Goal: Information Seeking & Learning: Learn about a topic

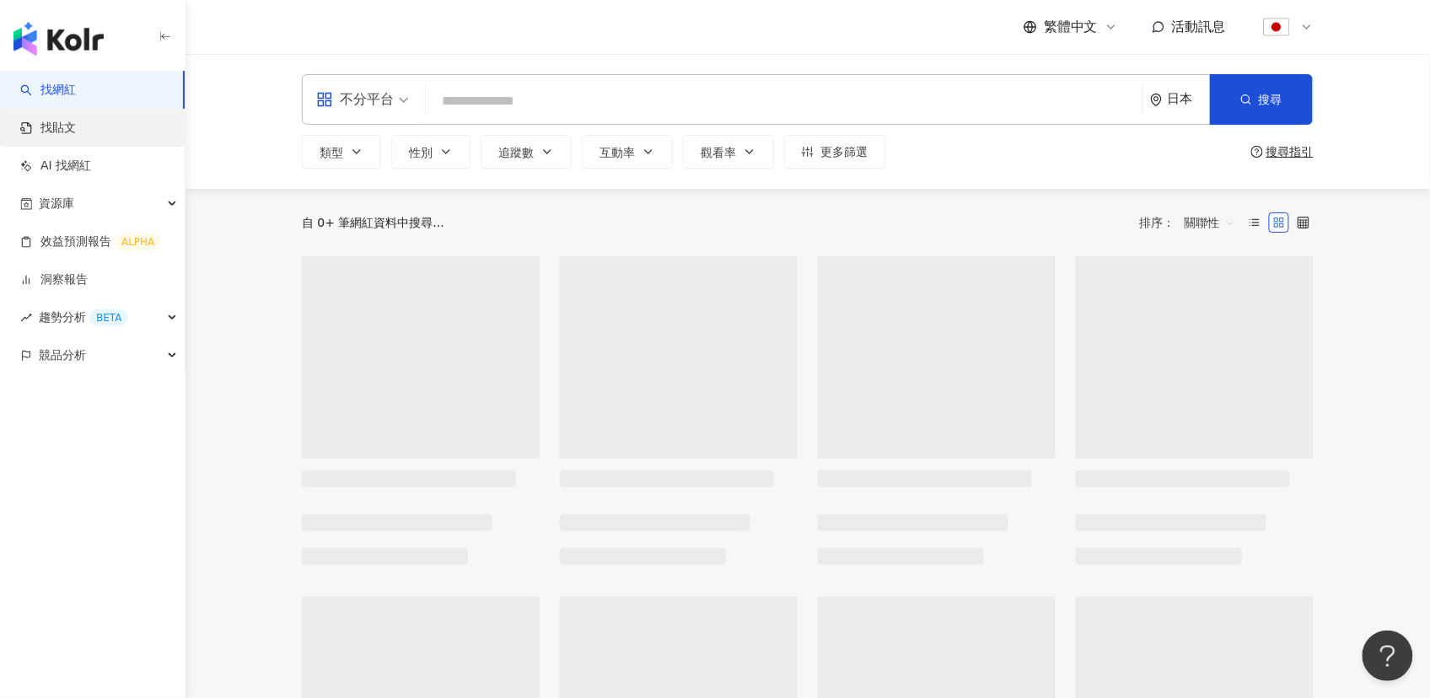
click at [76, 125] on link "找貼文" at bounding box center [48, 128] width 56 height 17
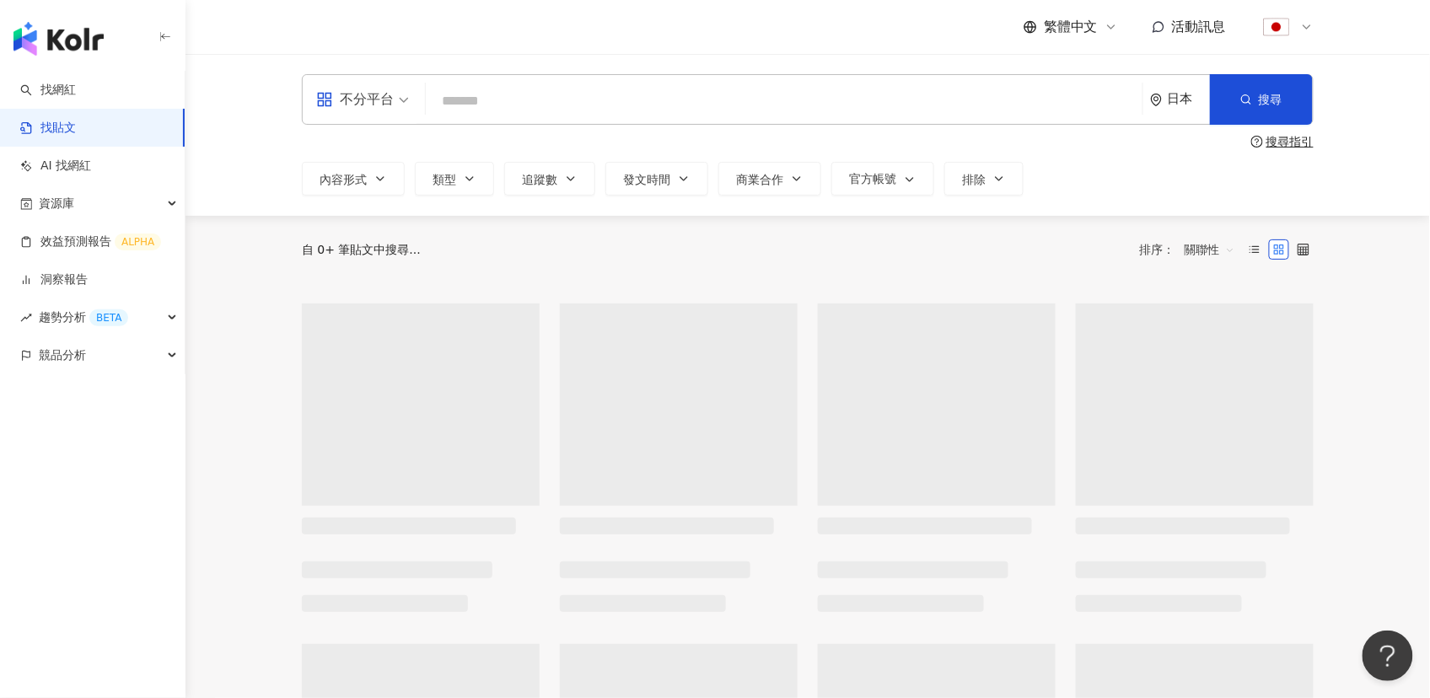
click at [448, 101] on input "search" at bounding box center [784, 101] width 703 height 36
paste input "********"
click at [552, 96] on input "********" at bounding box center [784, 101] width 703 height 36
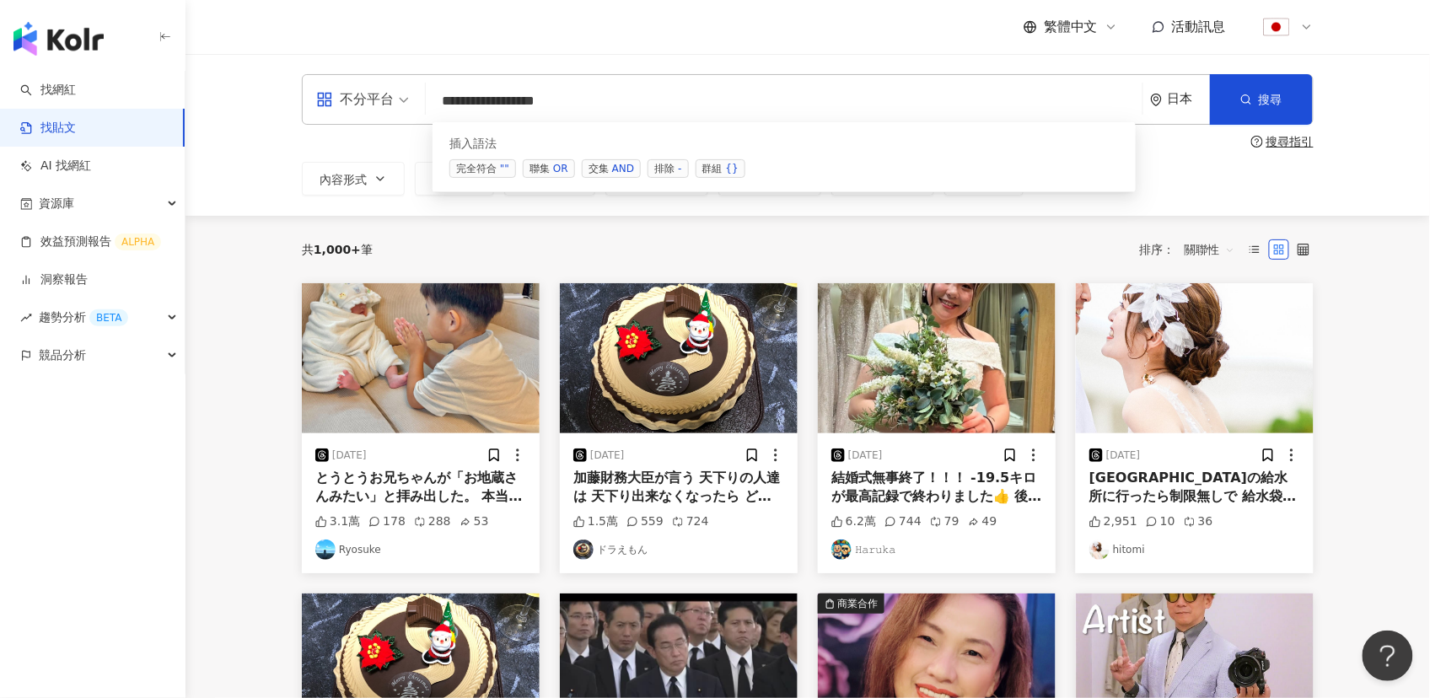
click at [1171, 99] on div "日本" at bounding box center [1189, 99] width 42 height 14
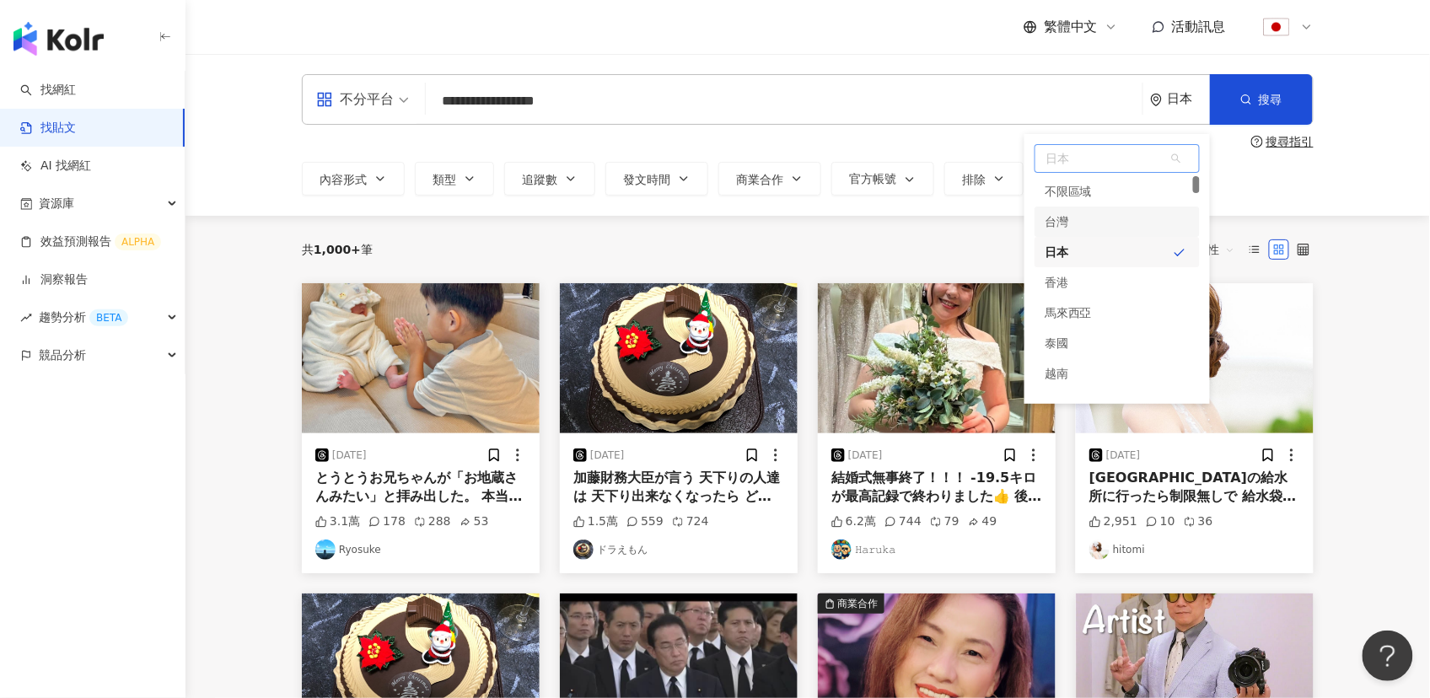
click at [1088, 225] on div "台灣" at bounding box center [1117, 222] width 165 height 30
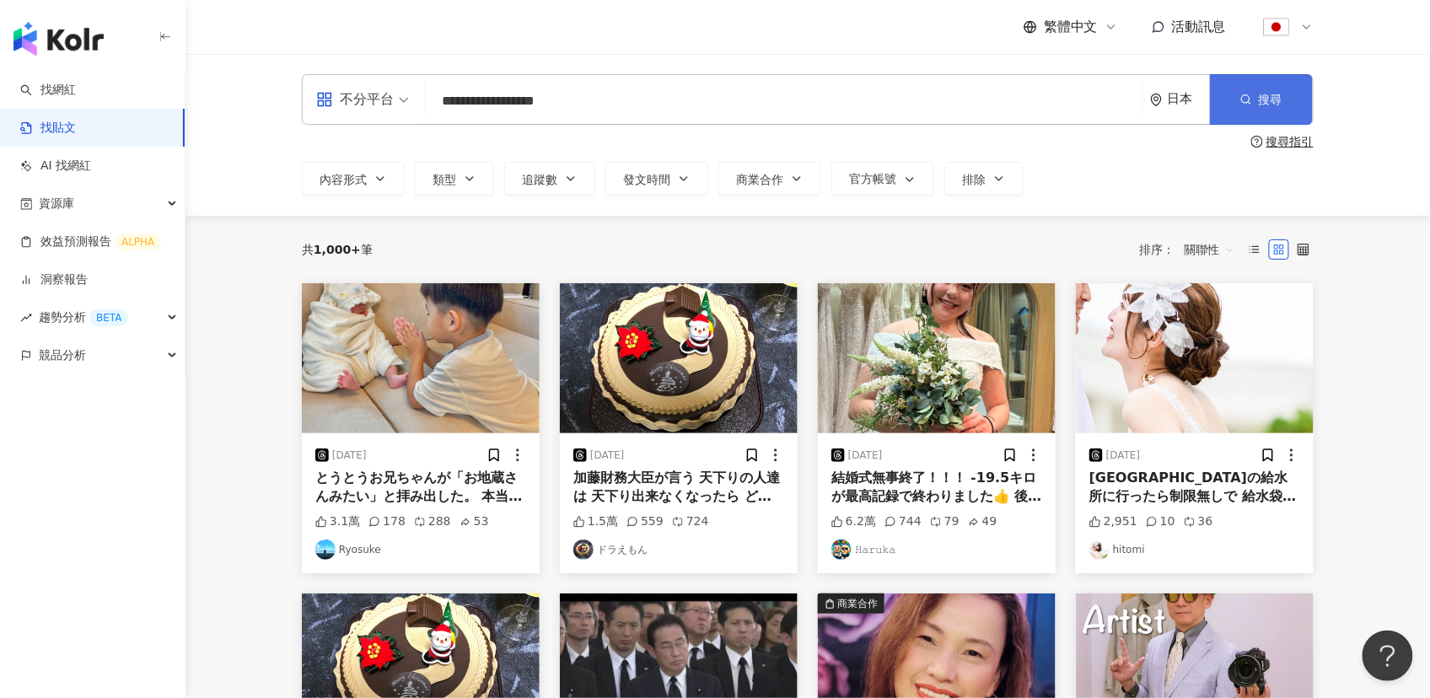
click at [1257, 110] on button "搜尋" at bounding box center [1261, 99] width 103 height 51
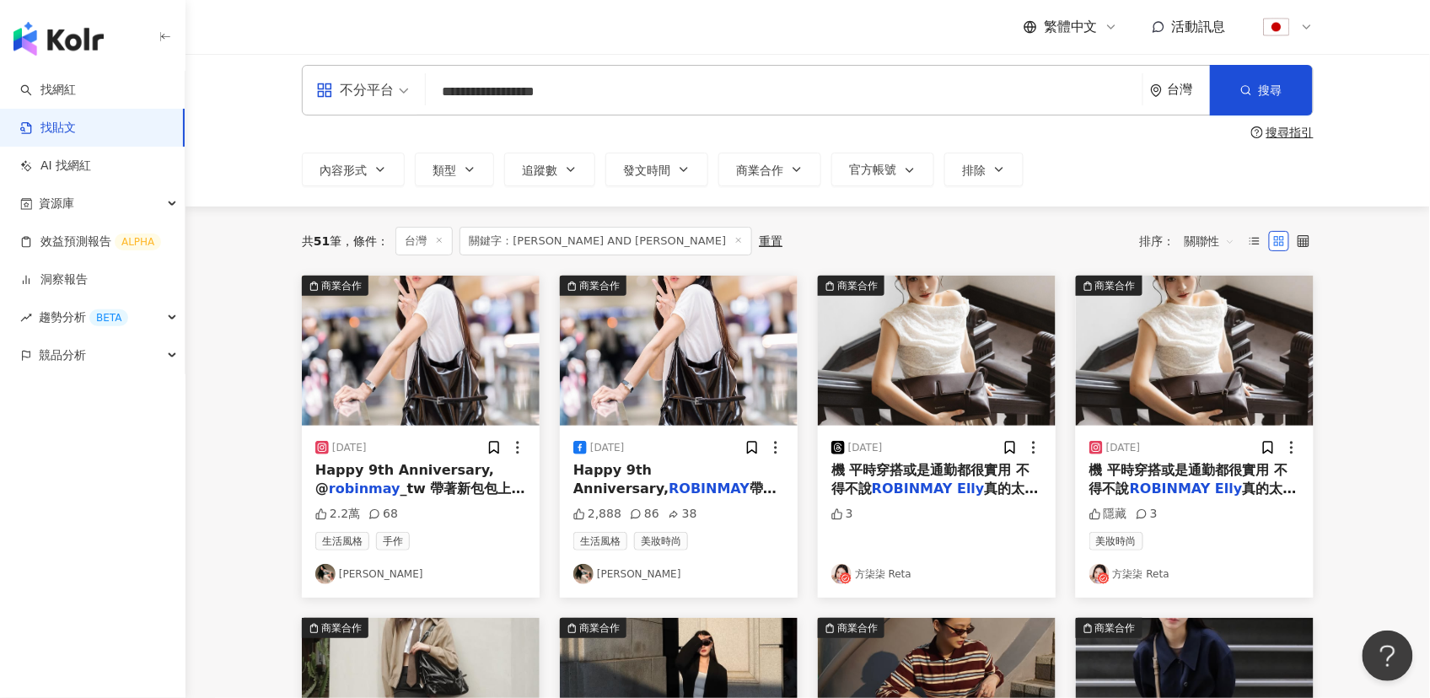
scroll to position [23, 0]
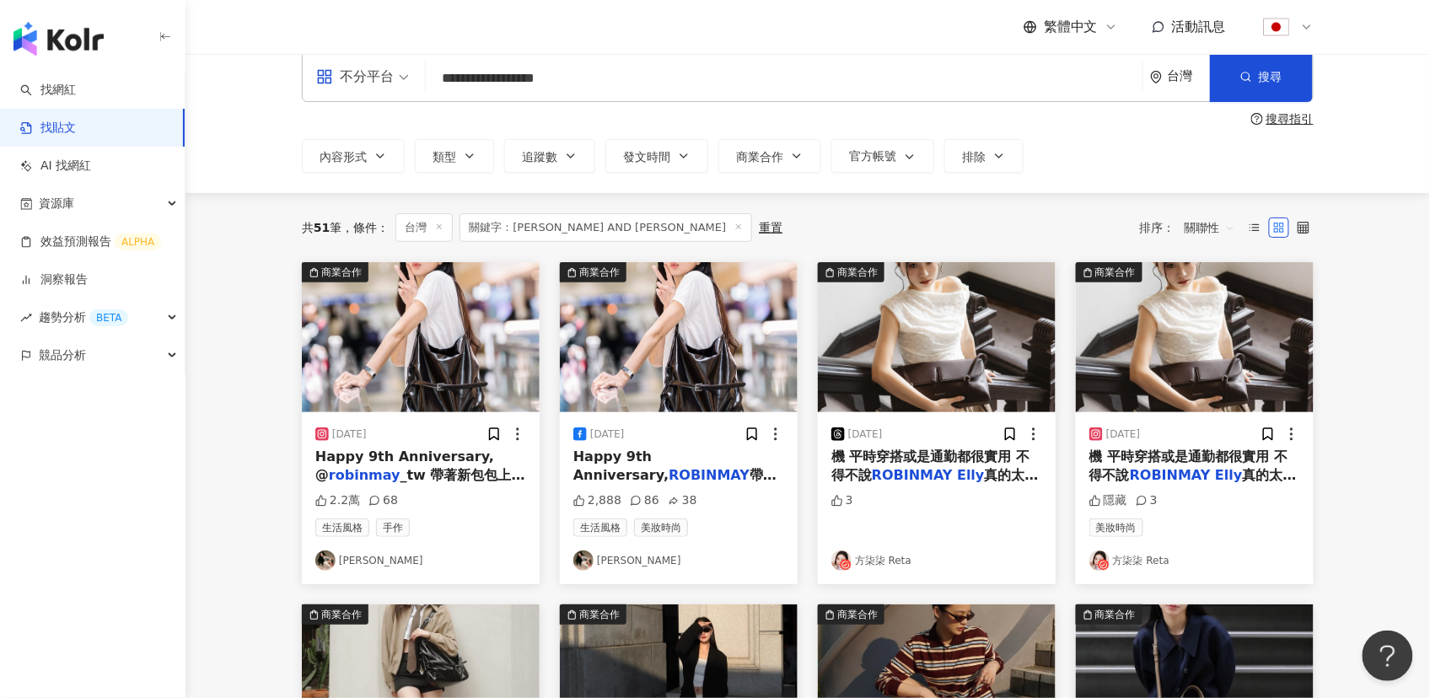
click at [382, 353] on img at bounding box center [421, 337] width 238 height 150
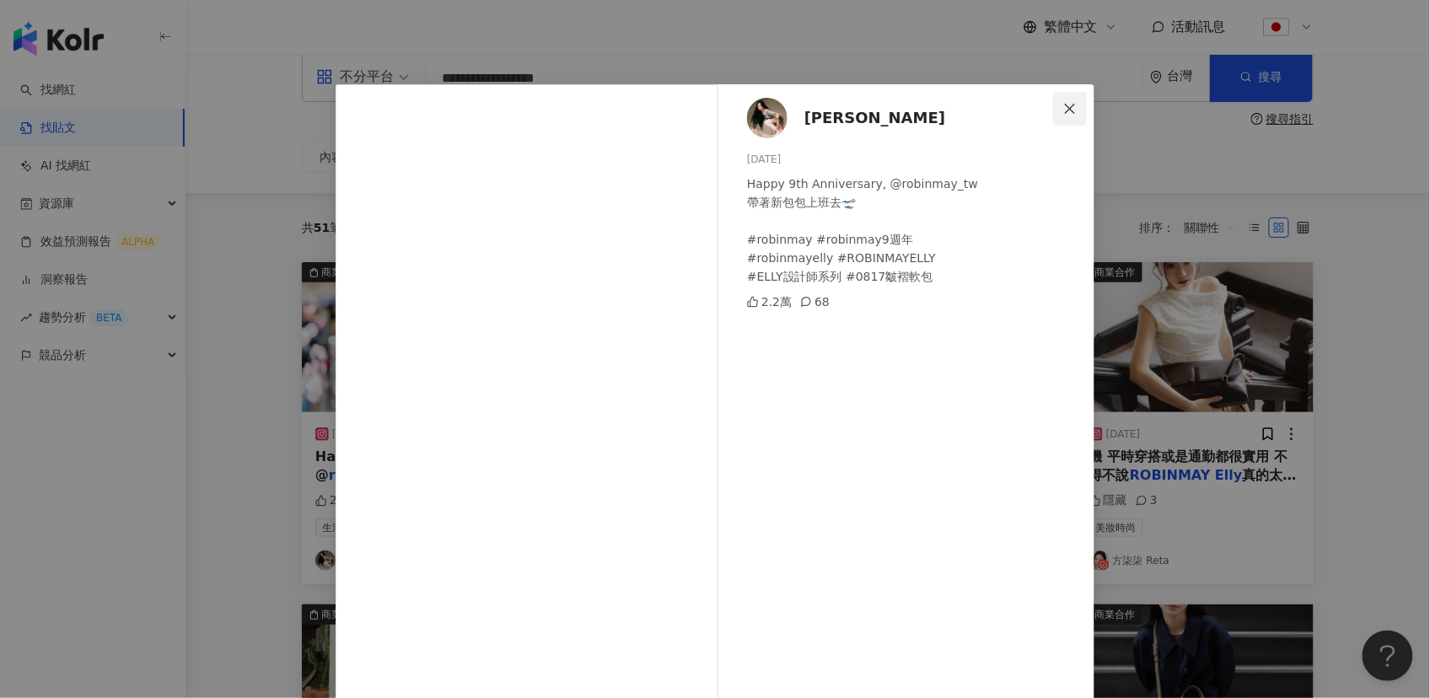
click at [1072, 114] on icon "close" at bounding box center [1069, 108] width 13 height 13
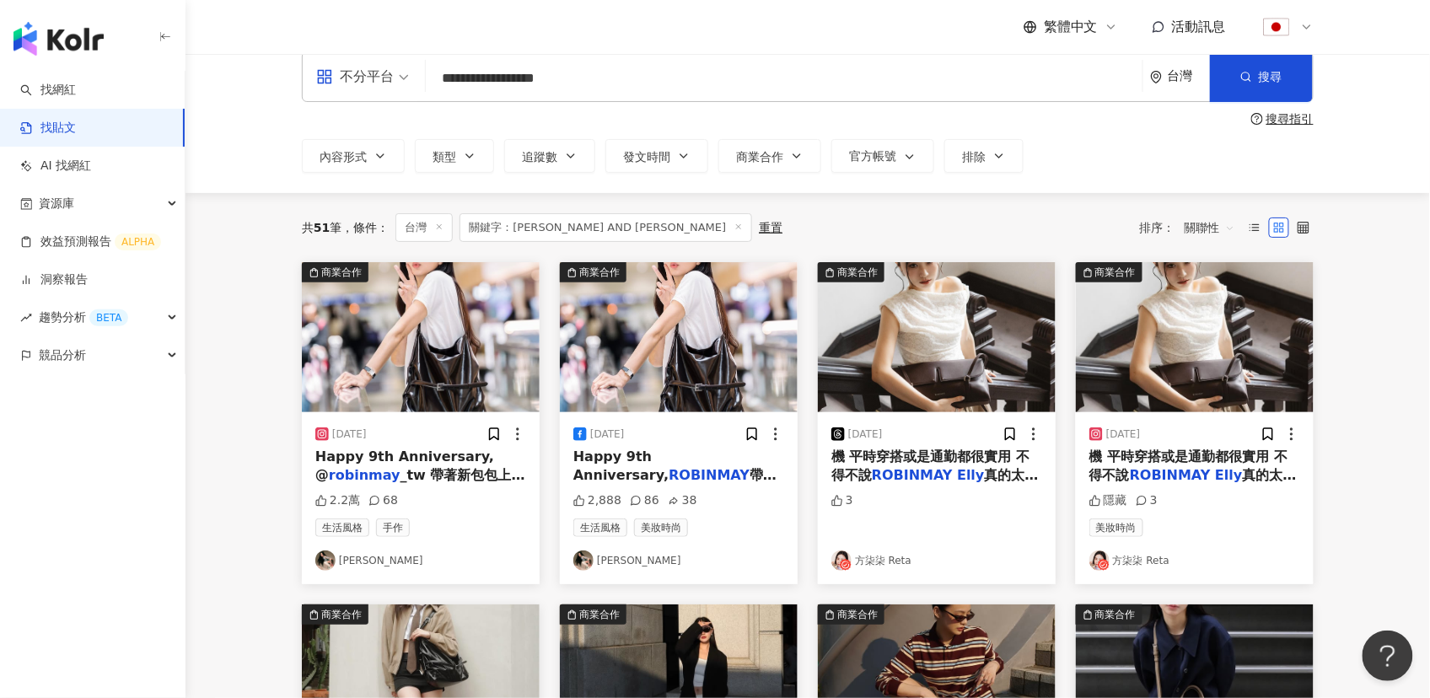
click at [679, 361] on img at bounding box center [679, 337] width 238 height 150
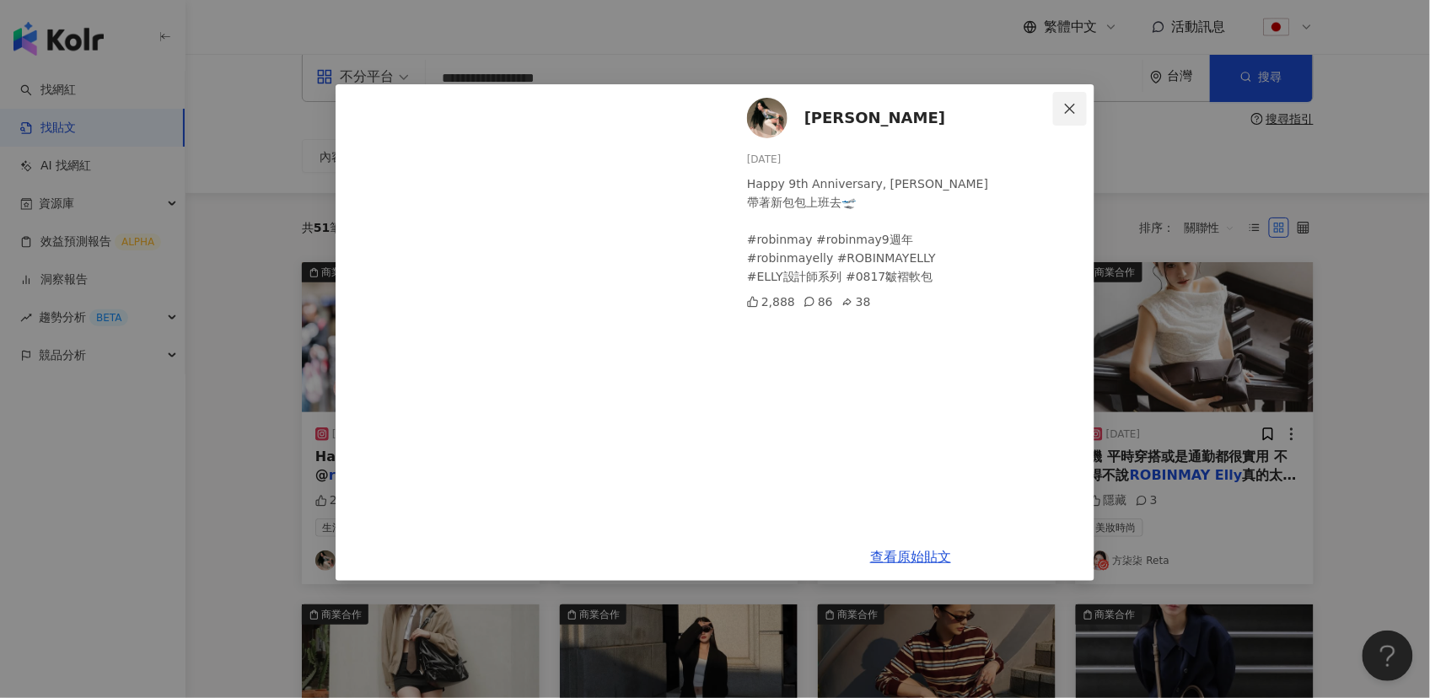
click at [1078, 108] on span "Close" at bounding box center [1070, 108] width 34 height 13
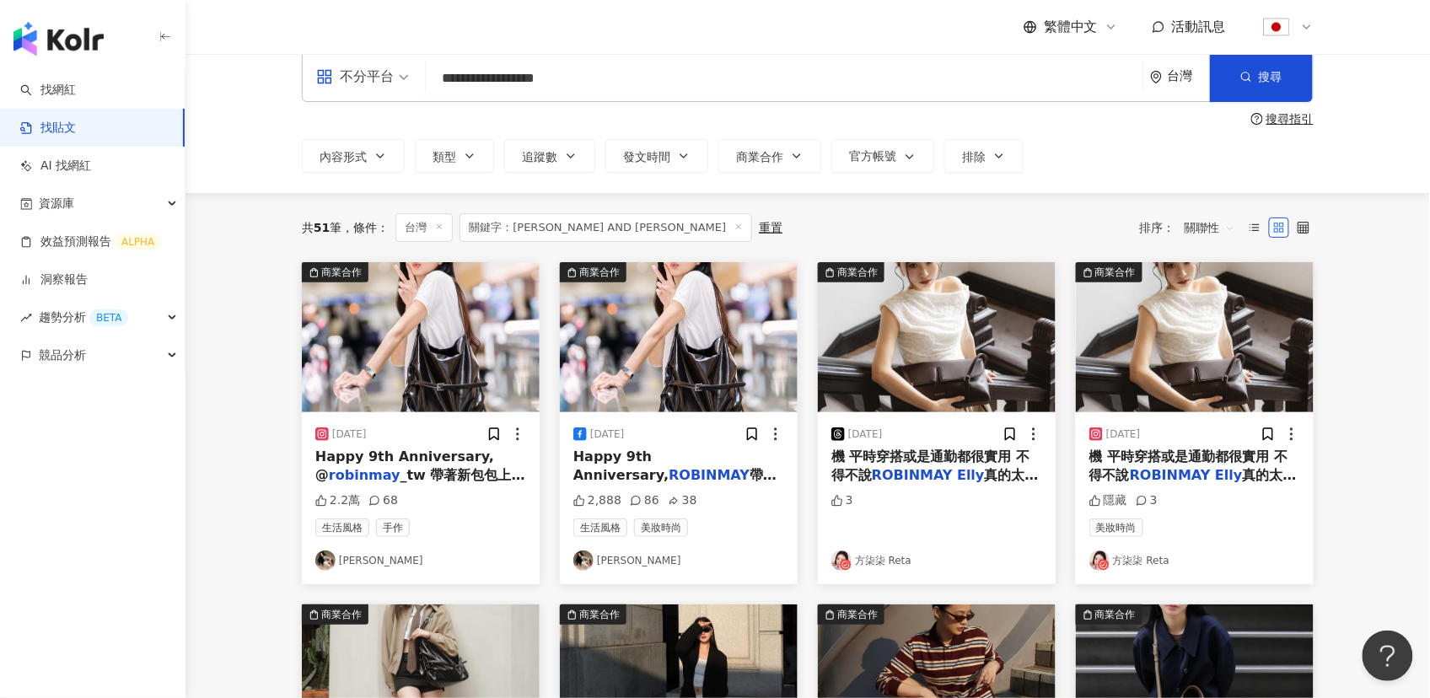
click at [896, 342] on img at bounding box center [937, 337] width 238 height 150
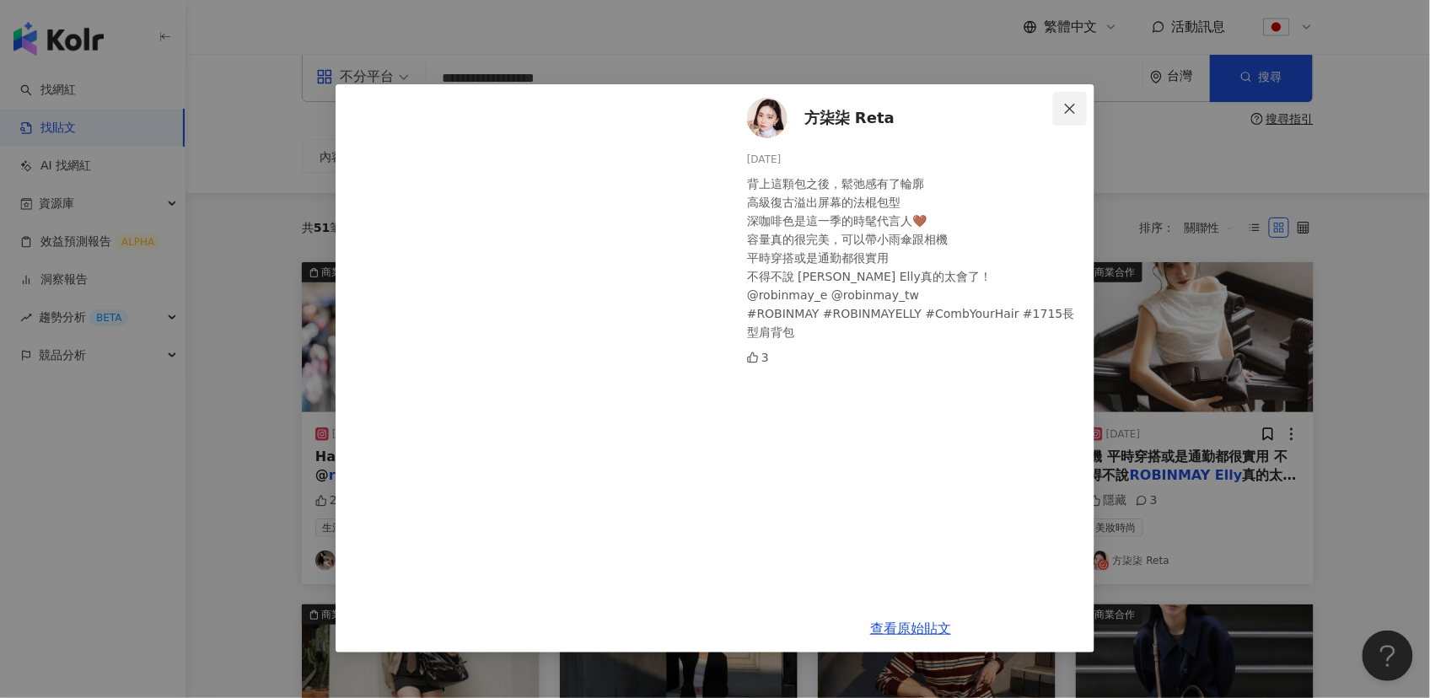
click at [1070, 102] on icon "close" at bounding box center [1069, 108] width 13 height 13
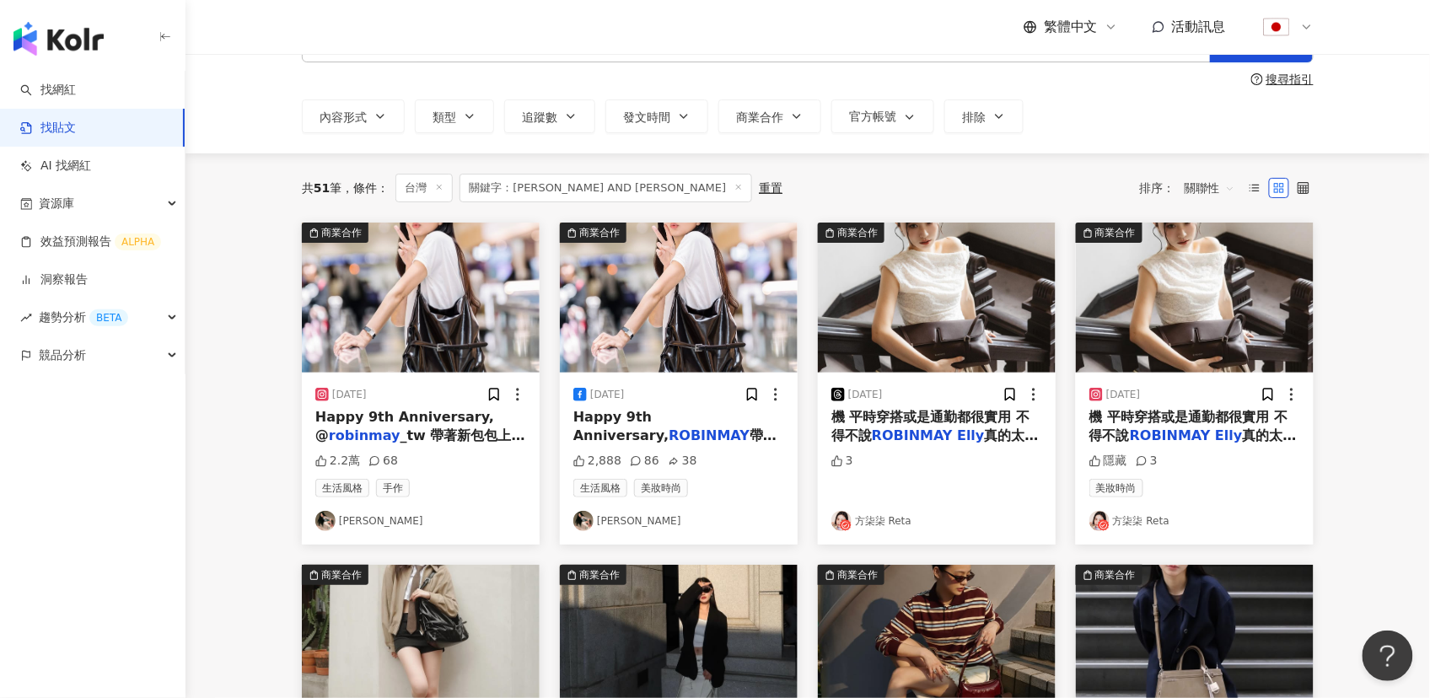
scroll to position [104, 0]
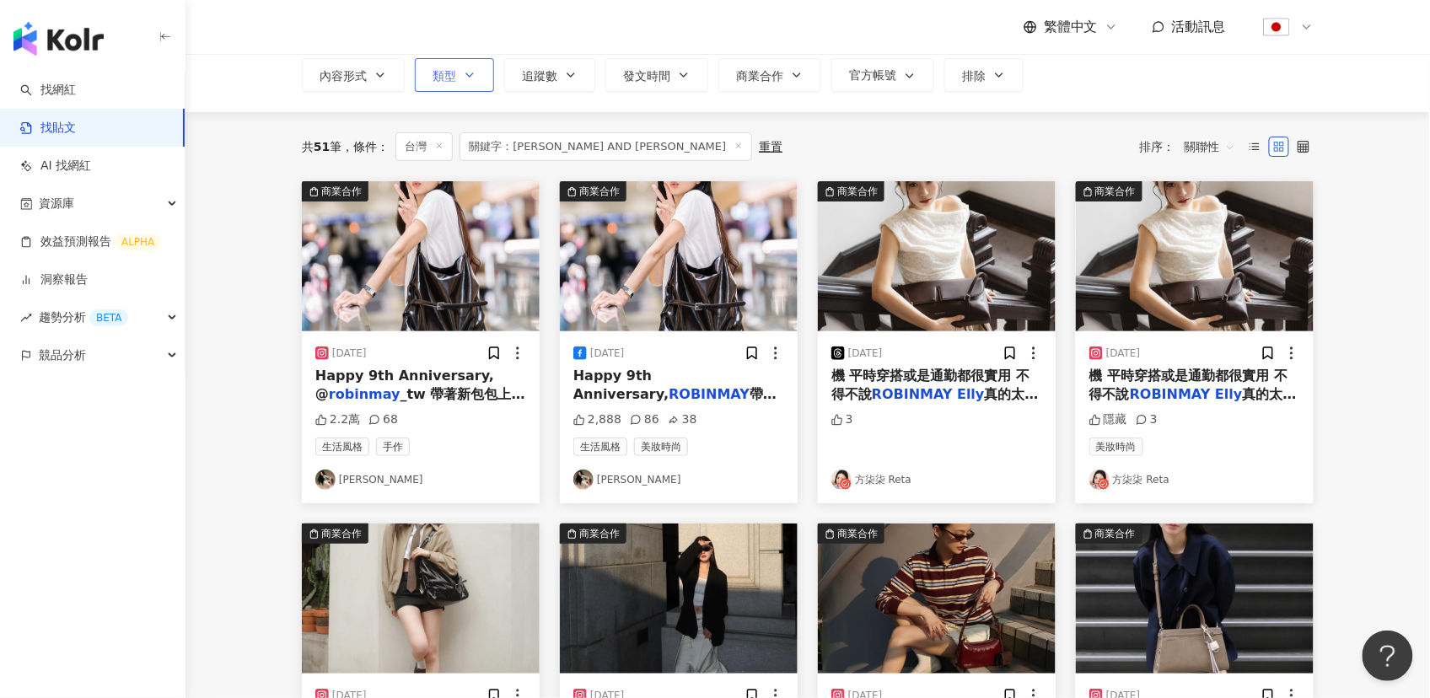
click at [446, 73] on span "類型" at bounding box center [445, 75] width 24 height 13
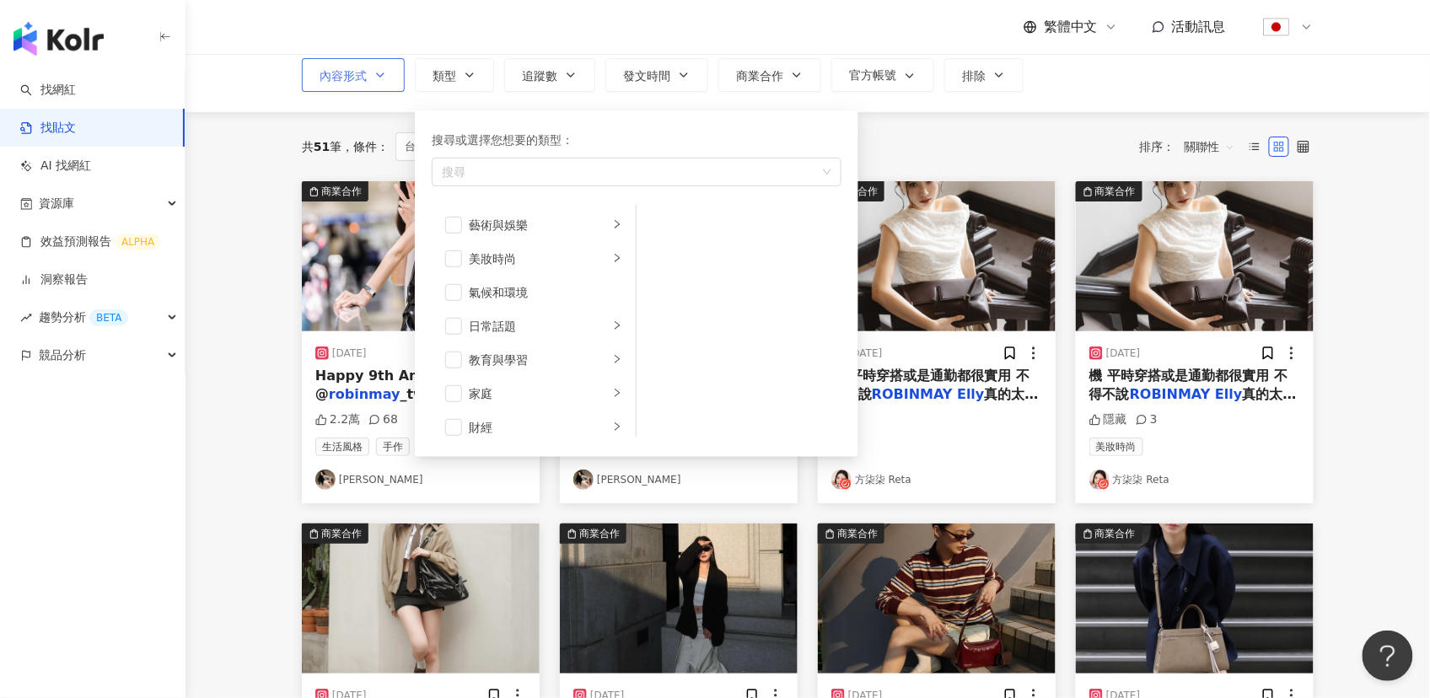
click at [362, 78] on span "內容形式" at bounding box center [343, 75] width 47 height 13
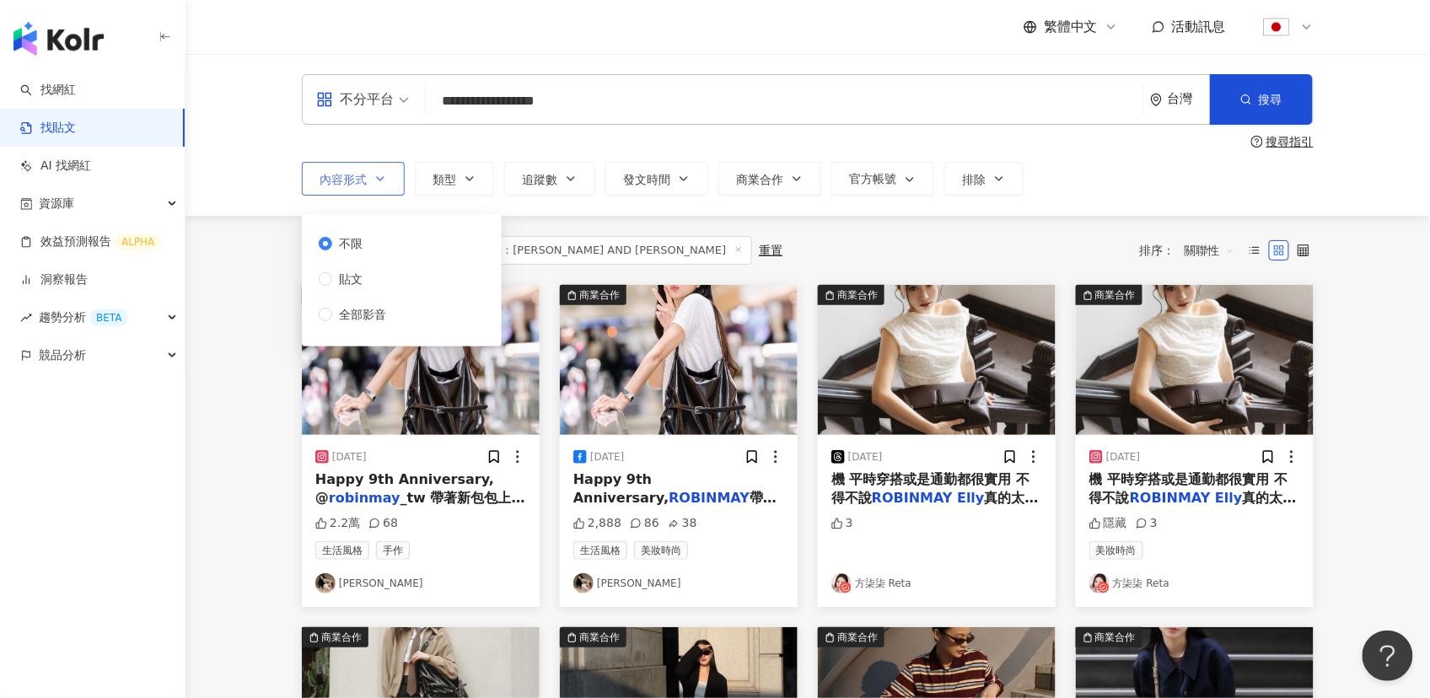
click at [350, 185] on span "內容形式" at bounding box center [343, 179] width 47 height 13
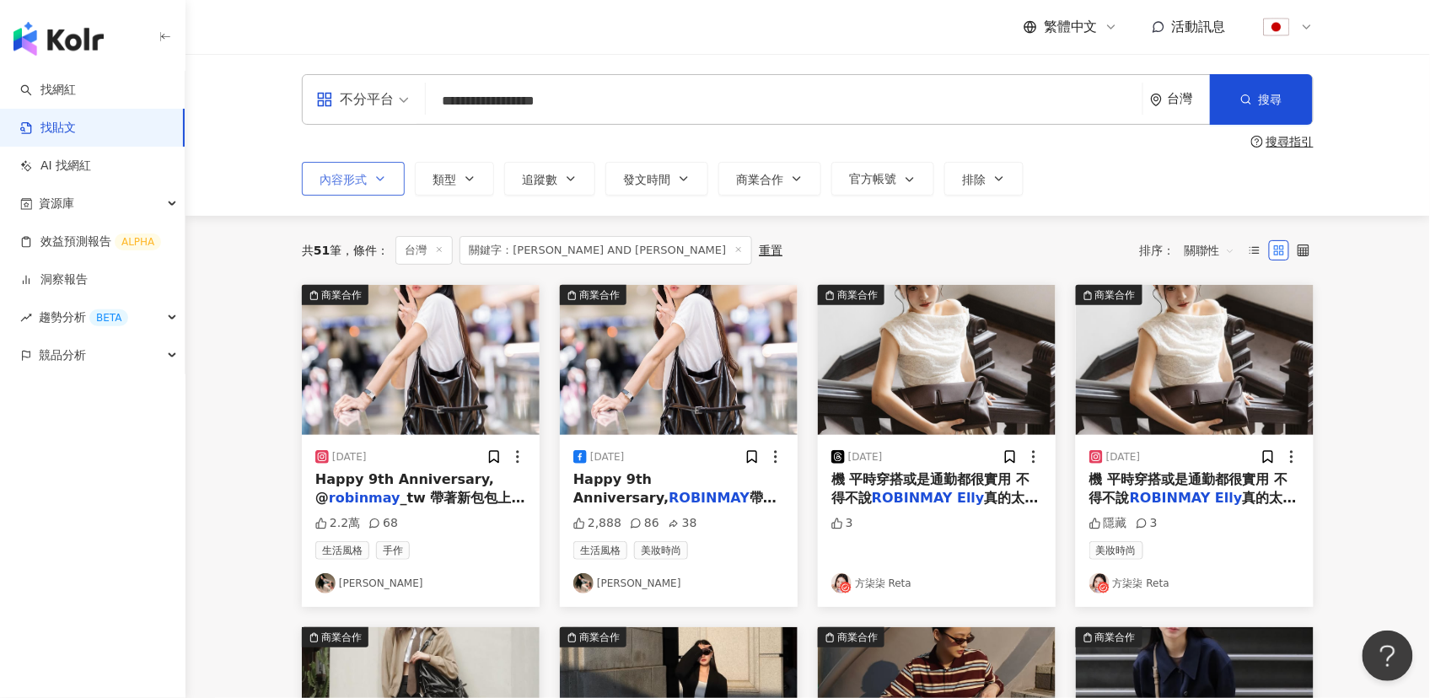
click at [350, 185] on span "內容形式" at bounding box center [343, 179] width 47 height 13
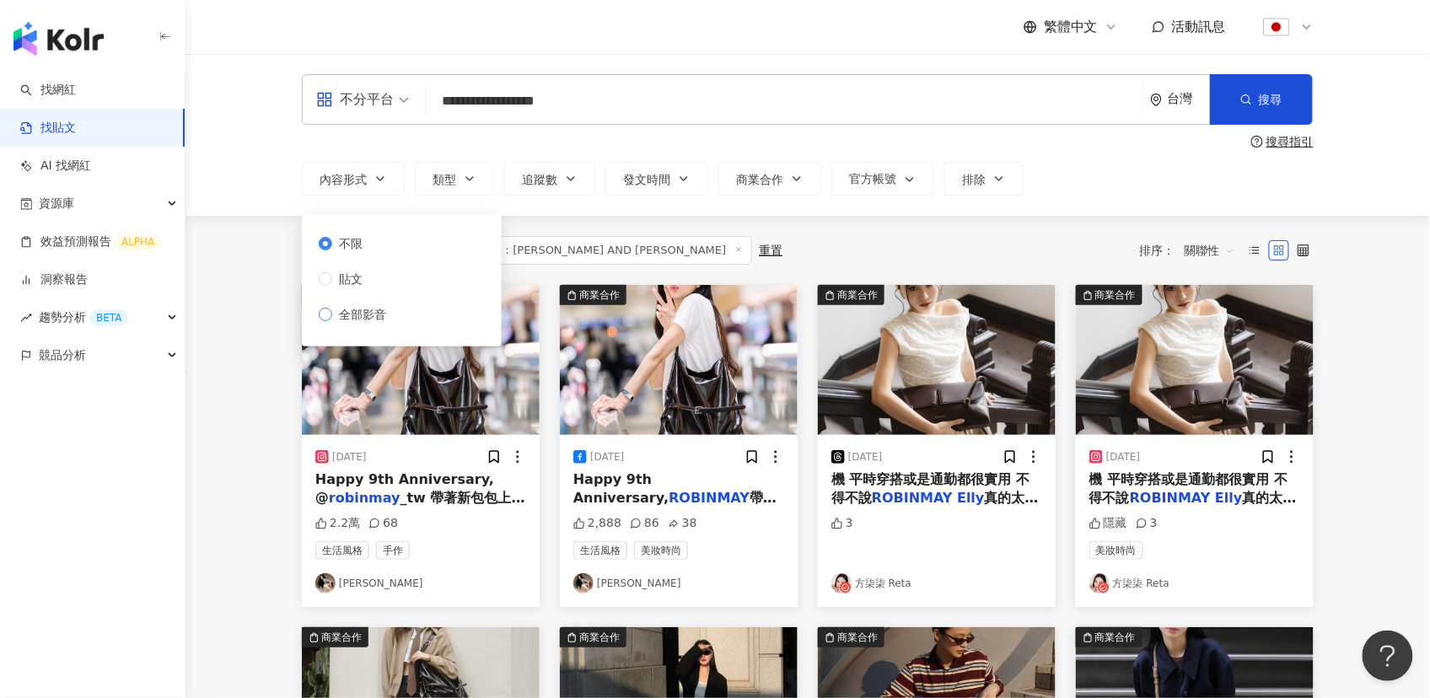
click at [341, 313] on span "全部影音" at bounding box center [362, 314] width 61 height 19
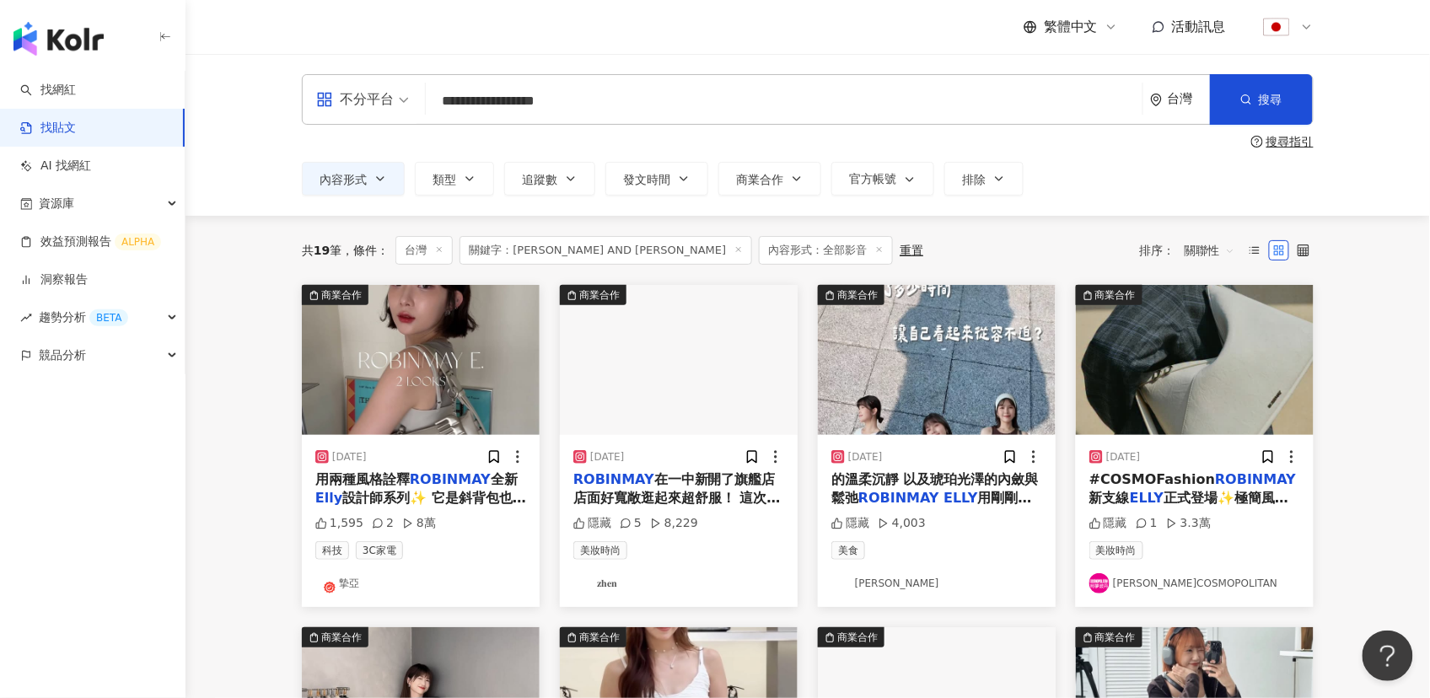
click at [430, 376] on img at bounding box center [421, 360] width 238 height 150
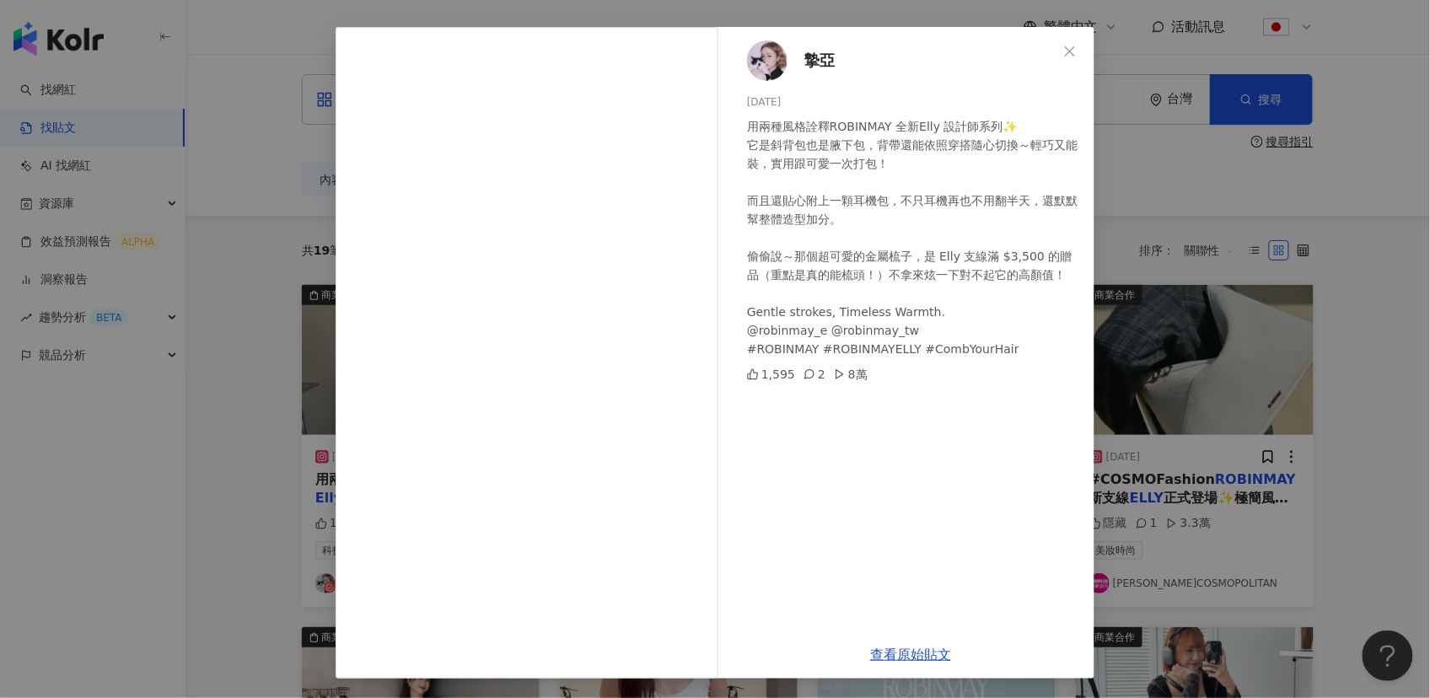
scroll to position [58, 0]
click at [270, 346] on div "摯亞 [DATE] 用兩種風格詮釋[PERSON_NAME] 全新Elly 設計師系列✨ 它是斜背包也是腋下包，背帶還能依照穿搭隨心切換～輕巧又能裝，實用跟可…" at bounding box center [715, 349] width 1430 height 698
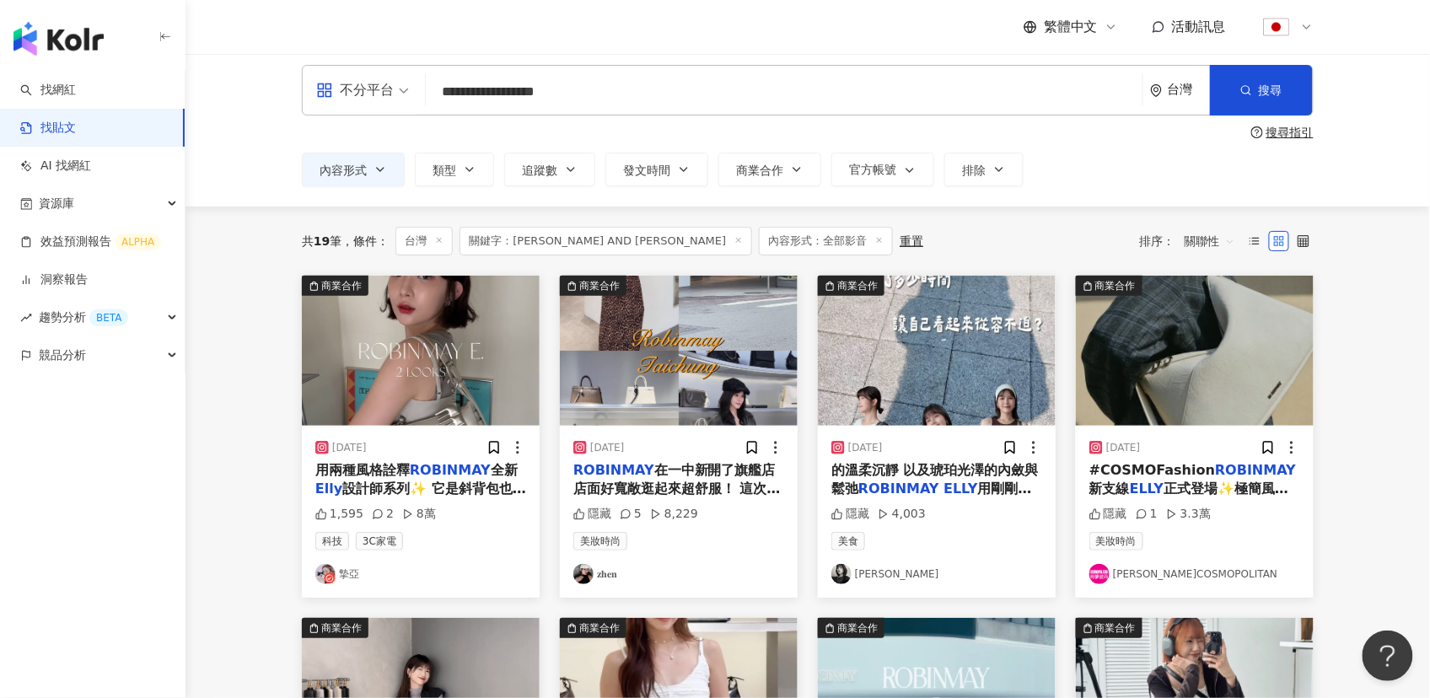
scroll to position [23, 0]
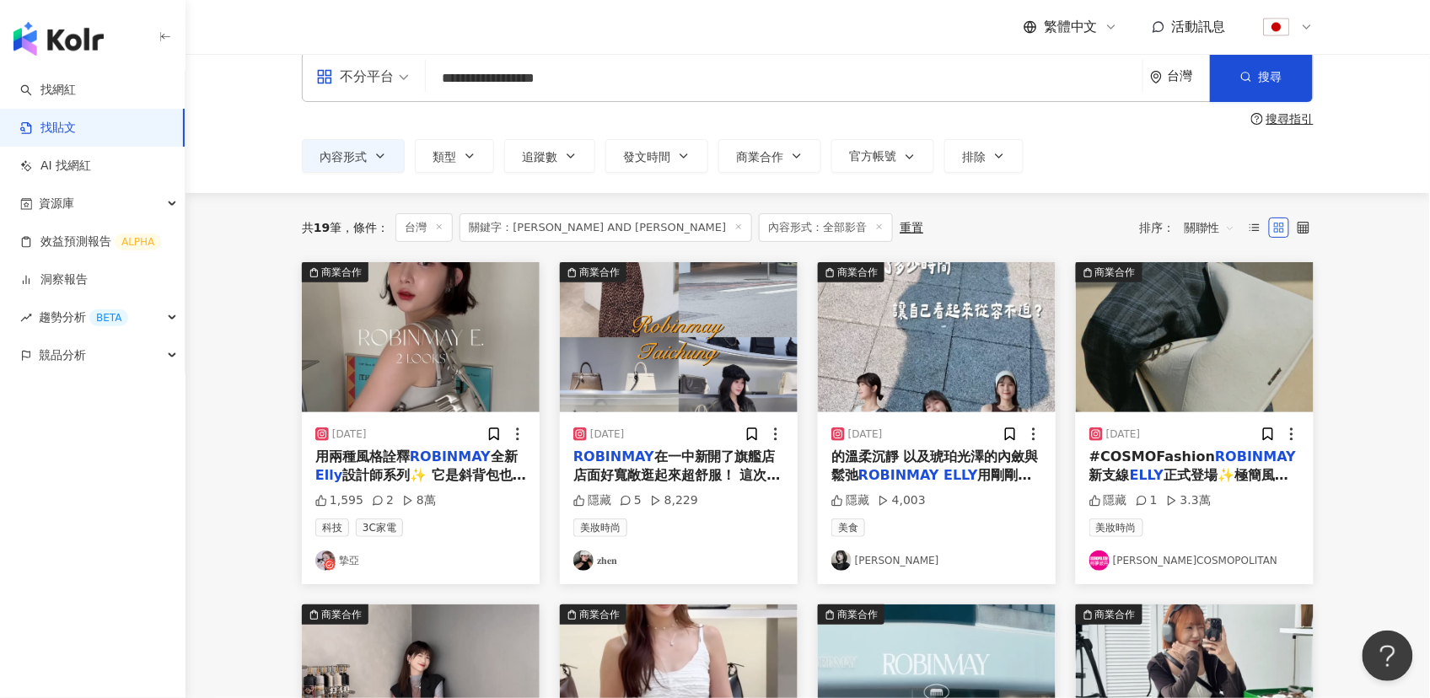
click at [875, 349] on img at bounding box center [937, 337] width 238 height 150
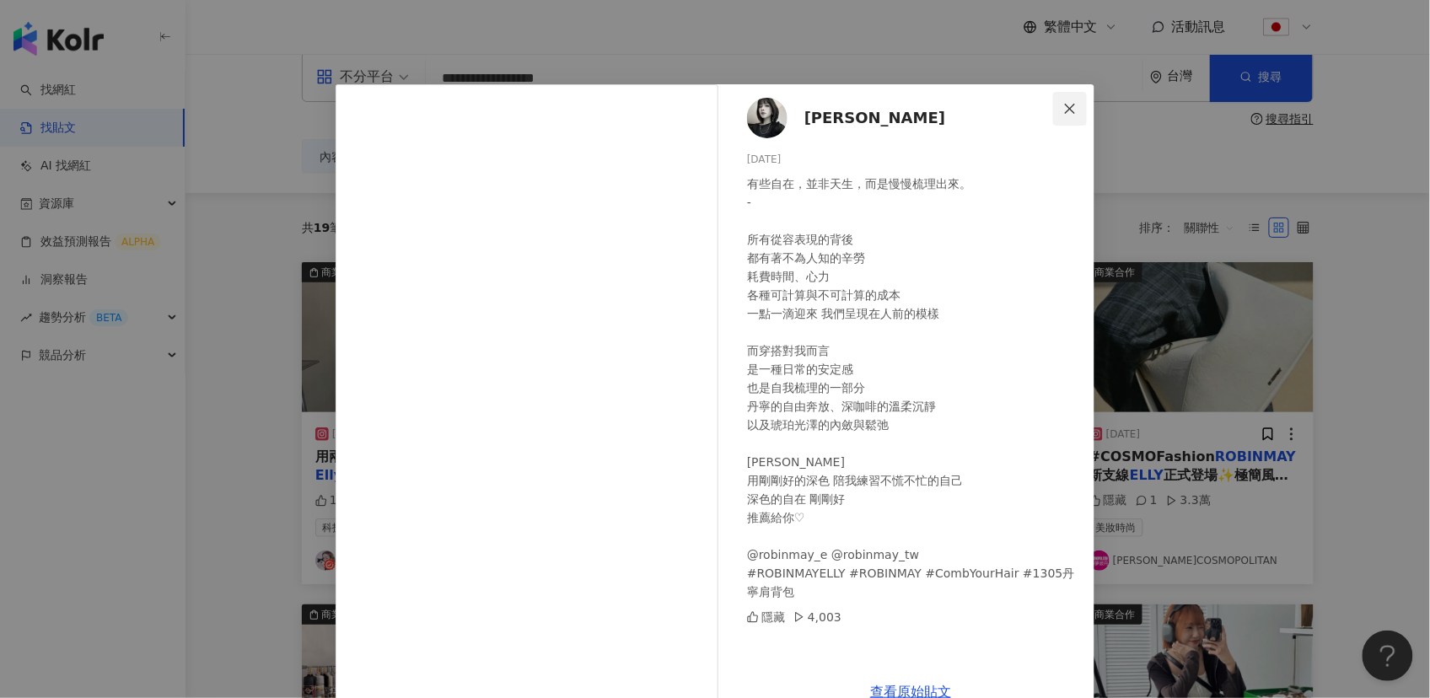
click at [1066, 109] on icon "close" at bounding box center [1070, 108] width 10 height 10
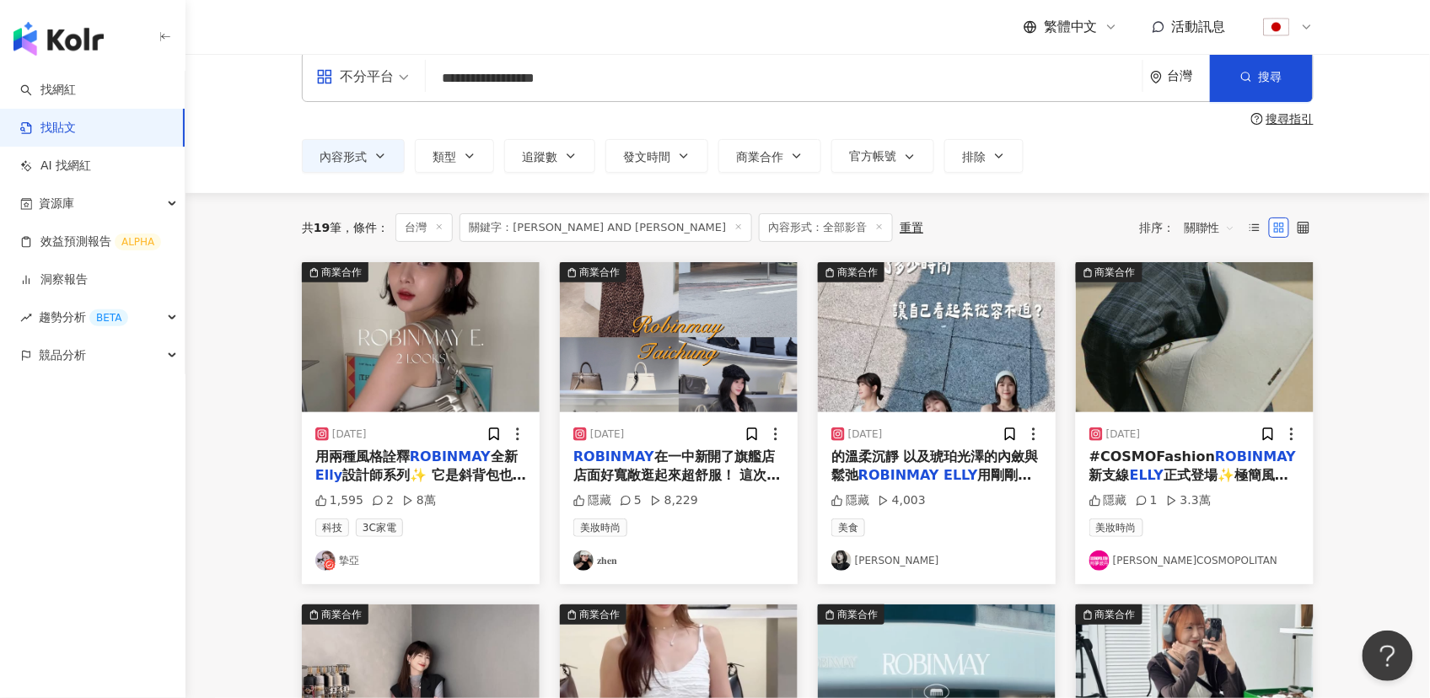
click at [883, 359] on img at bounding box center [937, 337] width 238 height 150
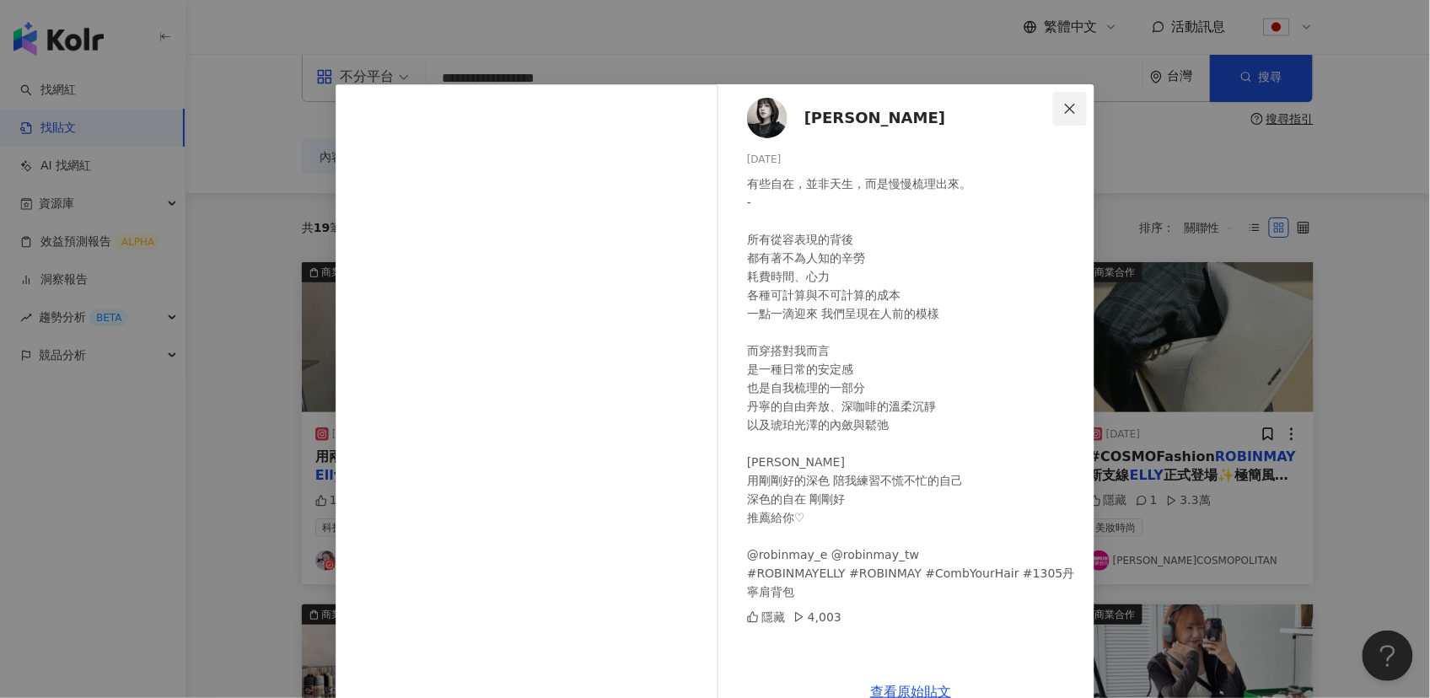
click at [1063, 114] on icon "close" at bounding box center [1069, 108] width 13 height 13
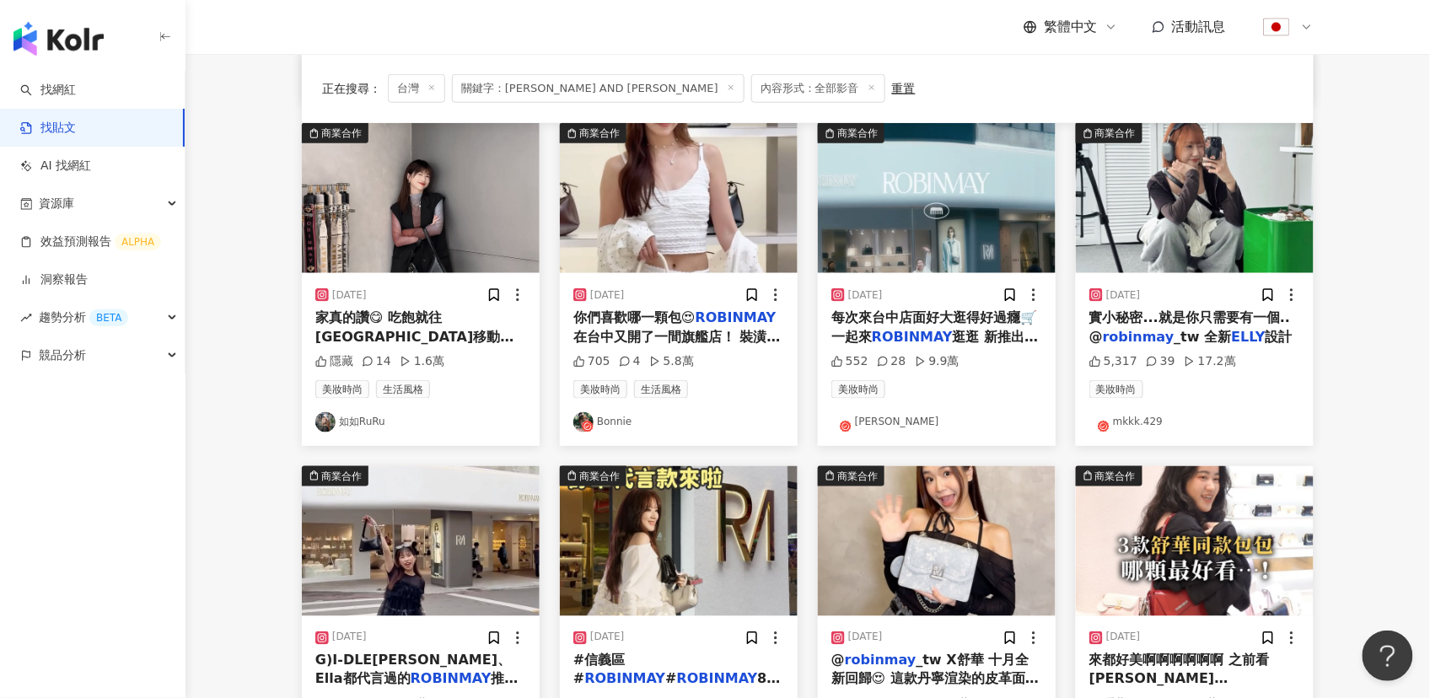
scroll to position [552, 0]
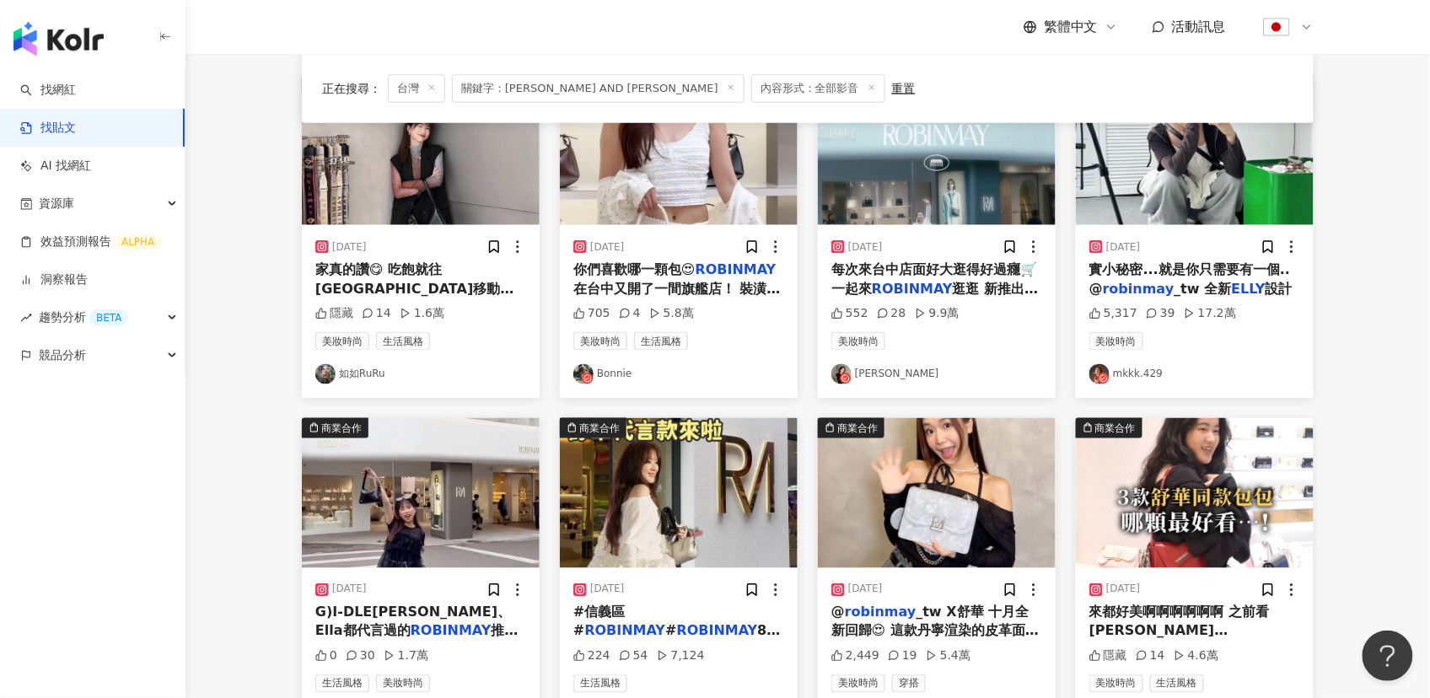
click at [1149, 191] on img at bounding box center [1195, 150] width 238 height 150
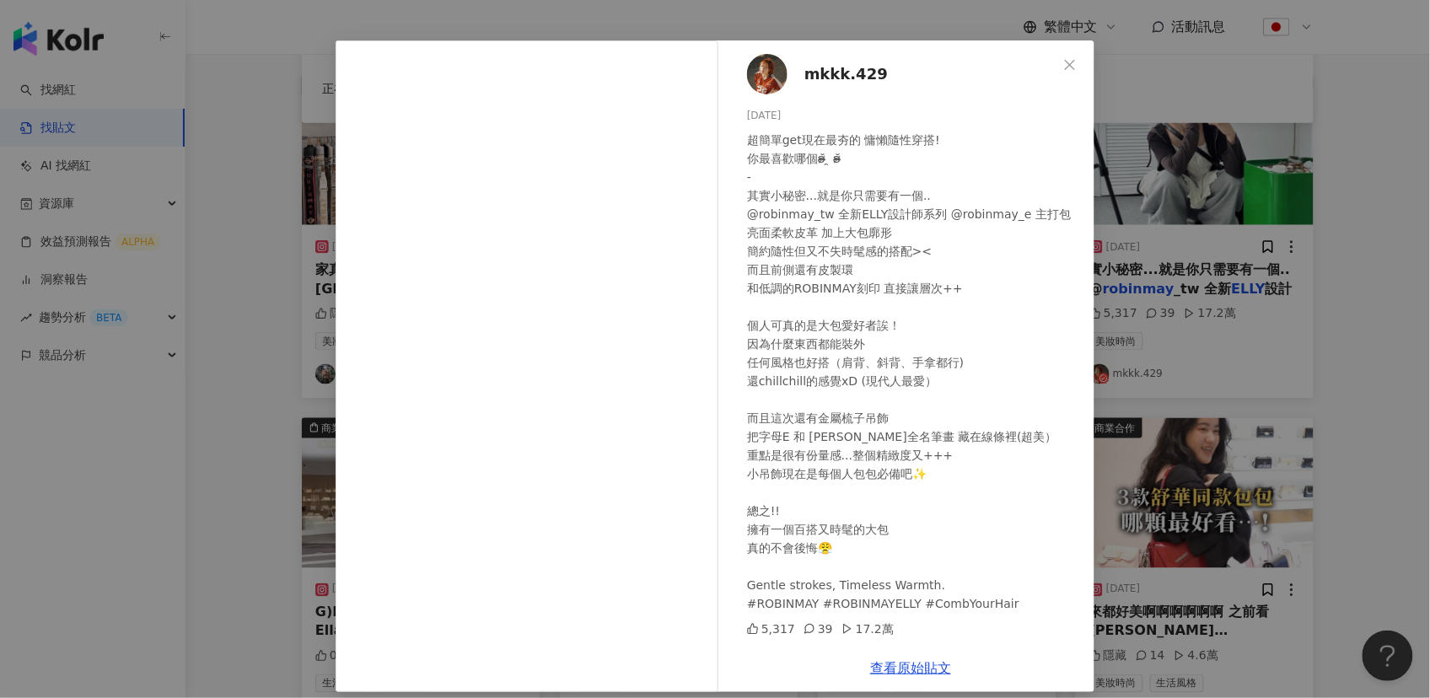
scroll to position [58, 0]
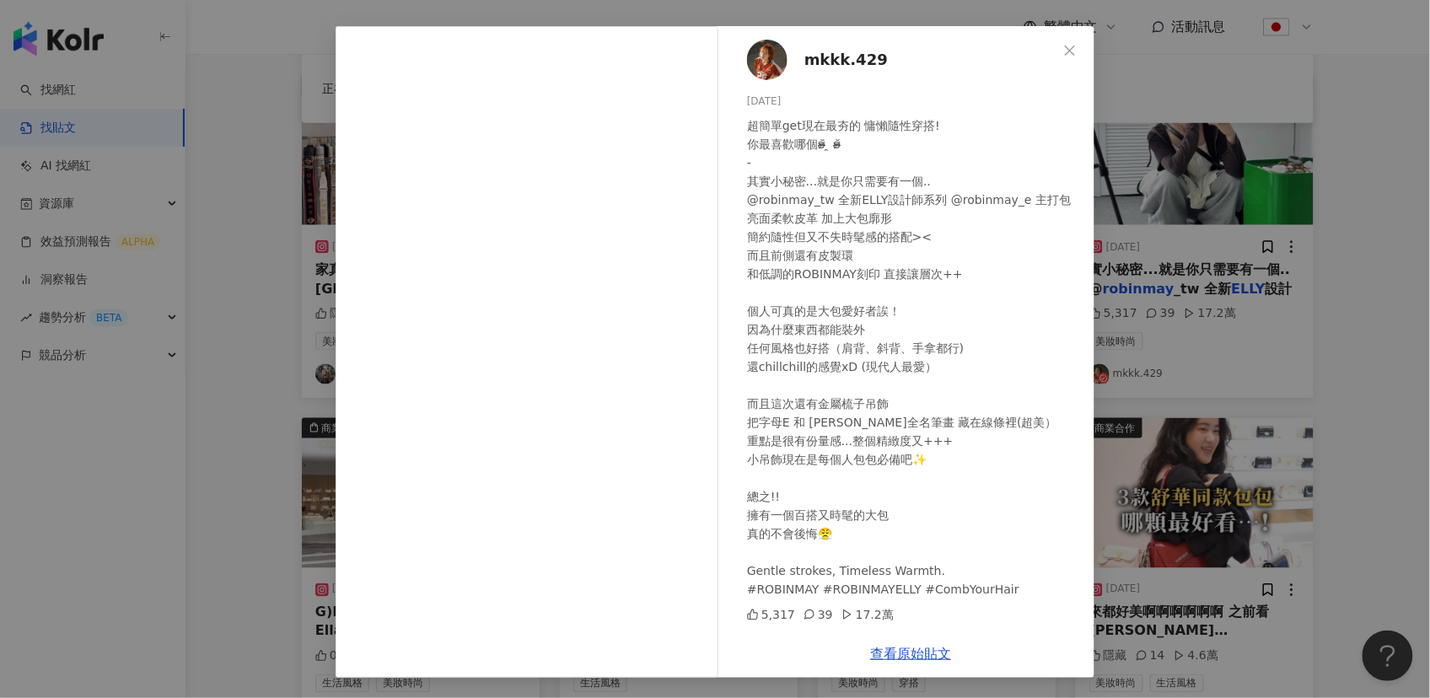
click at [1345, 255] on div "mkkk.429 [DATE] 超簡單get現在最夯的 慵懶隨性穿搭! 你最喜歡哪個ʚ̴̶̷̆ ̯ ʚ̴̶̷̆ - 其實小秘密...就是你只需要有一個.. @…" at bounding box center [715, 349] width 1430 height 698
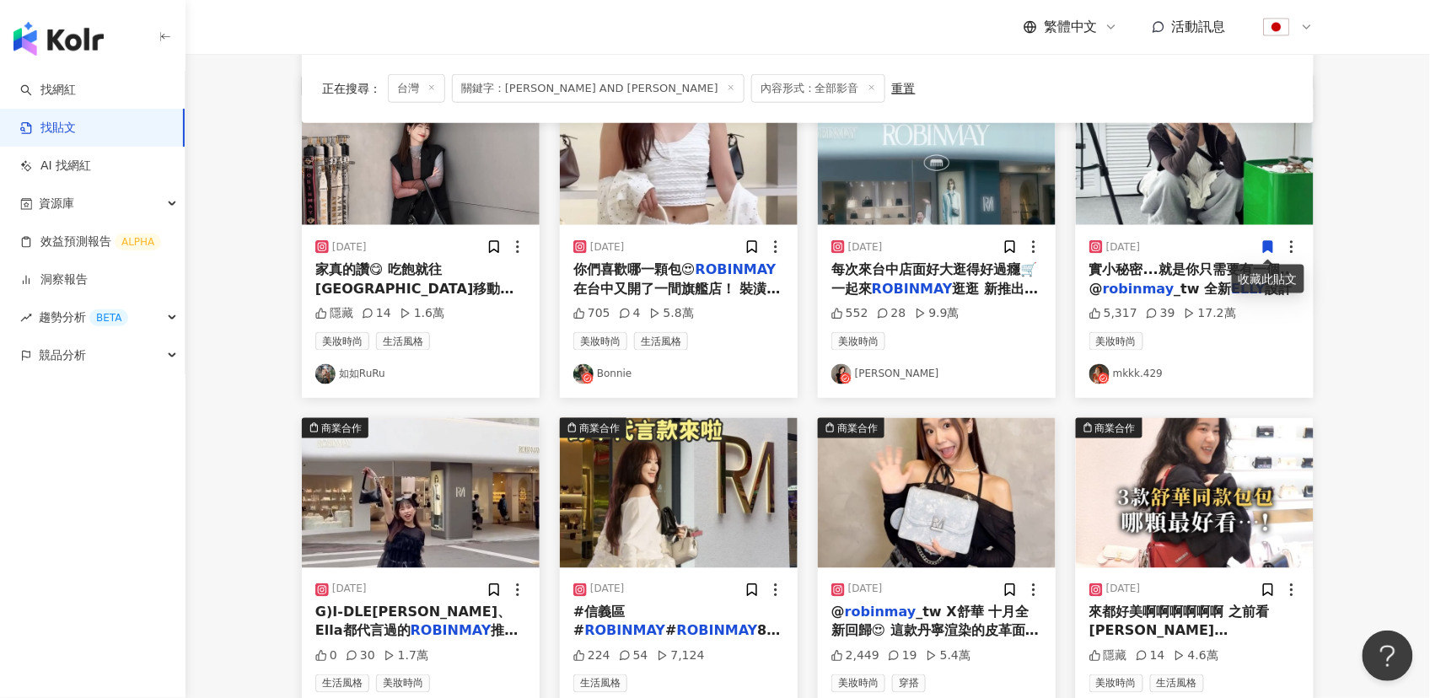
click at [420, 498] on img at bounding box center [421, 493] width 238 height 150
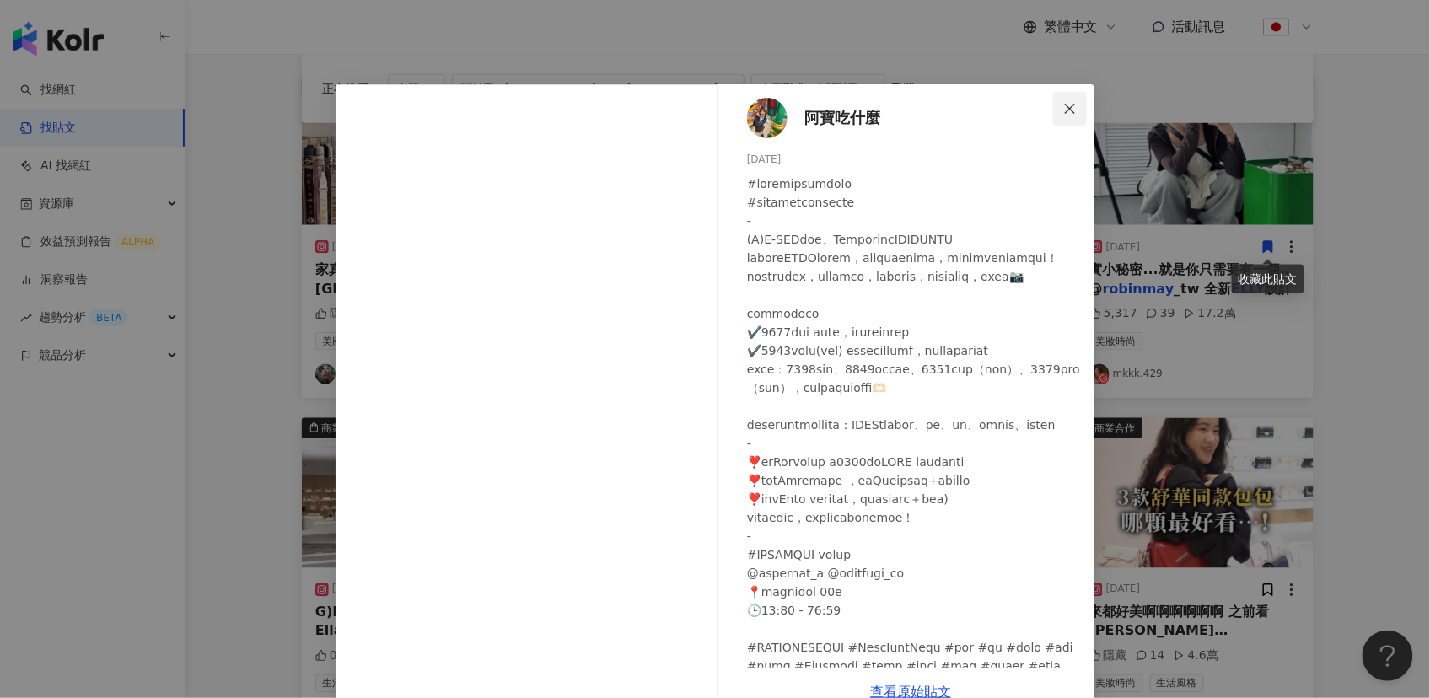
click at [1063, 109] on icon "close" at bounding box center [1069, 108] width 13 height 13
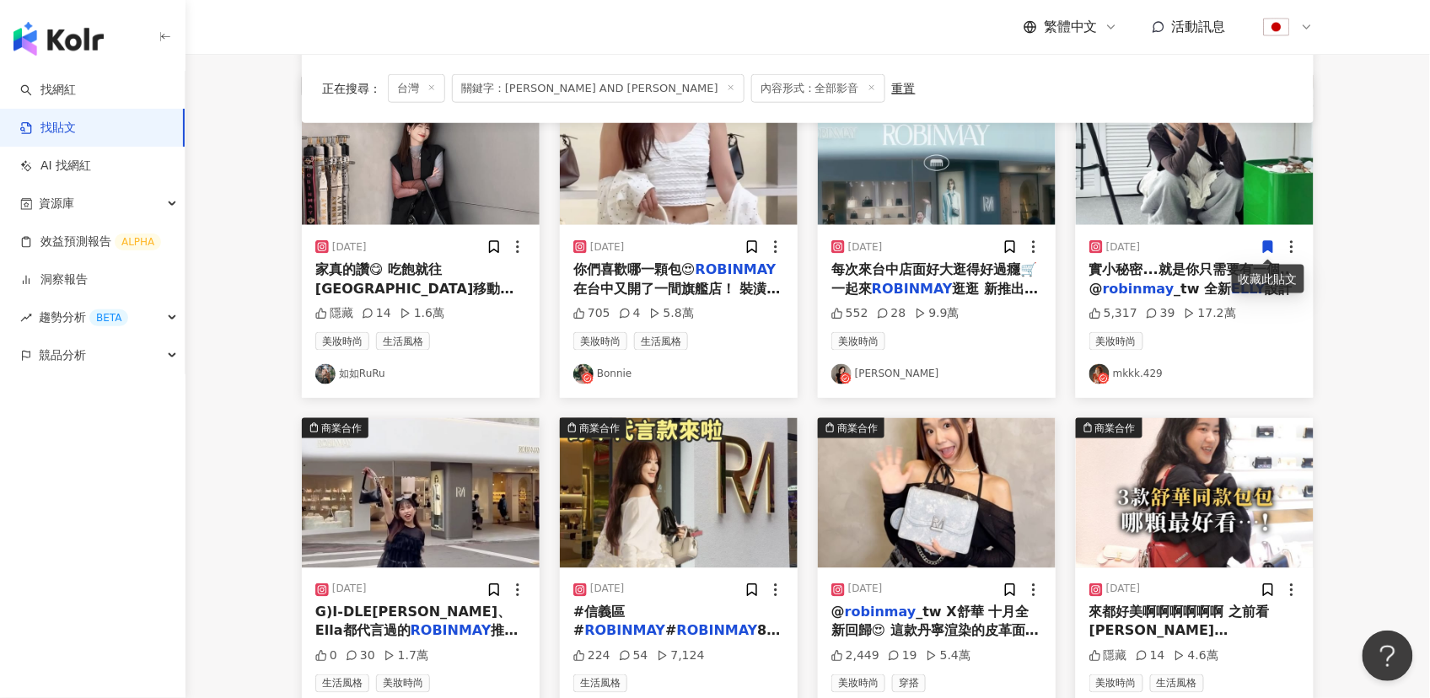
click at [675, 525] on img at bounding box center [679, 493] width 238 height 150
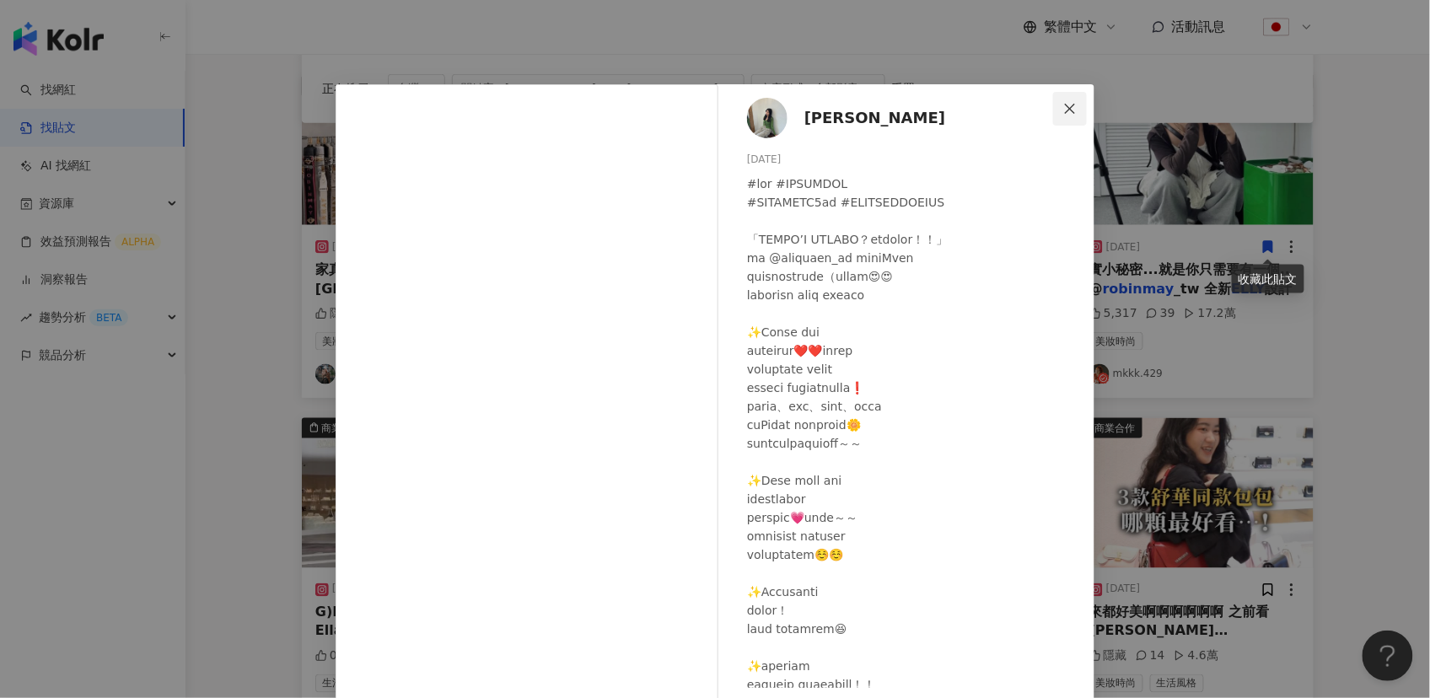
click at [1067, 102] on icon "close" at bounding box center [1069, 108] width 13 height 13
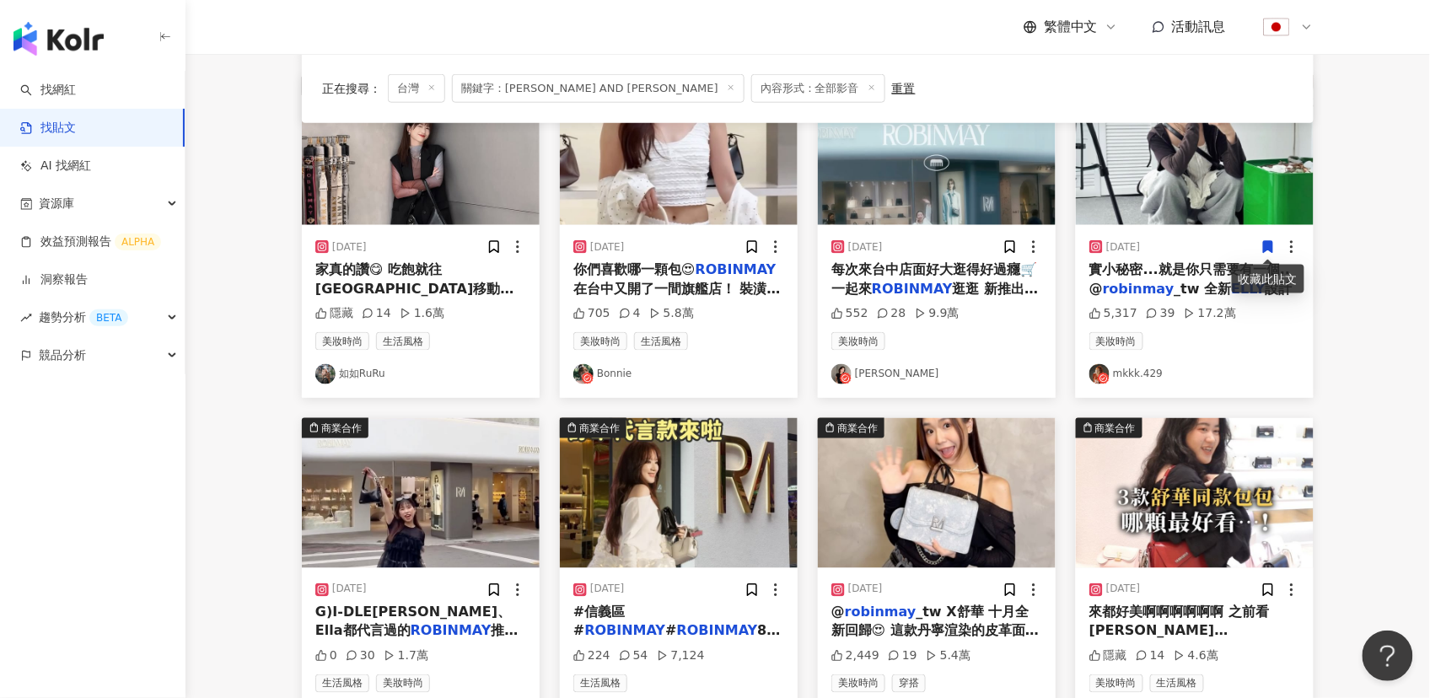
click at [926, 471] on img at bounding box center [937, 493] width 238 height 150
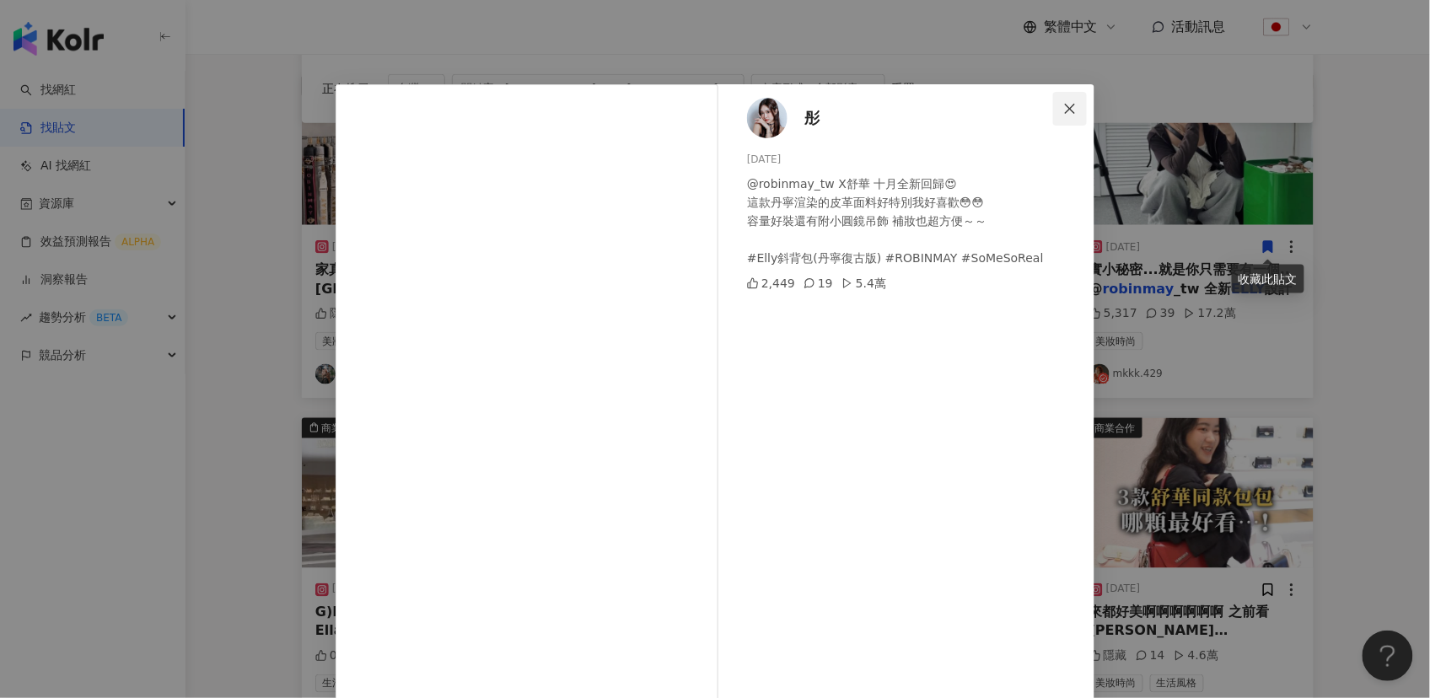
click at [1071, 114] on icon "close" at bounding box center [1069, 108] width 13 height 13
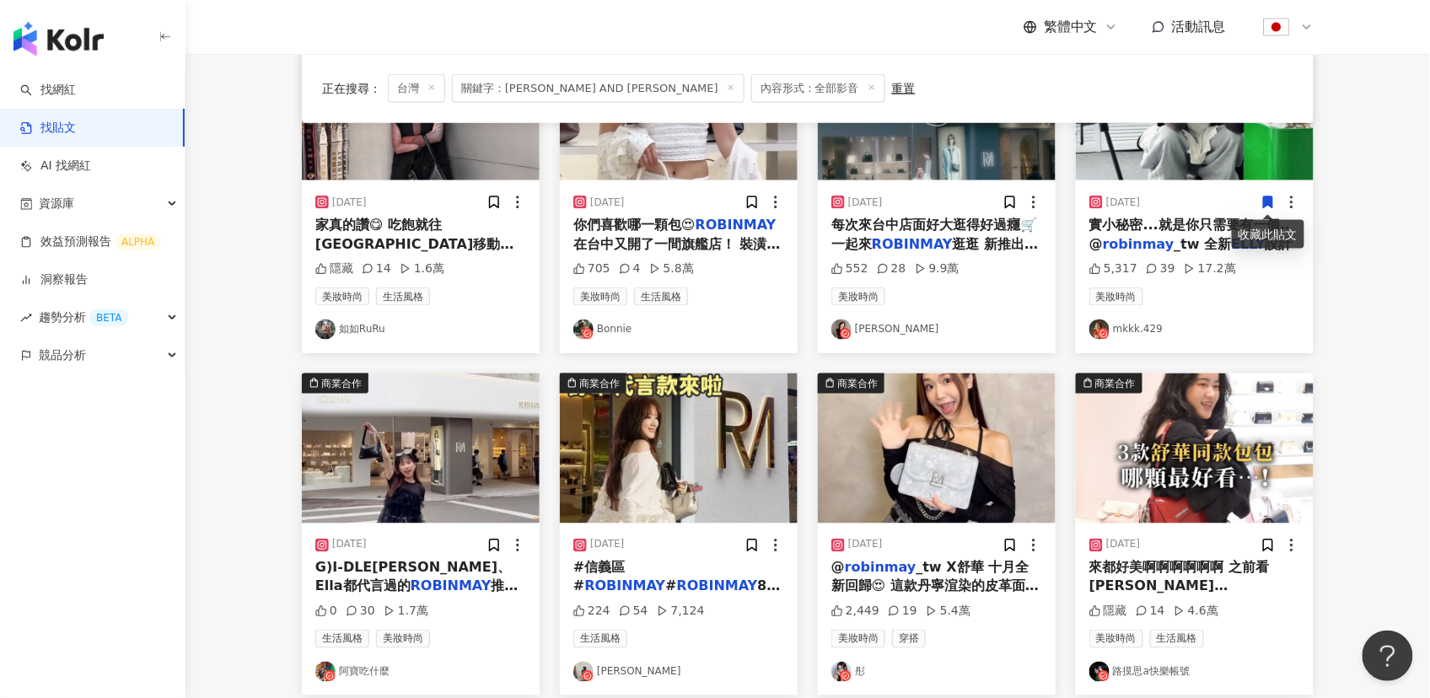
scroll to position [656, 0]
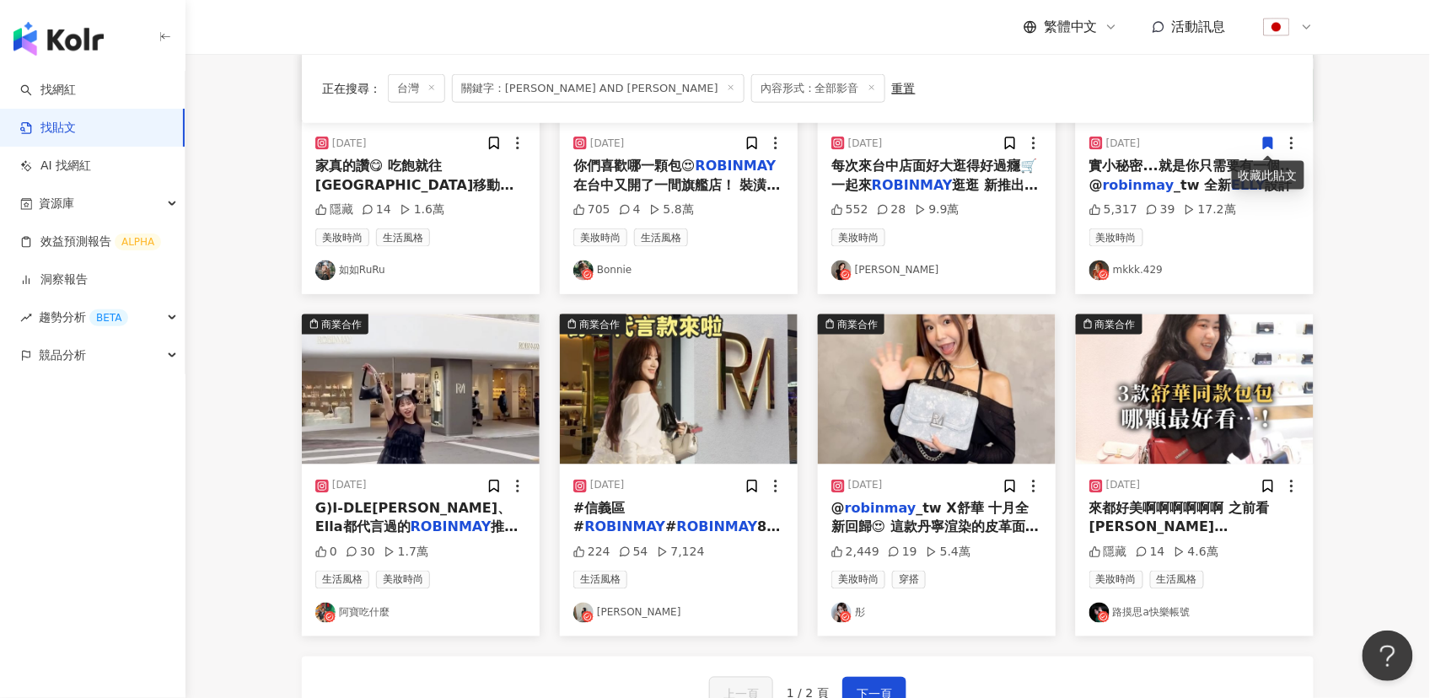
click at [1143, 395] on img at bounding box center [1195, 389] width 238 height 150
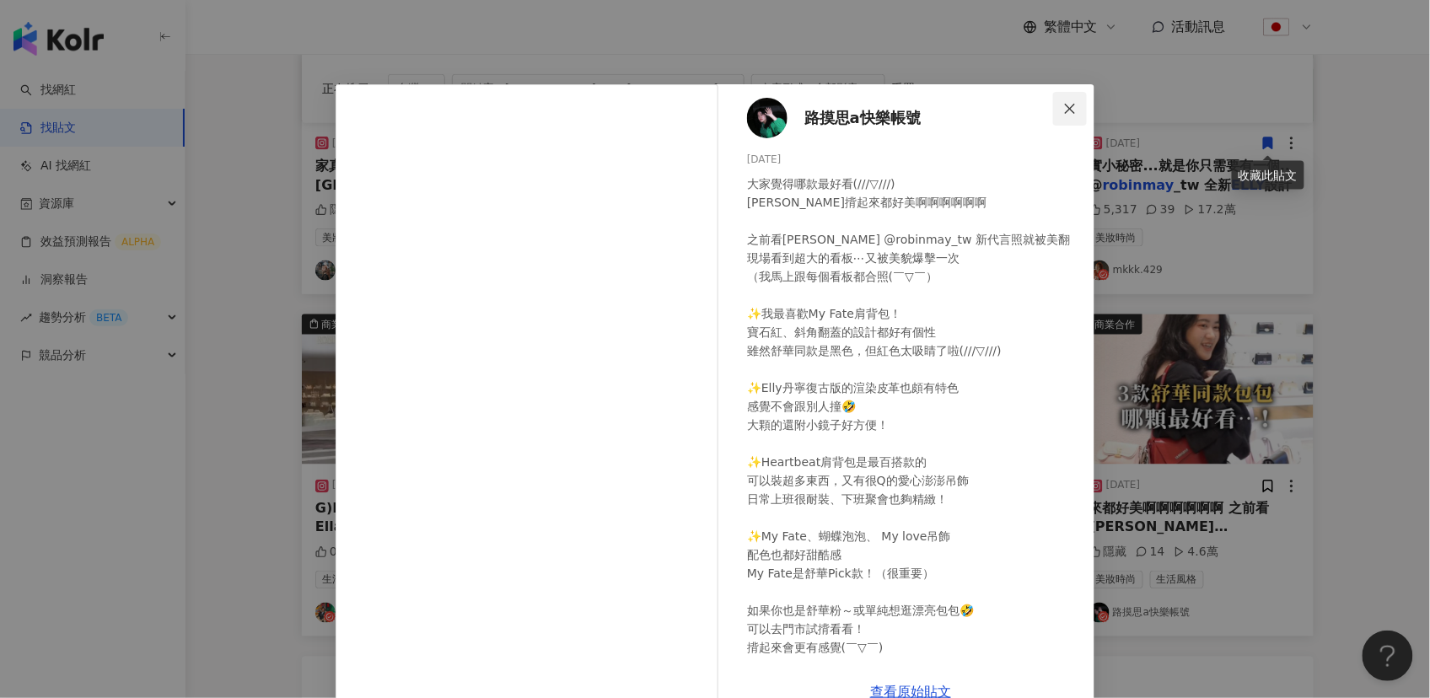
click at [1057, 107] on span "Close" at bounding box center [1070, 108] width 34 height 13
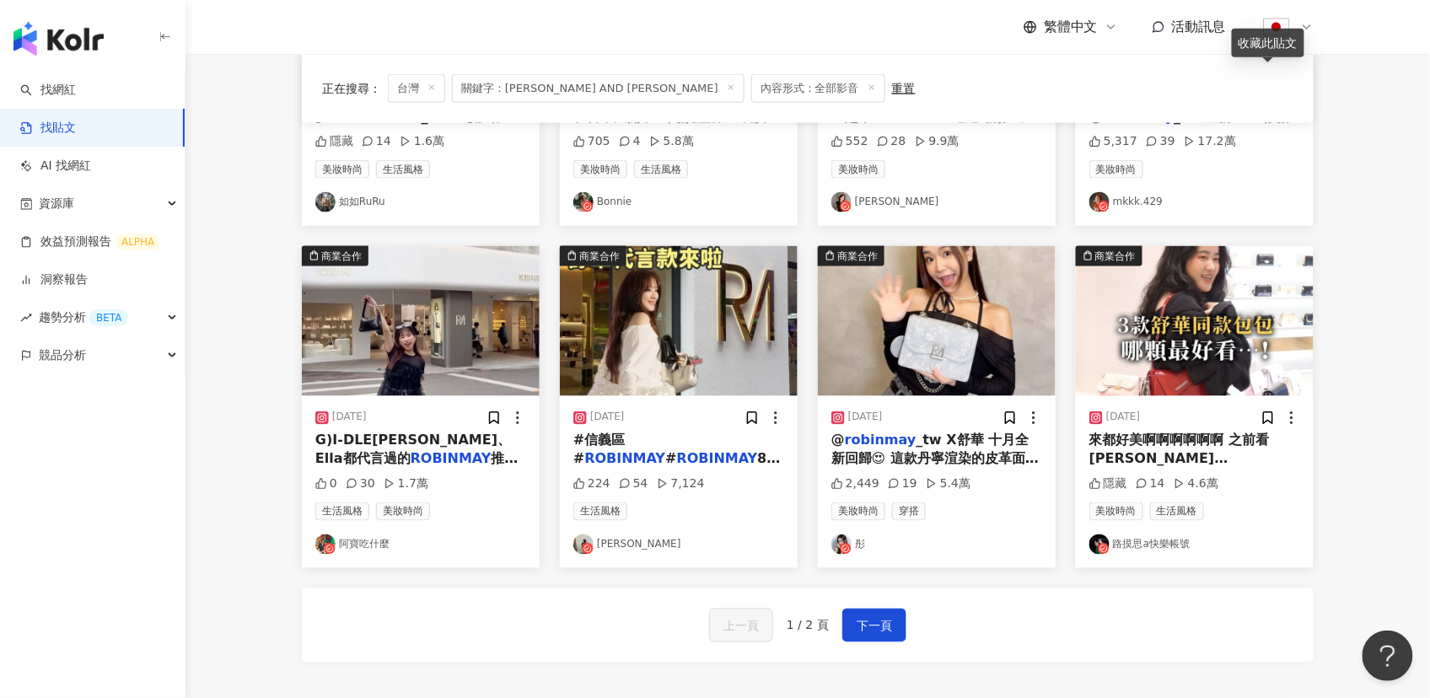
scroll to position [765, 0]
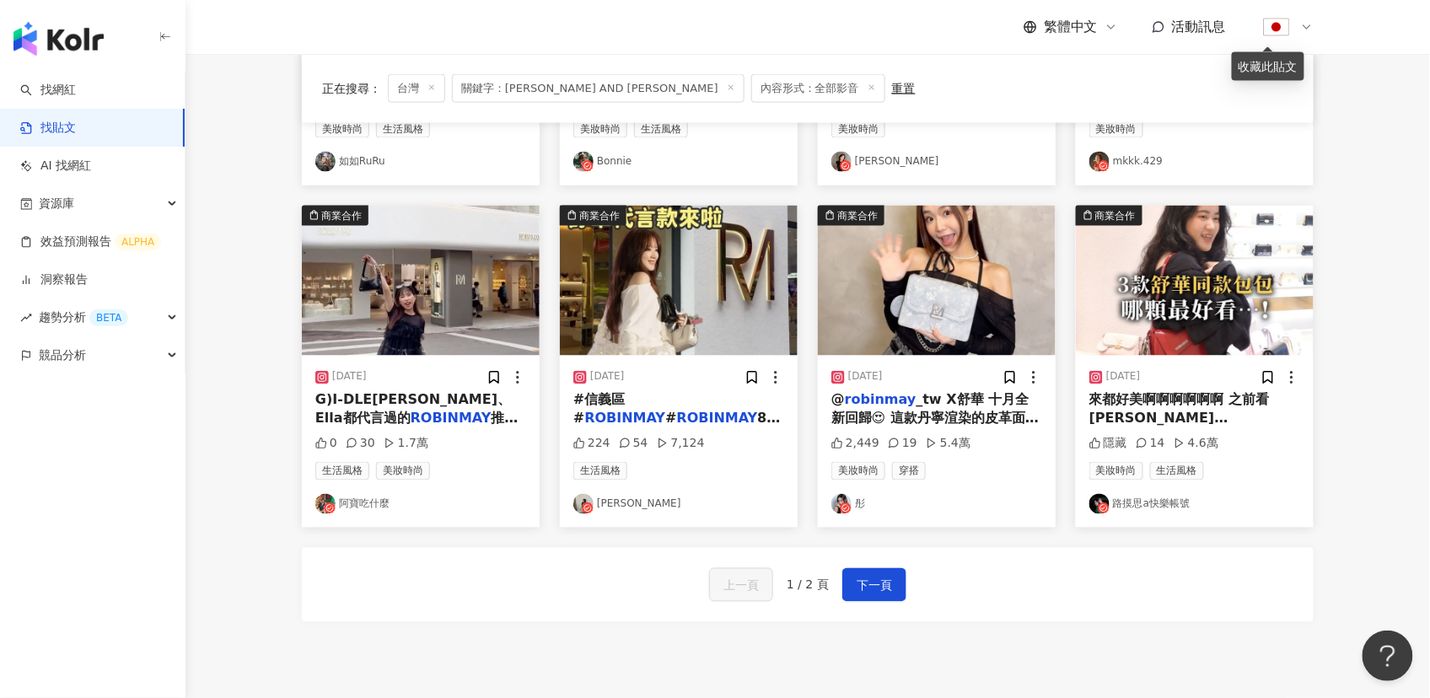
click at [958, 279] on img at bounding box center [937, 281] width 238 height 150
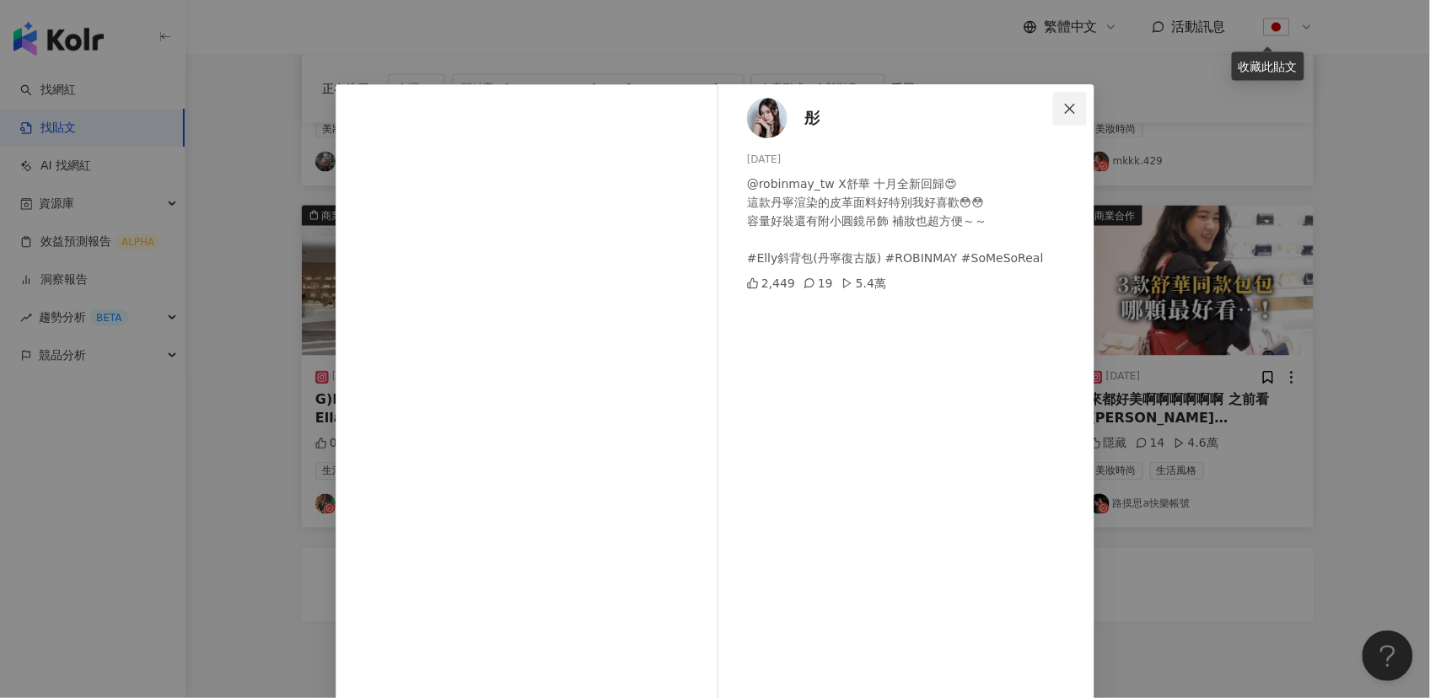
click at [1063, 107] on icon "close" at bounding box center [1069, 108] width 13 height 13
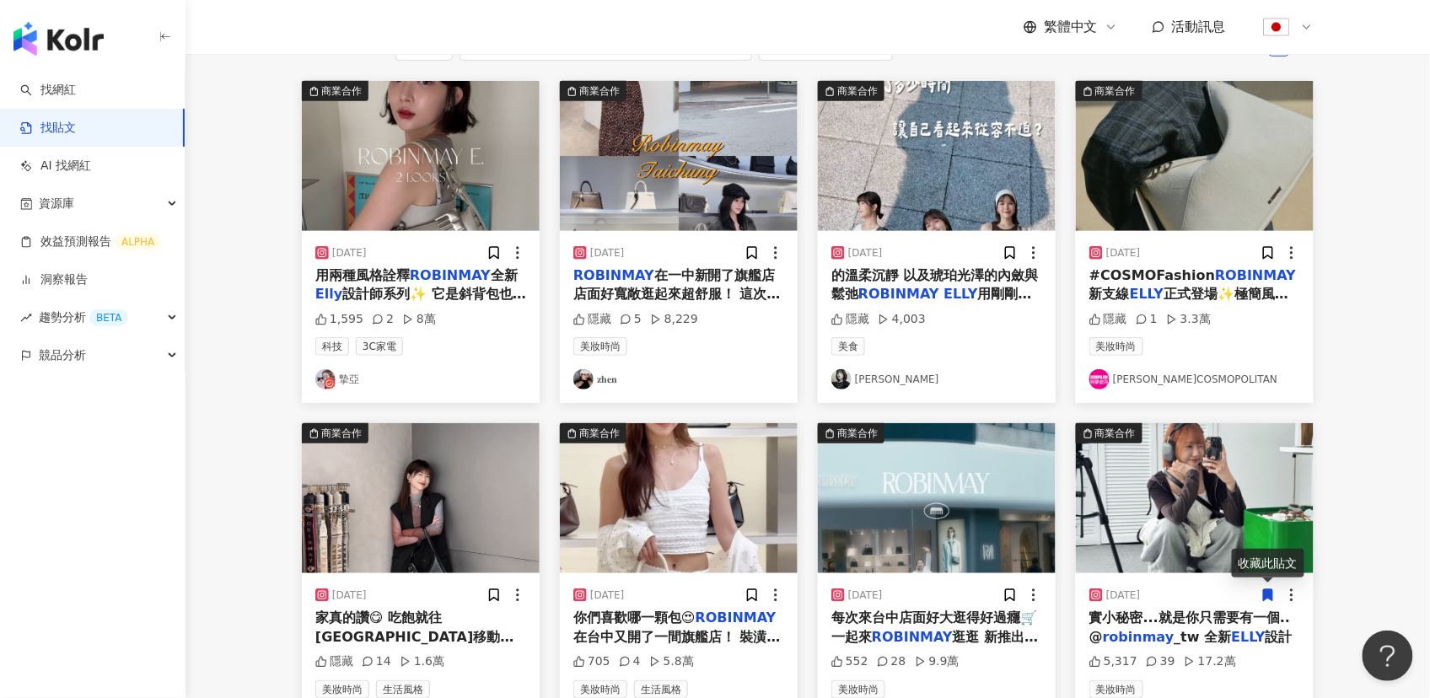
scroll to position [0, 0]
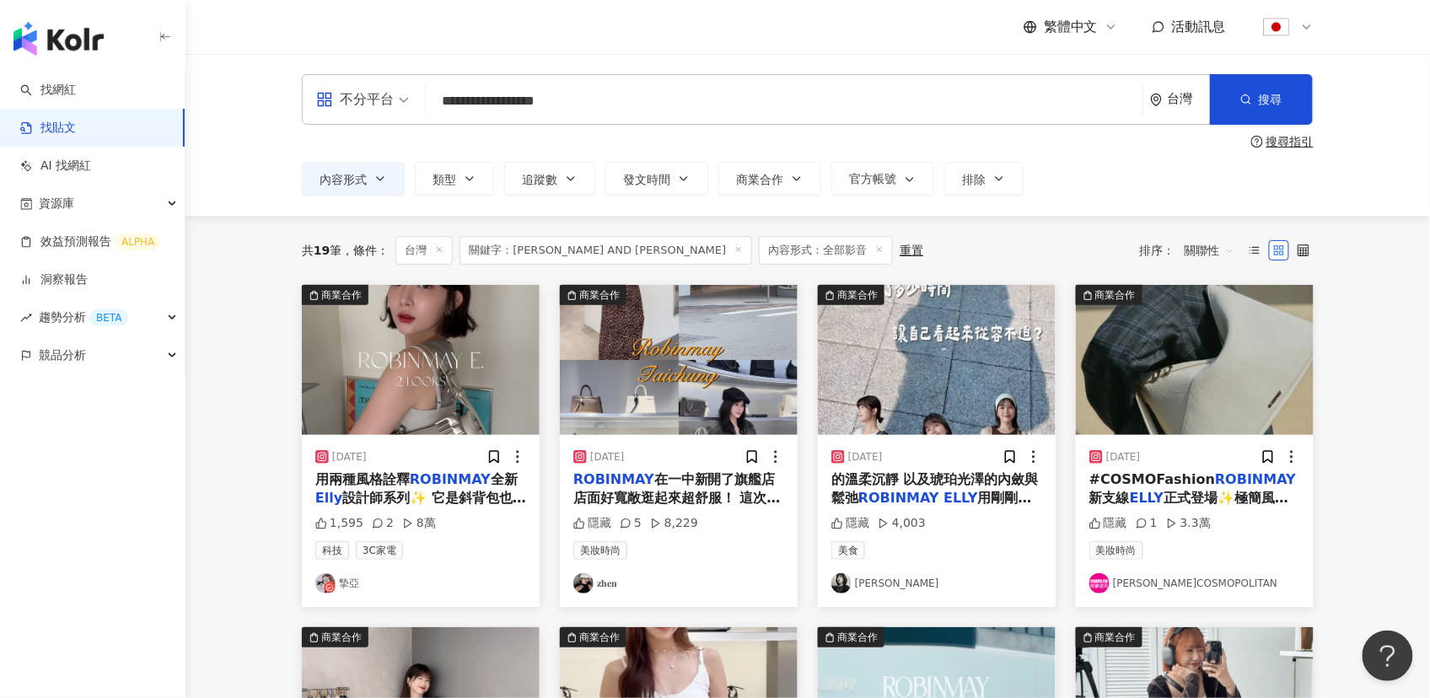
click at [881, 398] on img at bounding box center [937, 360] width 238 height 150
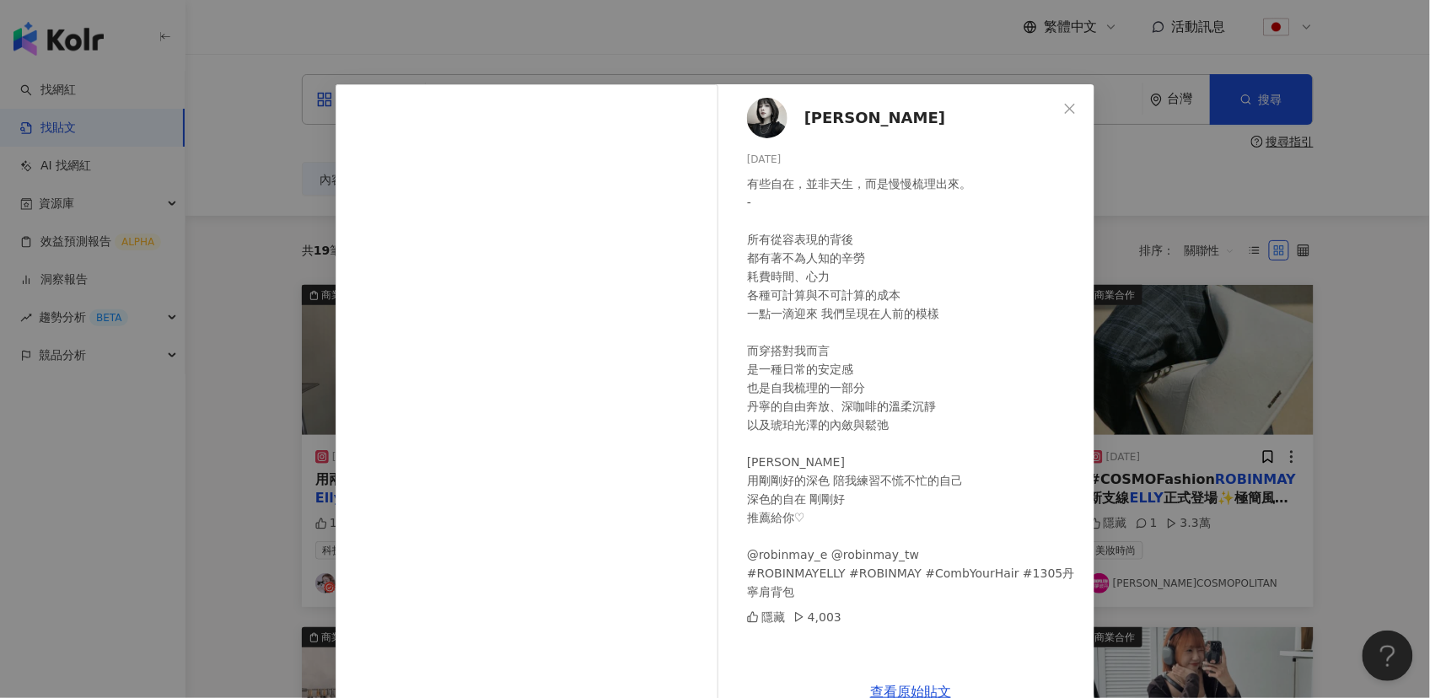
scroll to position [21, 0]
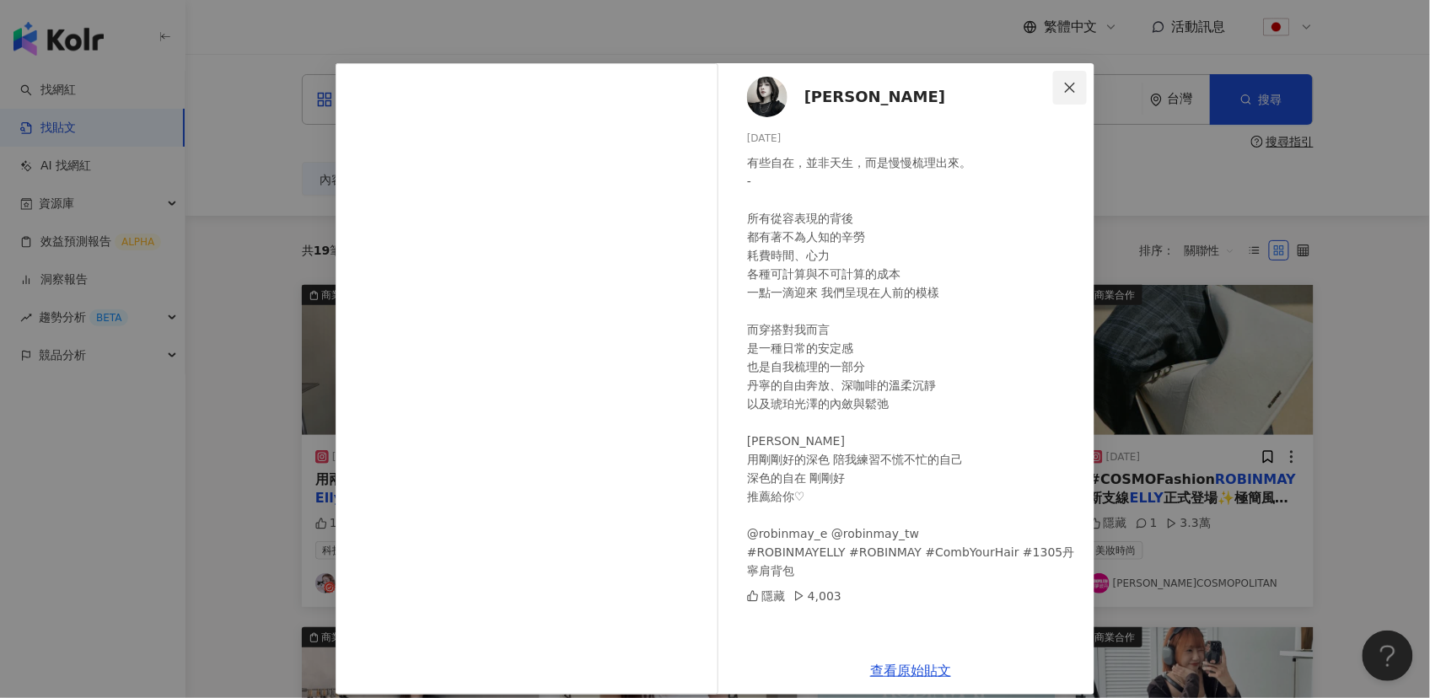
click at [1063, 89] on icon "close" at bounding box center [1069, 87] width 13 height 13
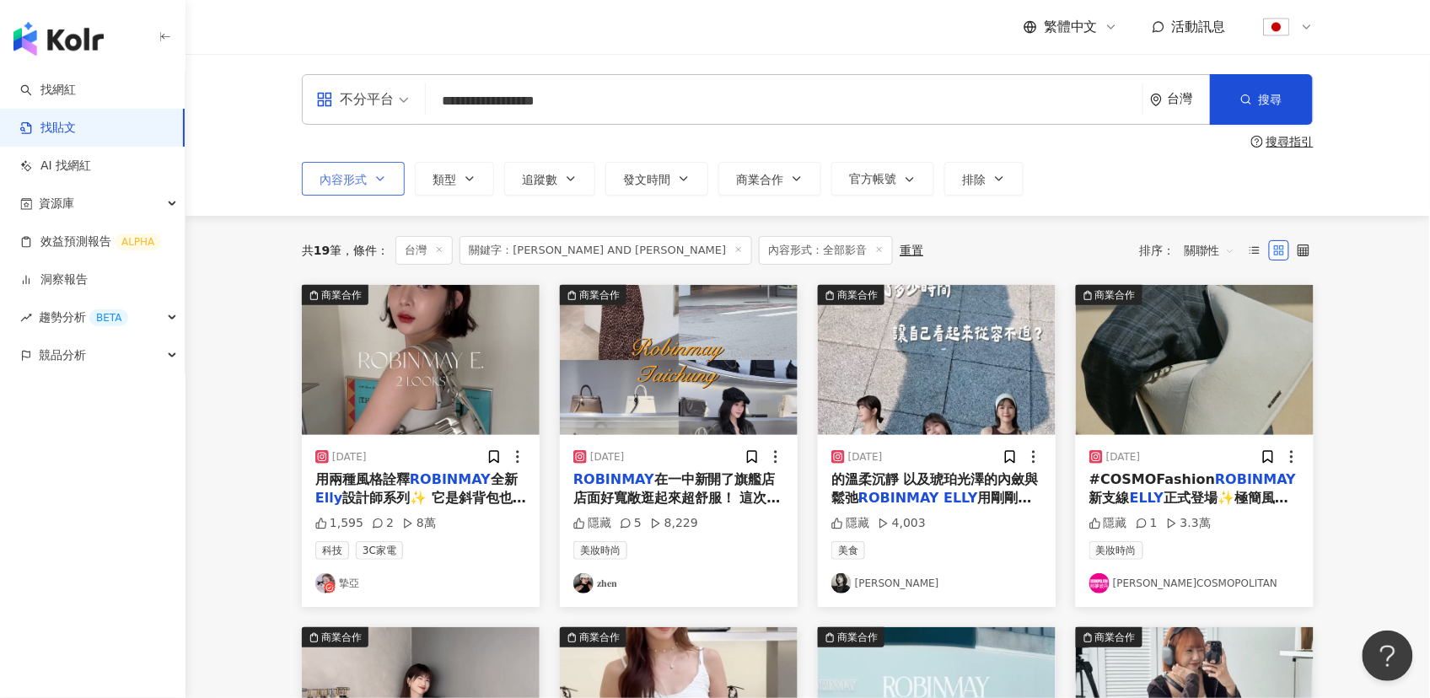
click at [370, 181] on button "內容形式" at bounding box center [353, 179] width 103 height 34
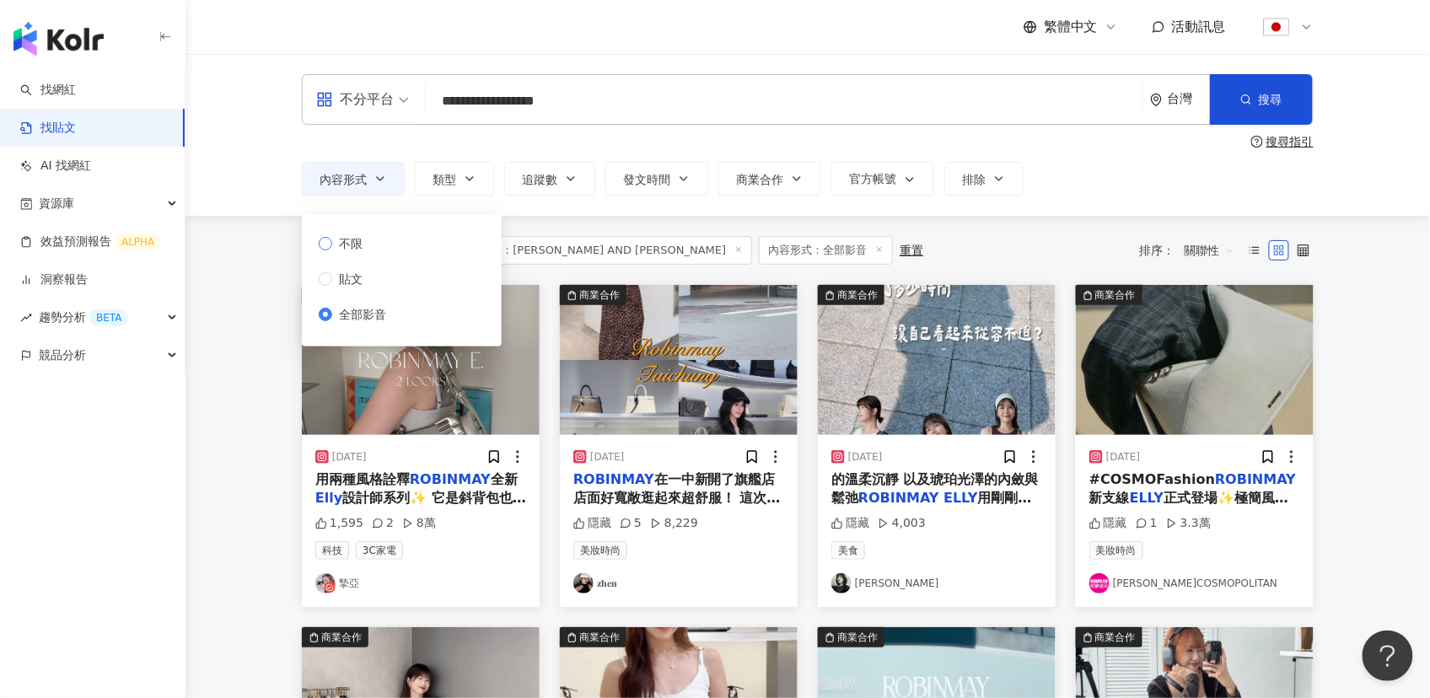
click at [341, 237] on span "不限" at bounding box center [350, 243] width 37 height 19
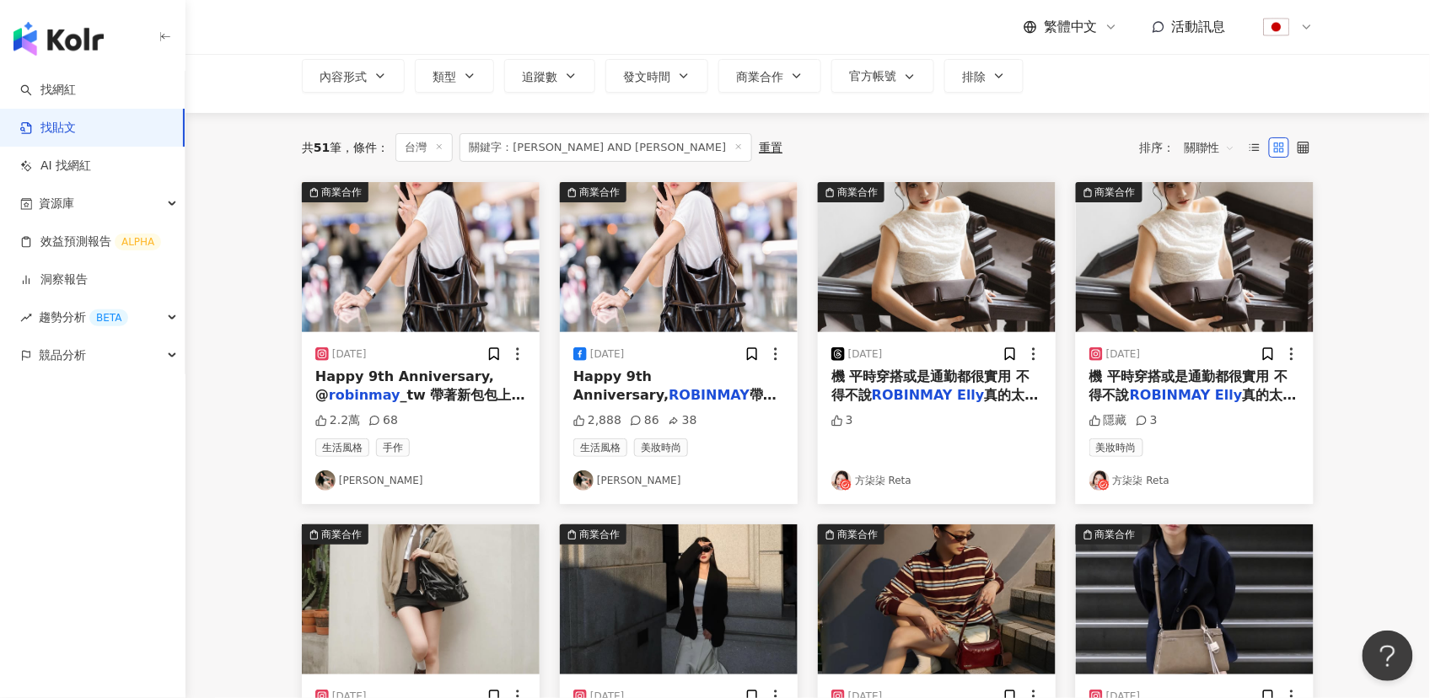
scroll to position [198, 0]
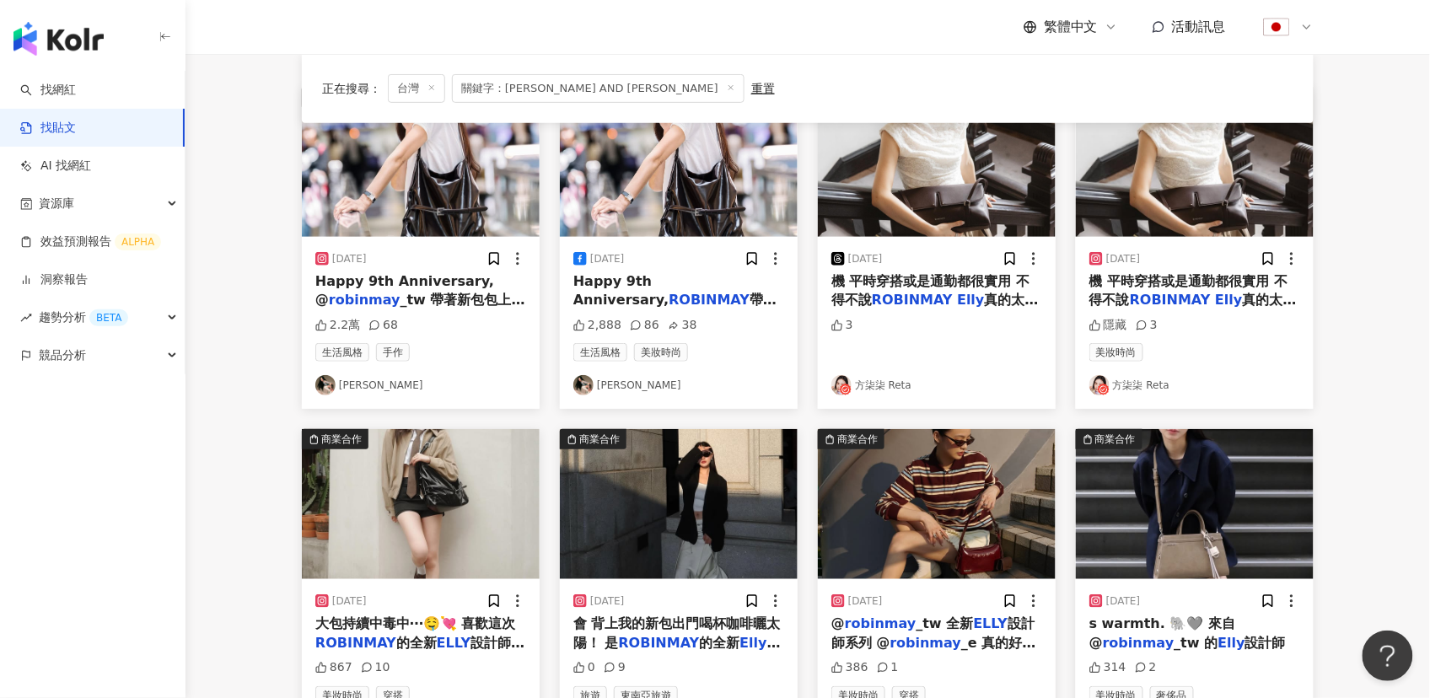
click at [465, 202] on img at bounding box center [421, 162] width 238 height 150
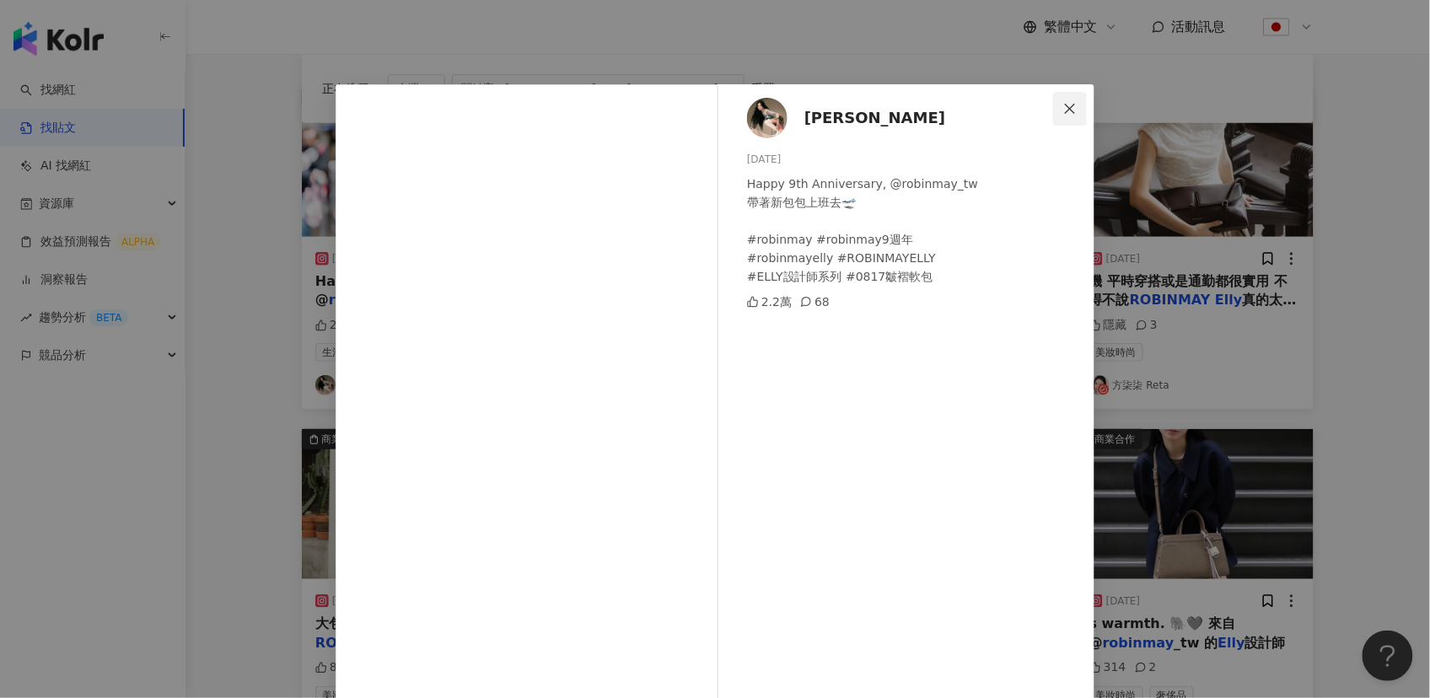
click at [1064, 111] on icon "close" at bounding box center [1069, 108] width 13 height 13
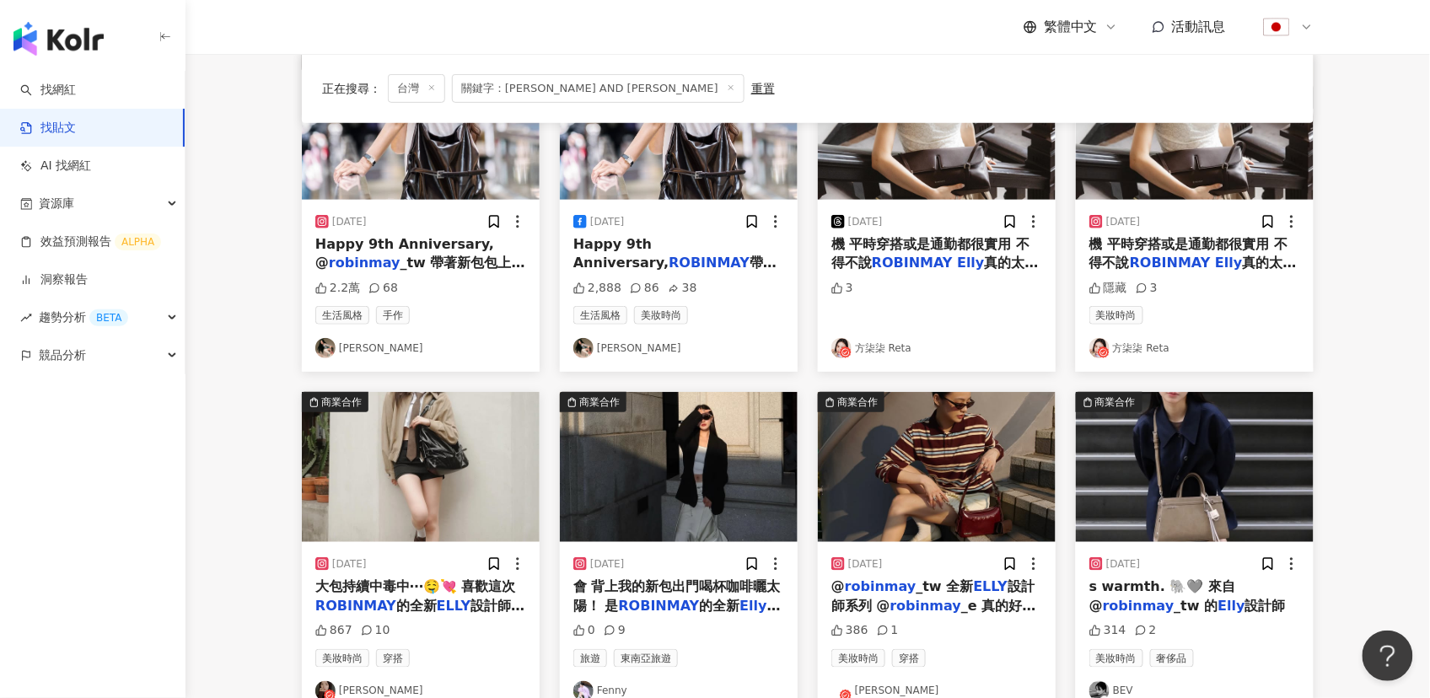
scroll to position [297, 0]
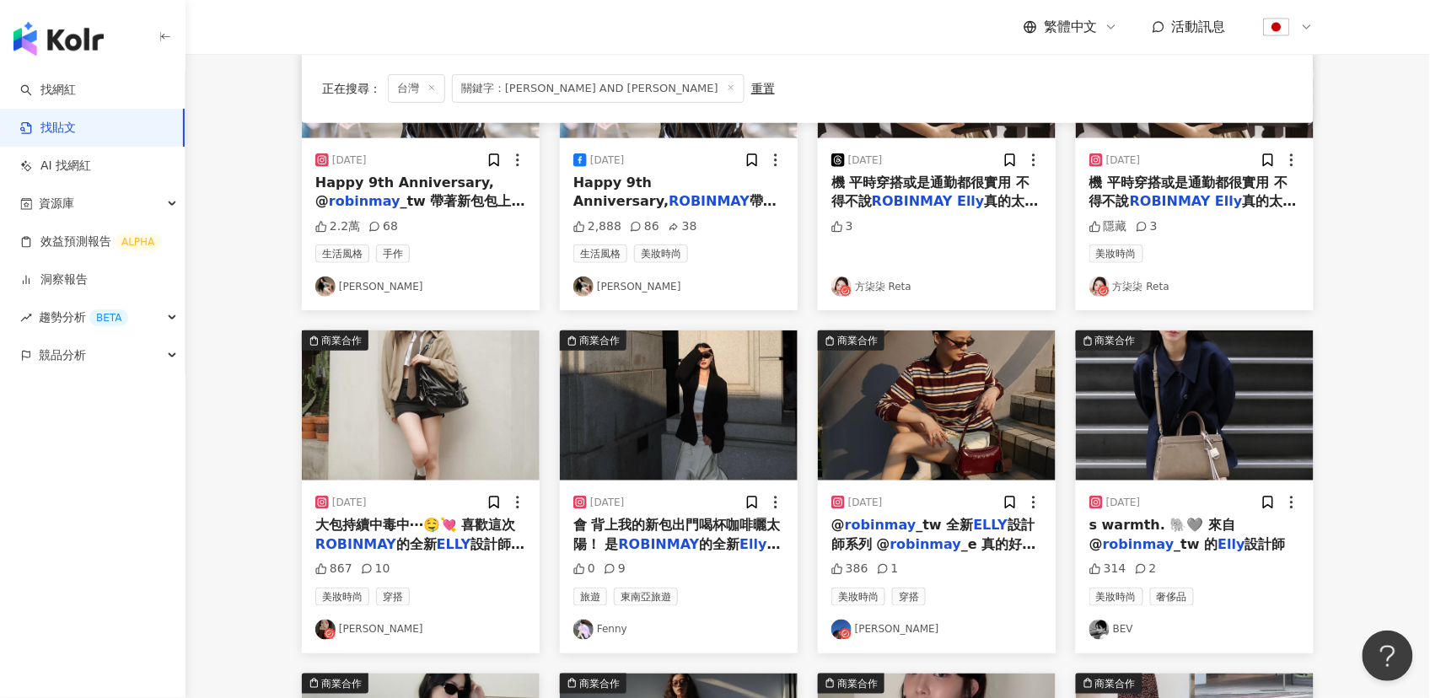
click at [494, 434] on img at bounding box center [421, 406] width 238 height 150
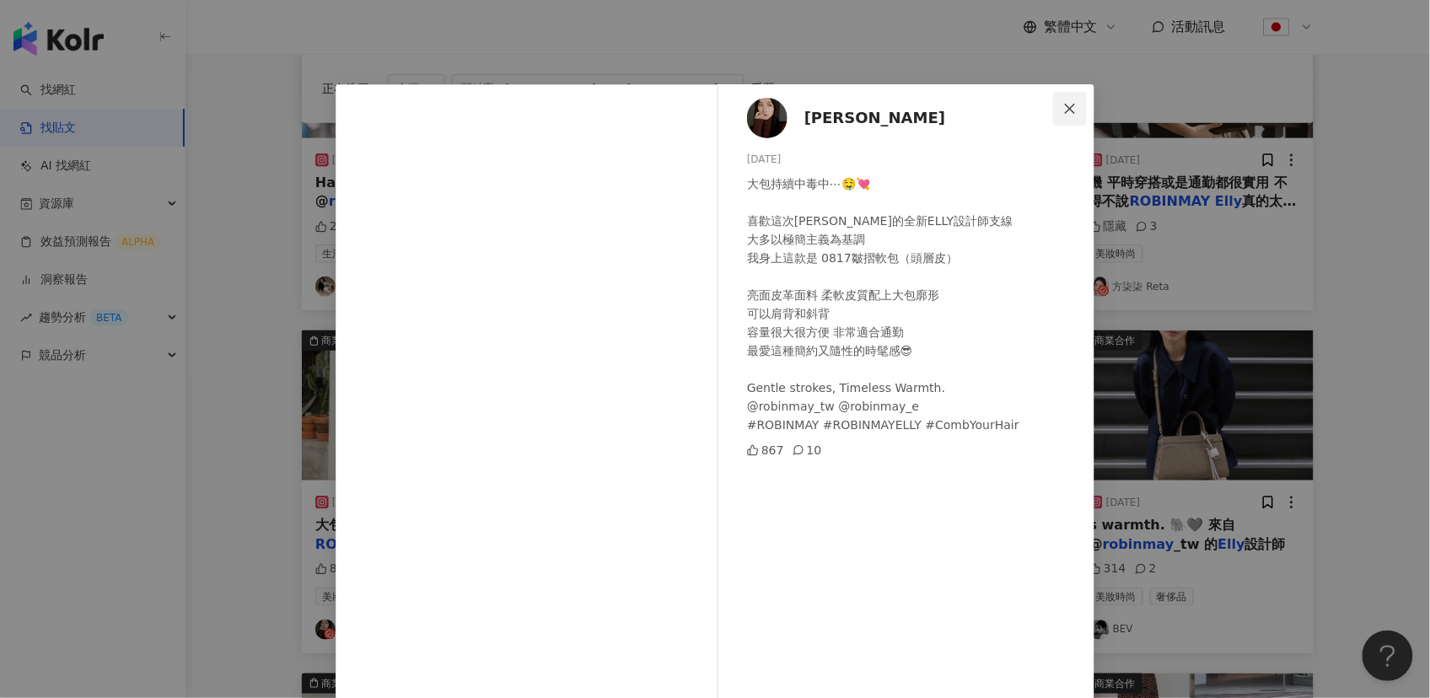
click at [1065, 104] on icon "close" at bounding box center [1070, 108] width 10 height 10
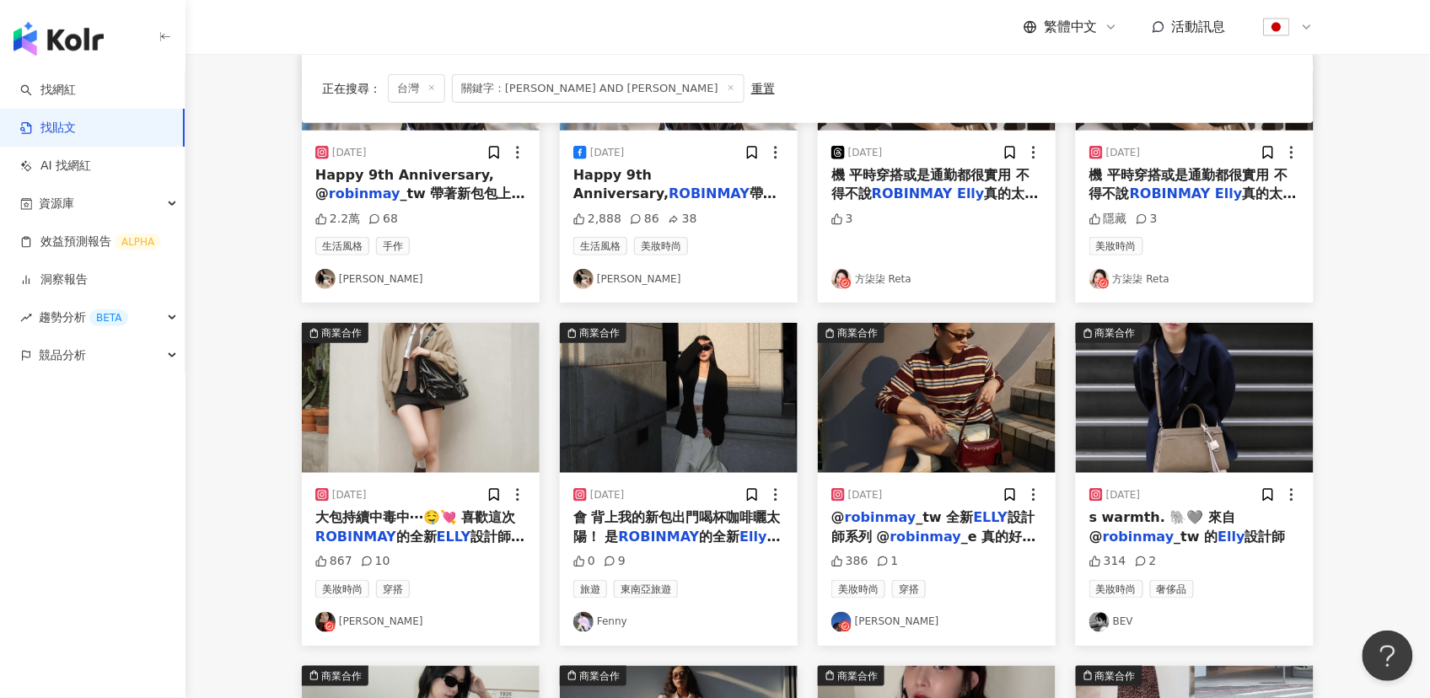
scroll to position [320, 0]
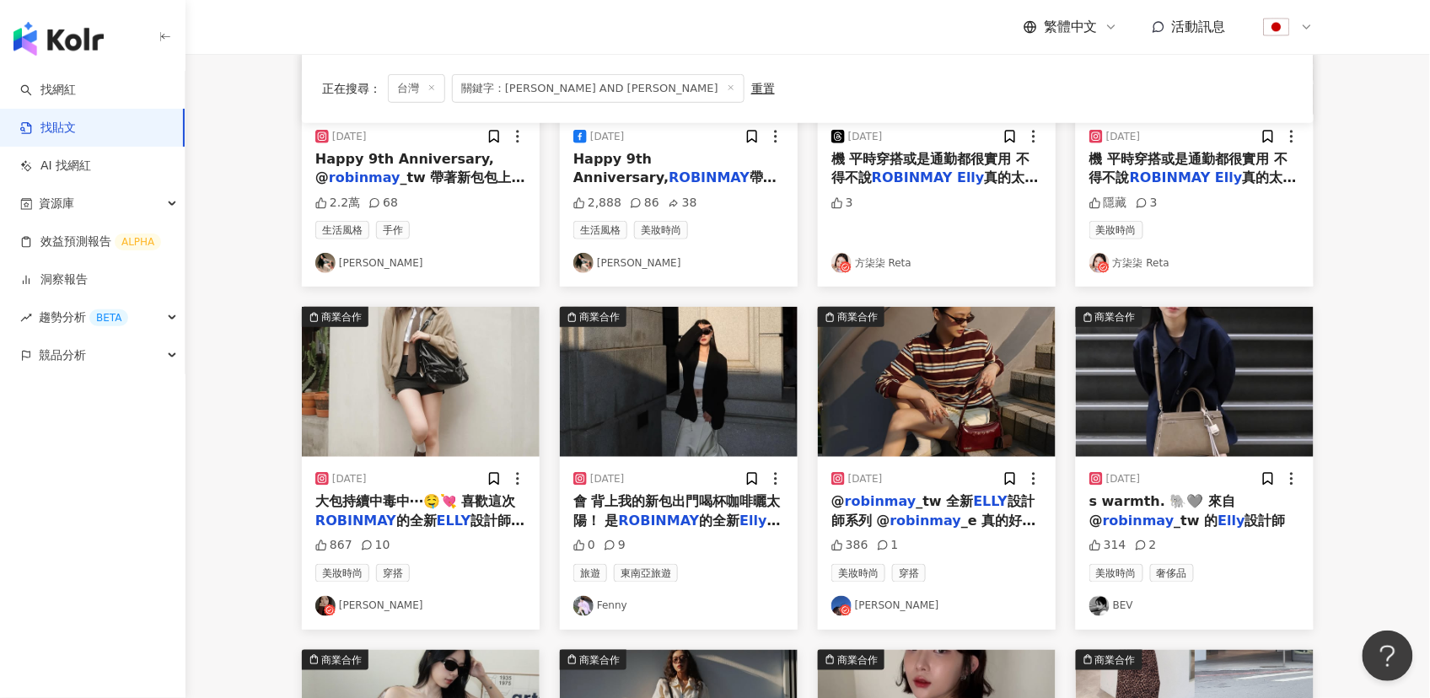
click at [884, 390] on img at bounding box center [937, 382] width 238 height 150
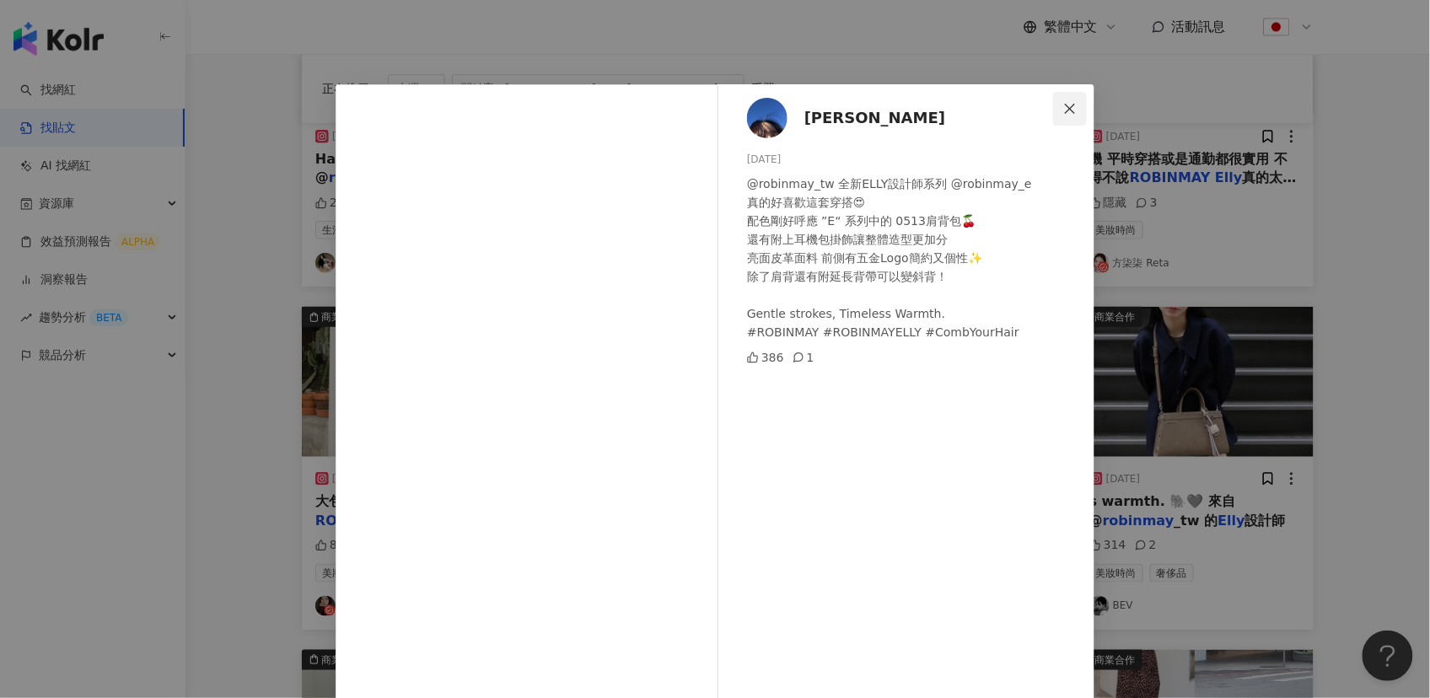
click at [1067, 100] on button "Close" at bounding box center [1070, 109] width 34 height 34
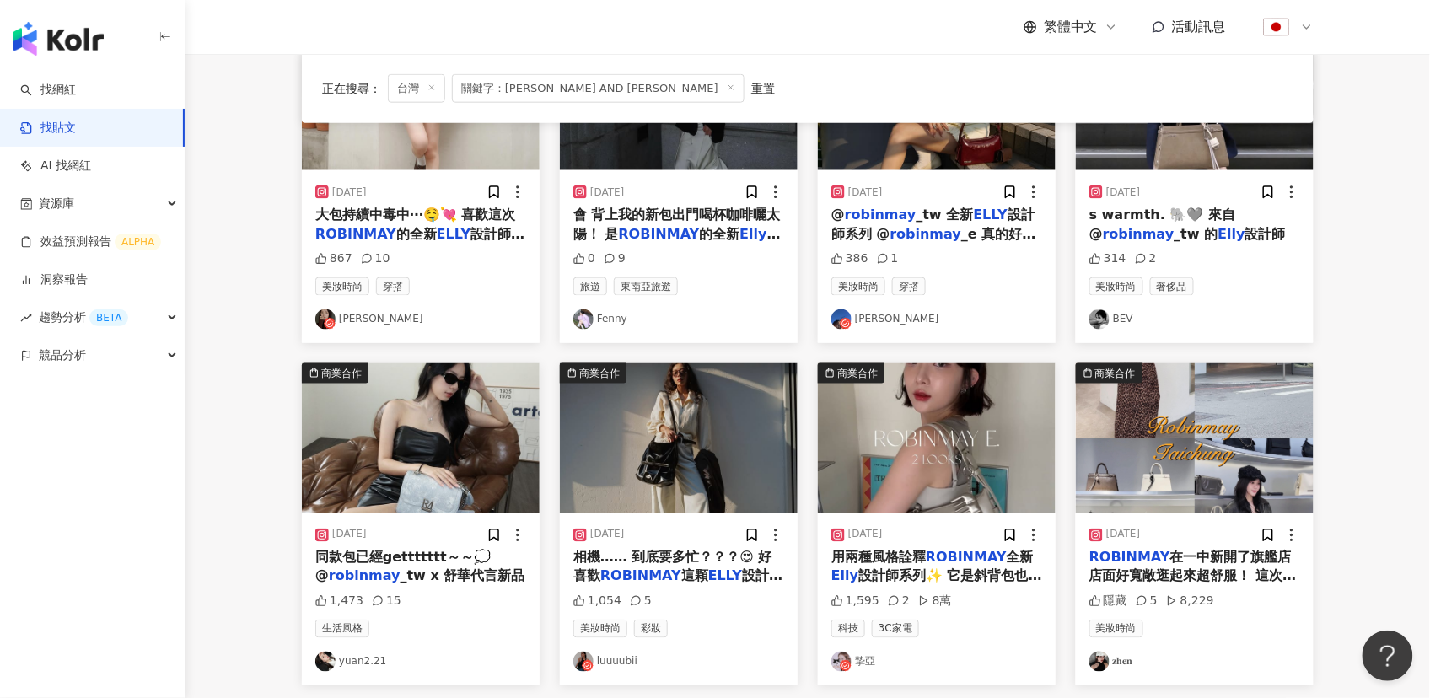
scroll to position [608, 0]
click at [703, 485] on img at bounding box center [679, 438] width 238 height 150
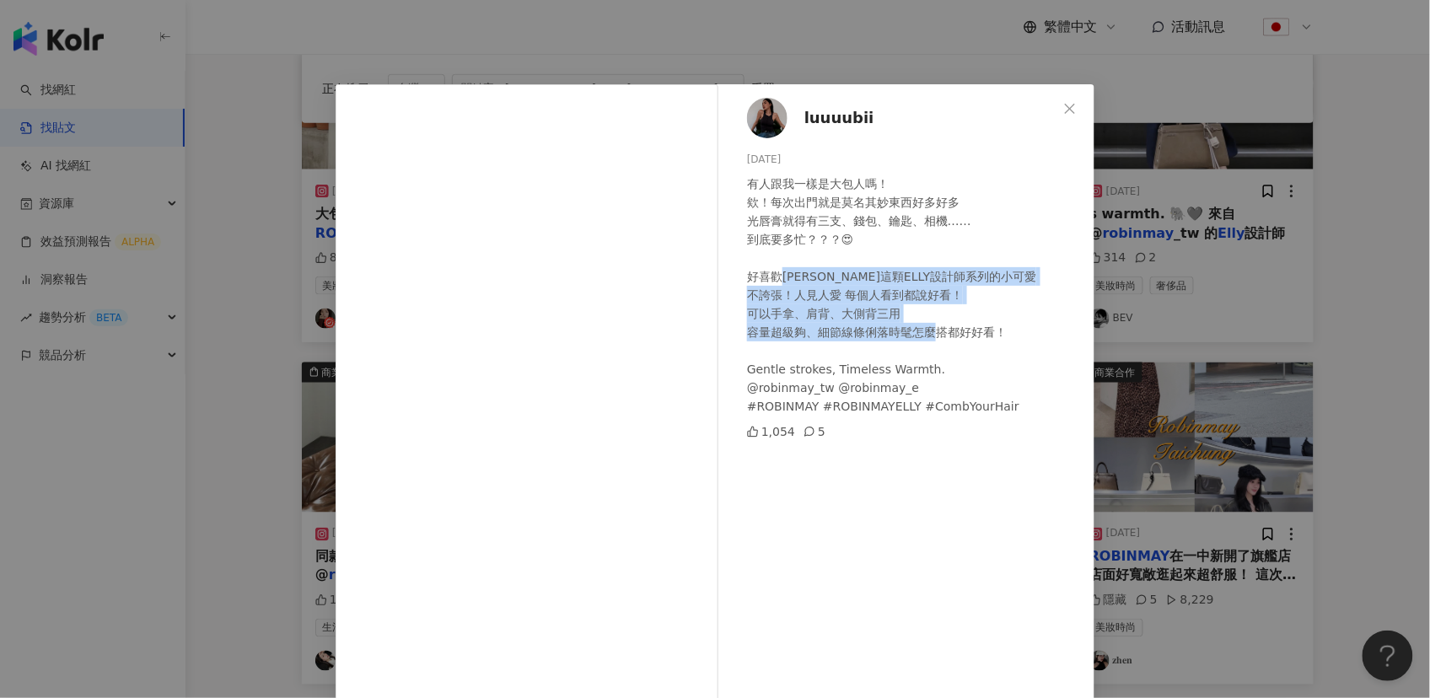
drag, startPoint x: 782, startPoint y: 276, endPoint x: 995, endPoint y: 327, distance: 218.6
click at [995, 327] on div "有人跟我一樣是大包人嗎！ 欸！每次出門就是莫名其妙東西好多好多 光唇膏就得有三支、錢包、鑰匙、相機…… 到底要多忙？？？😍 好喜歡[PERSON_NAME]這…" at bounding box center [914, 295] width 334 height 241
click at [1063, 113] on icon "close" at bounding box center [1069, 108] width 13 height 13
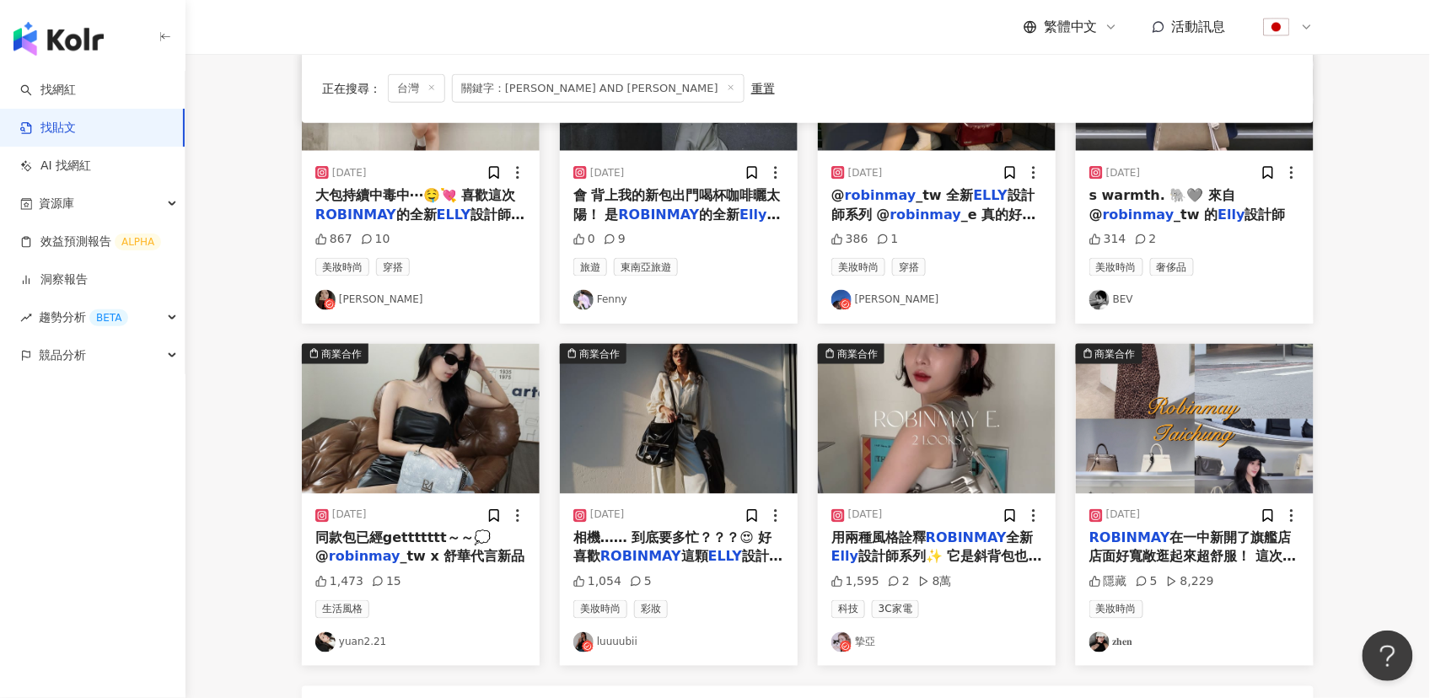
scroll to position [627, 0]
click at [1141, 406] on img at bounding box center [1195, 418] width 238 height 150
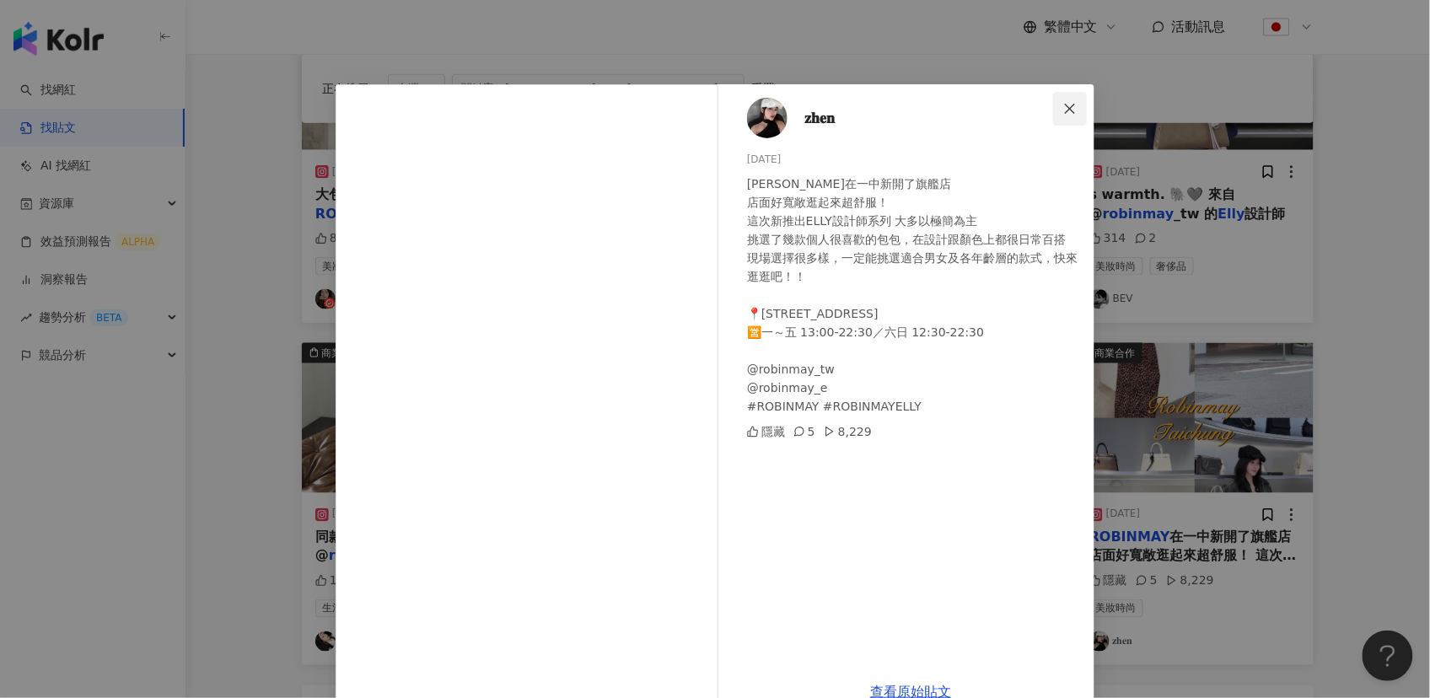
click at [1063, 109] on icon "close" at bounding box center [1069, 108] width 13 height 13
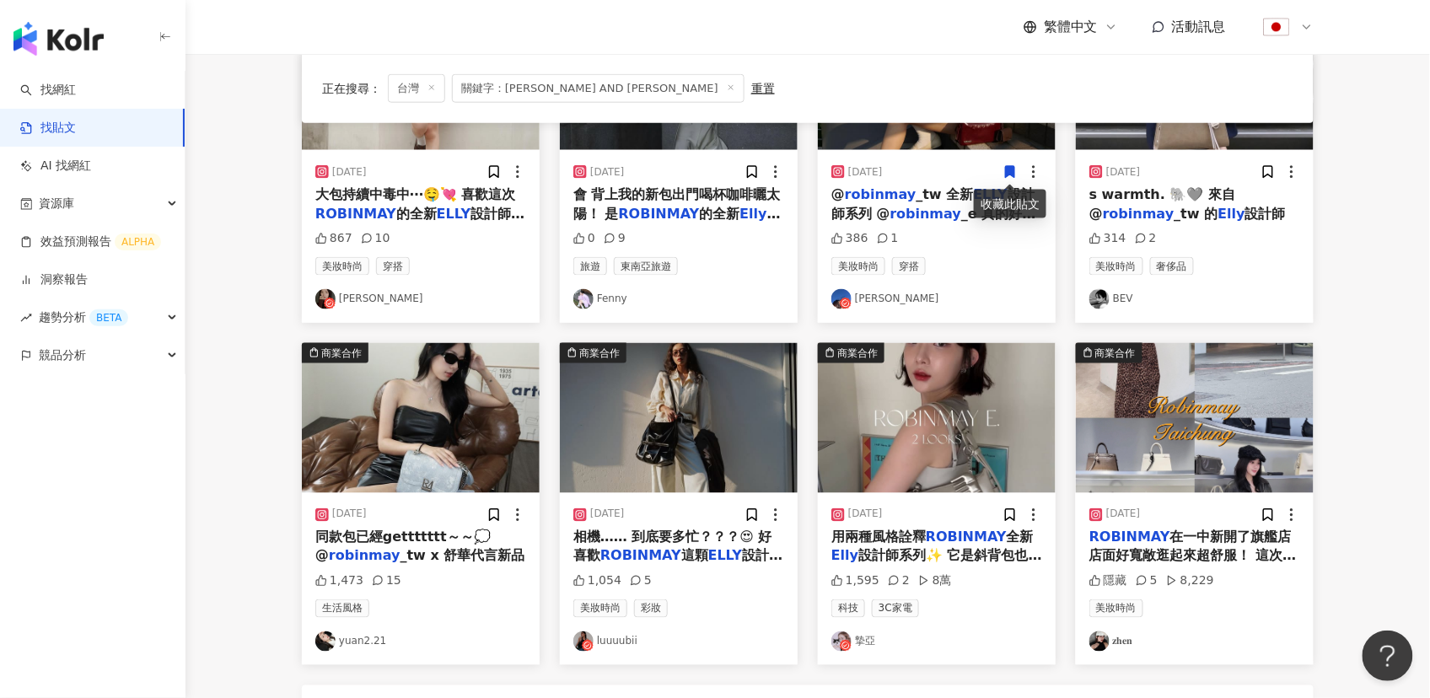
scroll to position [731, 0]
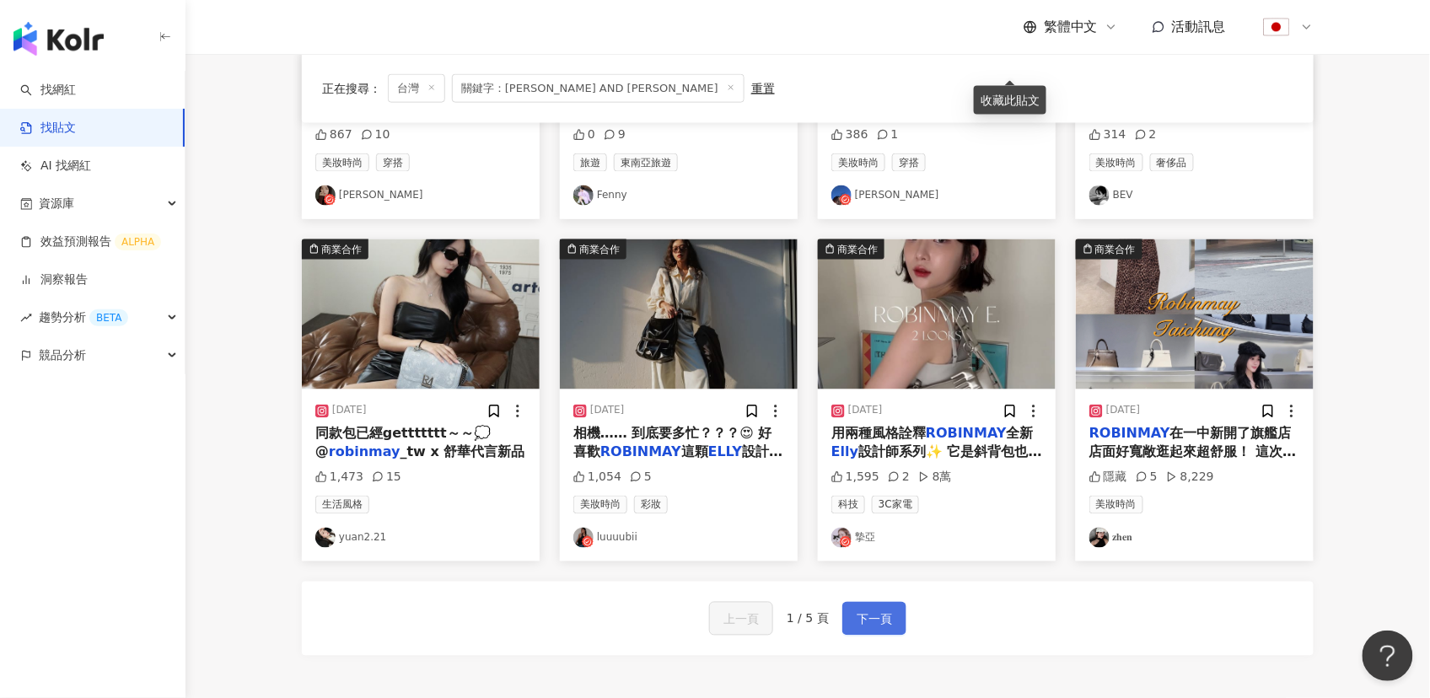
click at [884, 623] on span "下一頁" at bounding box center [874, 620] width 35 height 20
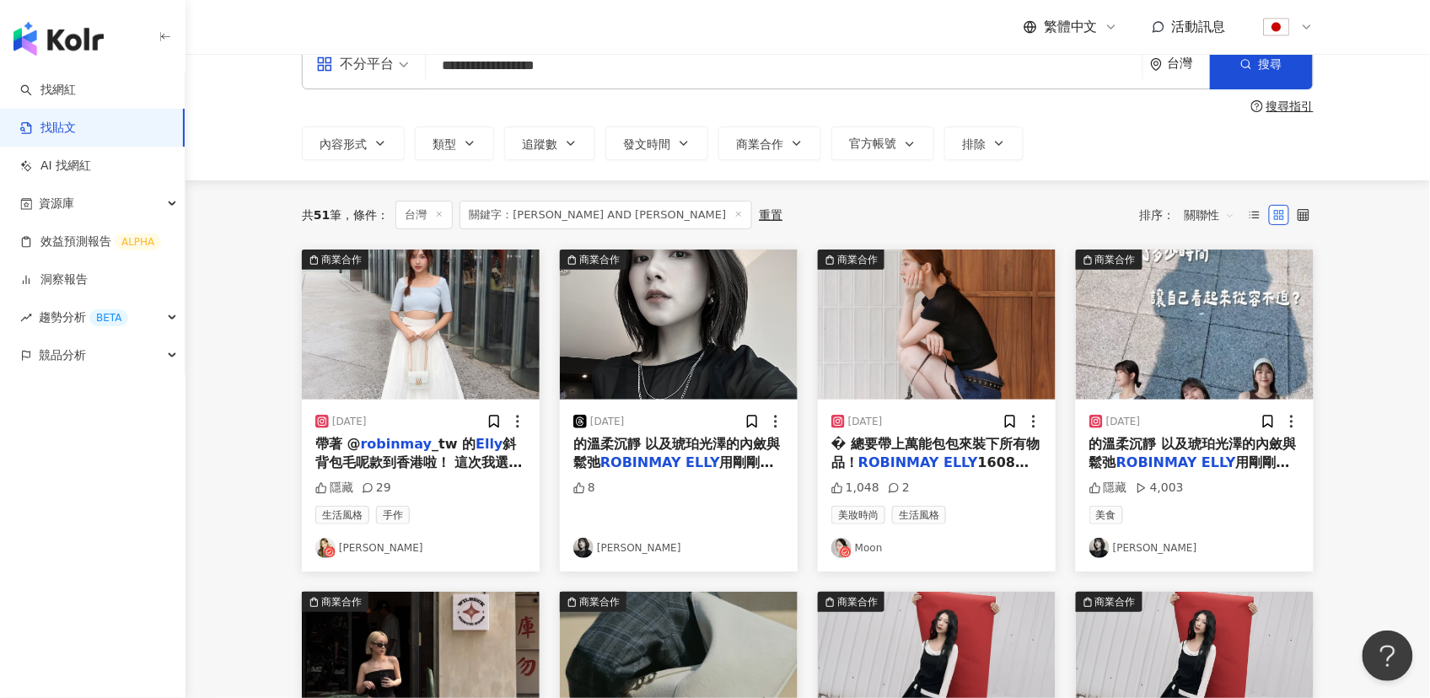
scroll to position [0, 0]
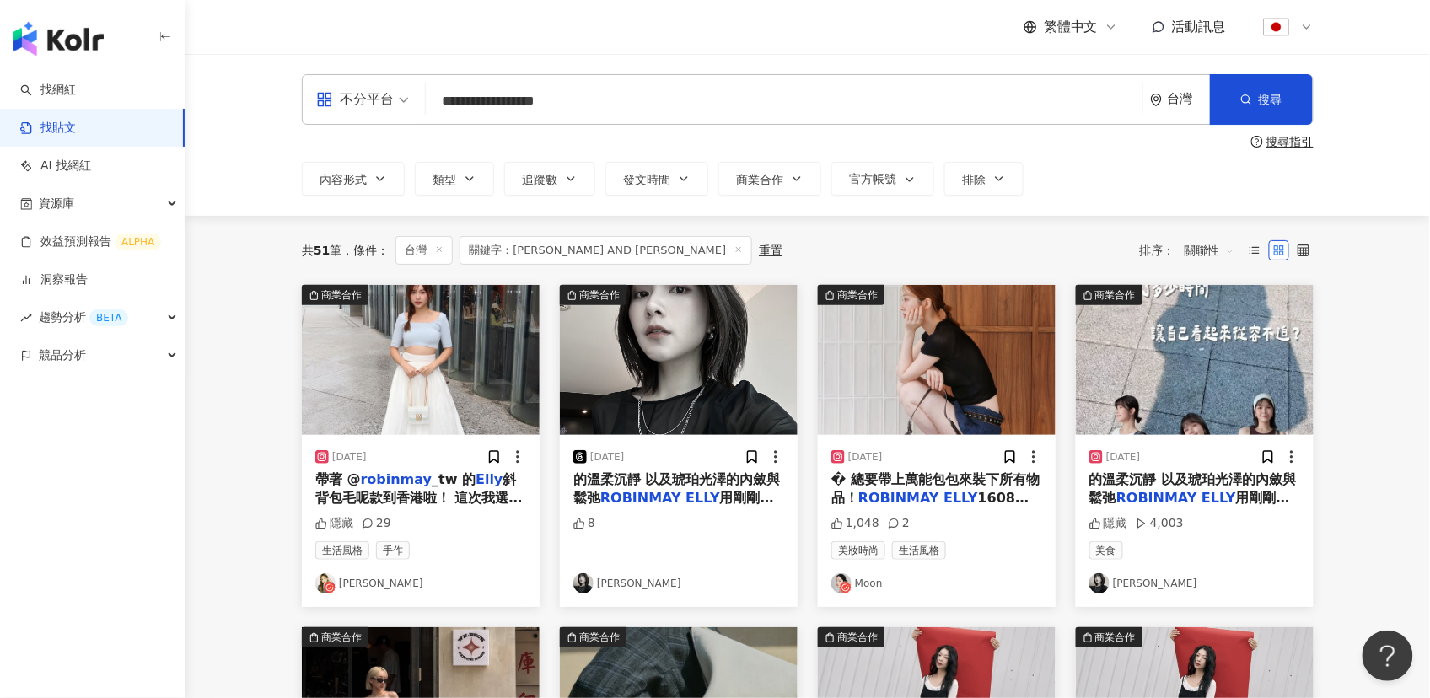
click at [1173, 99] on div "台灣" at bounding box center [1189, 99] width 42 height 14
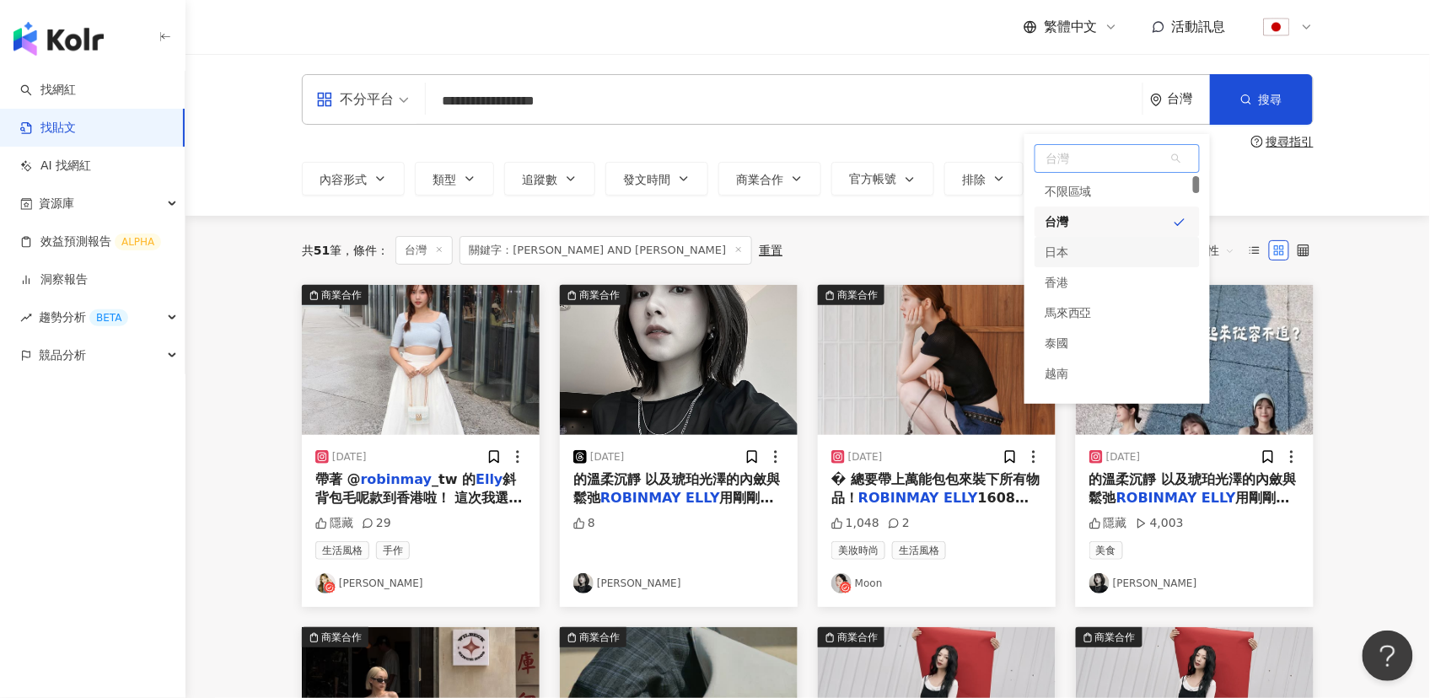
click at [1075, 249] on div "日本" at bounding box center [1117, 252] width 165 height 30
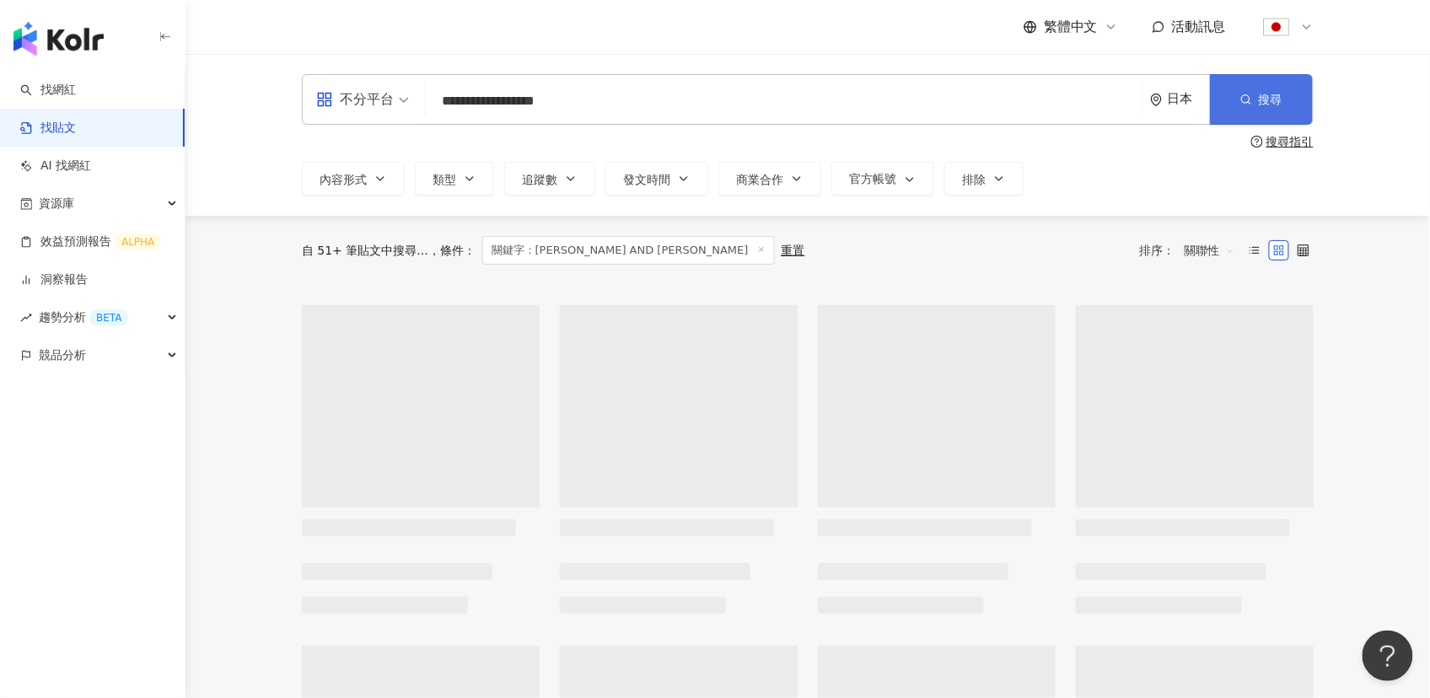
click at [1254, 99] on button "搜尋" at bounding box center [1261, 99] width 103 height 51
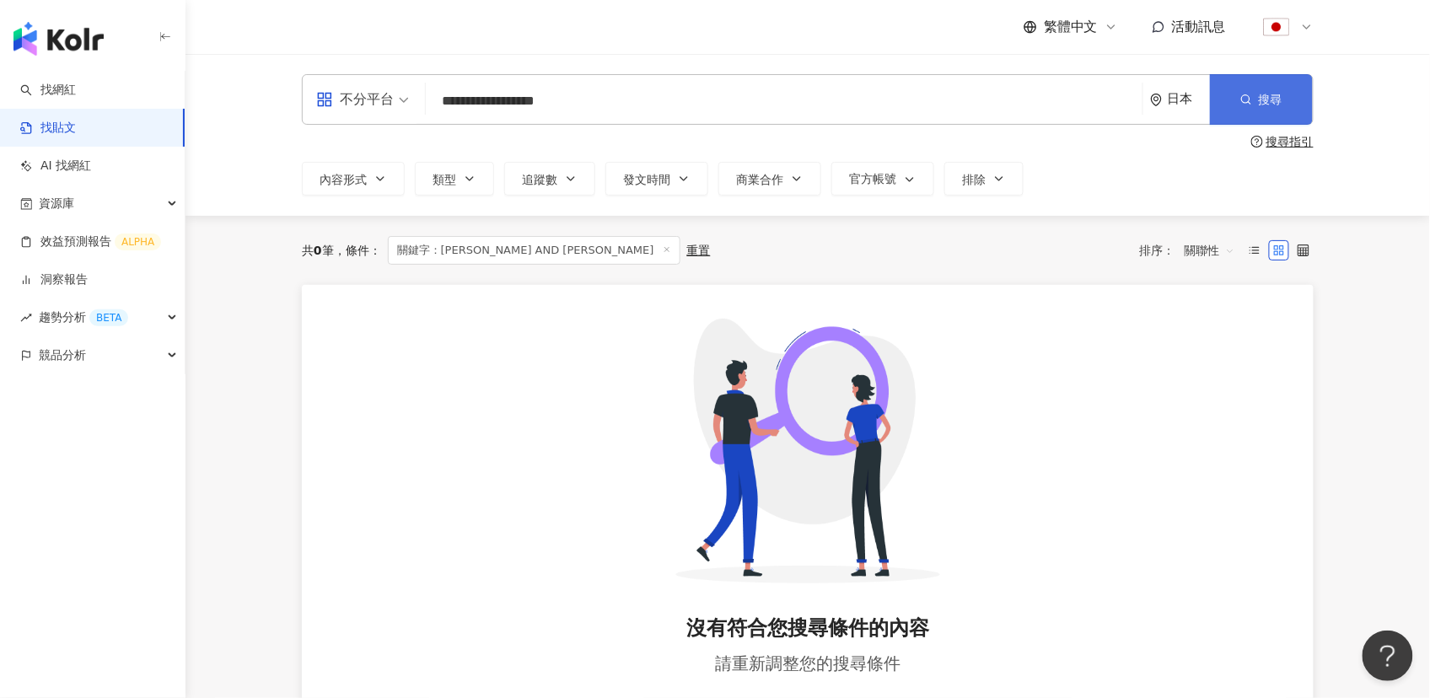
click at [1254, 99] on button "搜尋" at bounding box center [1261, 99] width 103 height 51
click at [559, 97] on input "**********" at bounding box center [784, 101] width 703 height 36
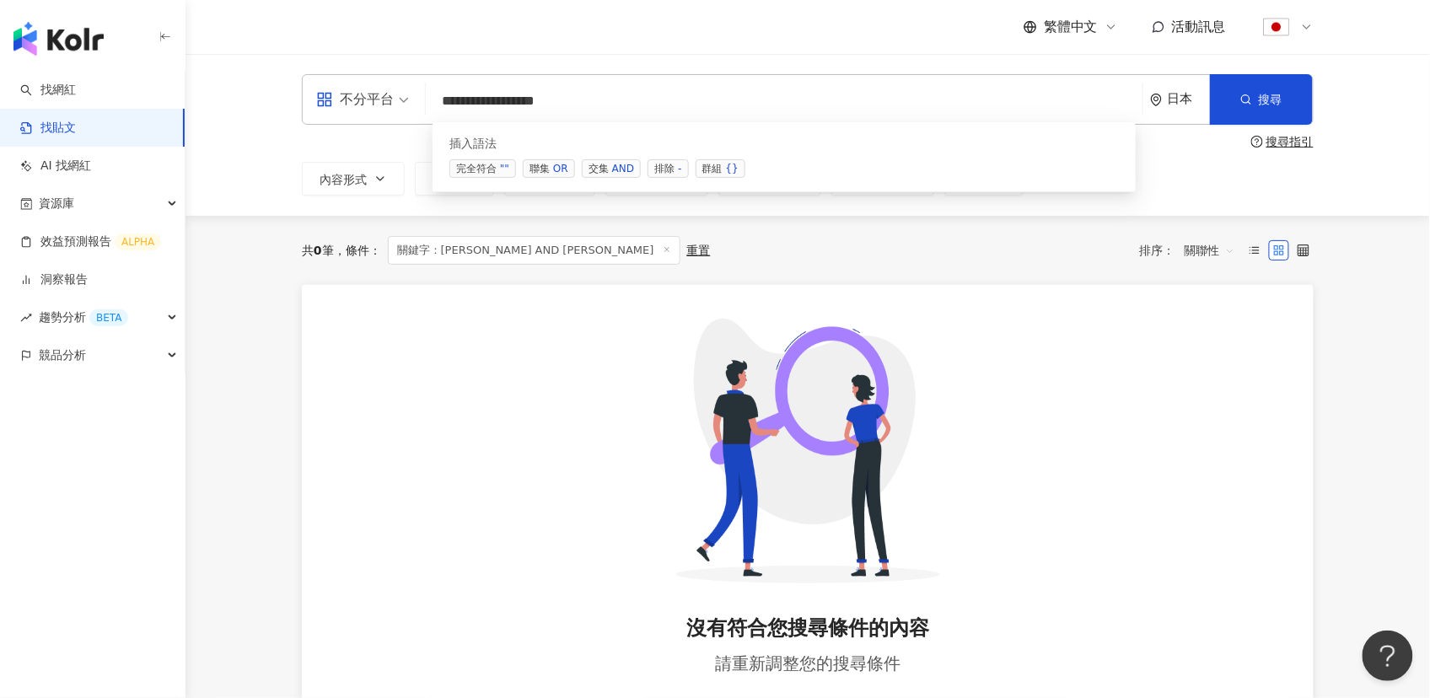
drag, startPoint x: 519, startPoint y: 97, endPoint x: 694, endPoint y: 114, distance: 175.3
click at [694, 114] on input "**********" at bounding box center [784, 101] width 703 height 36
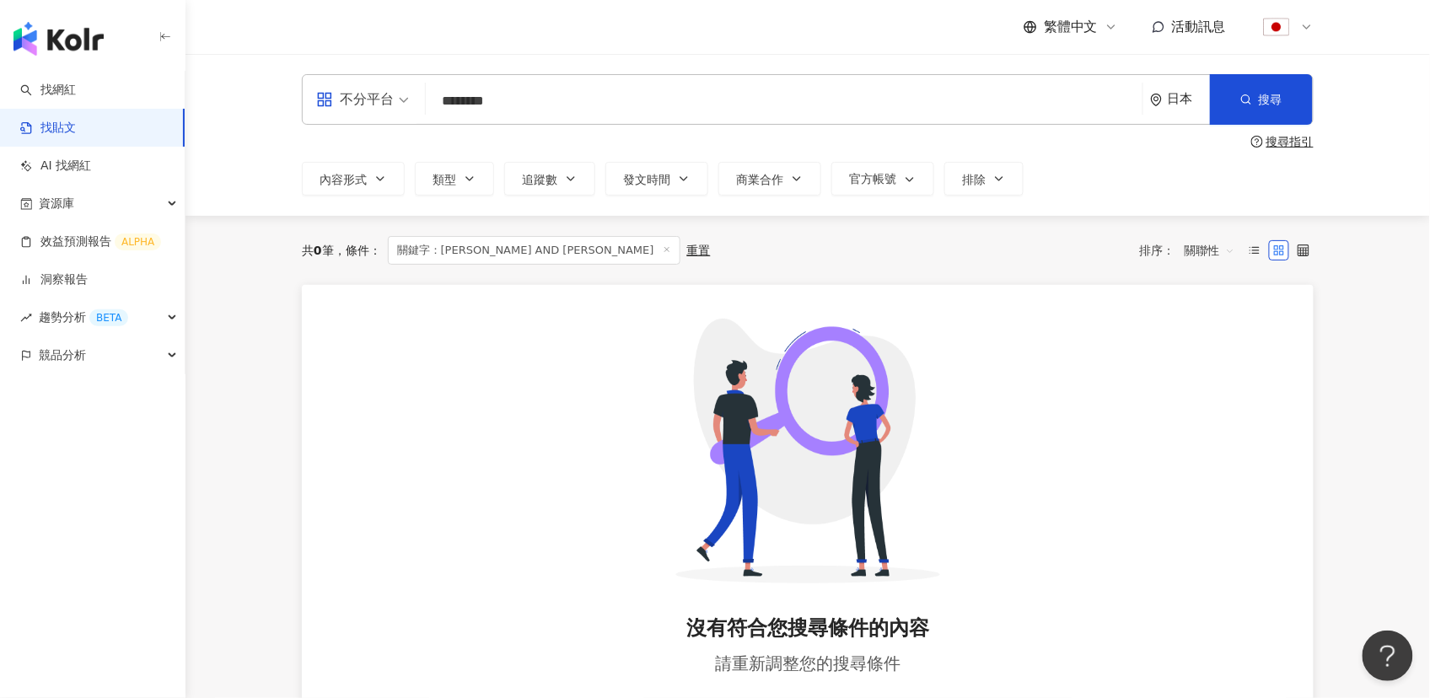
type input "********"
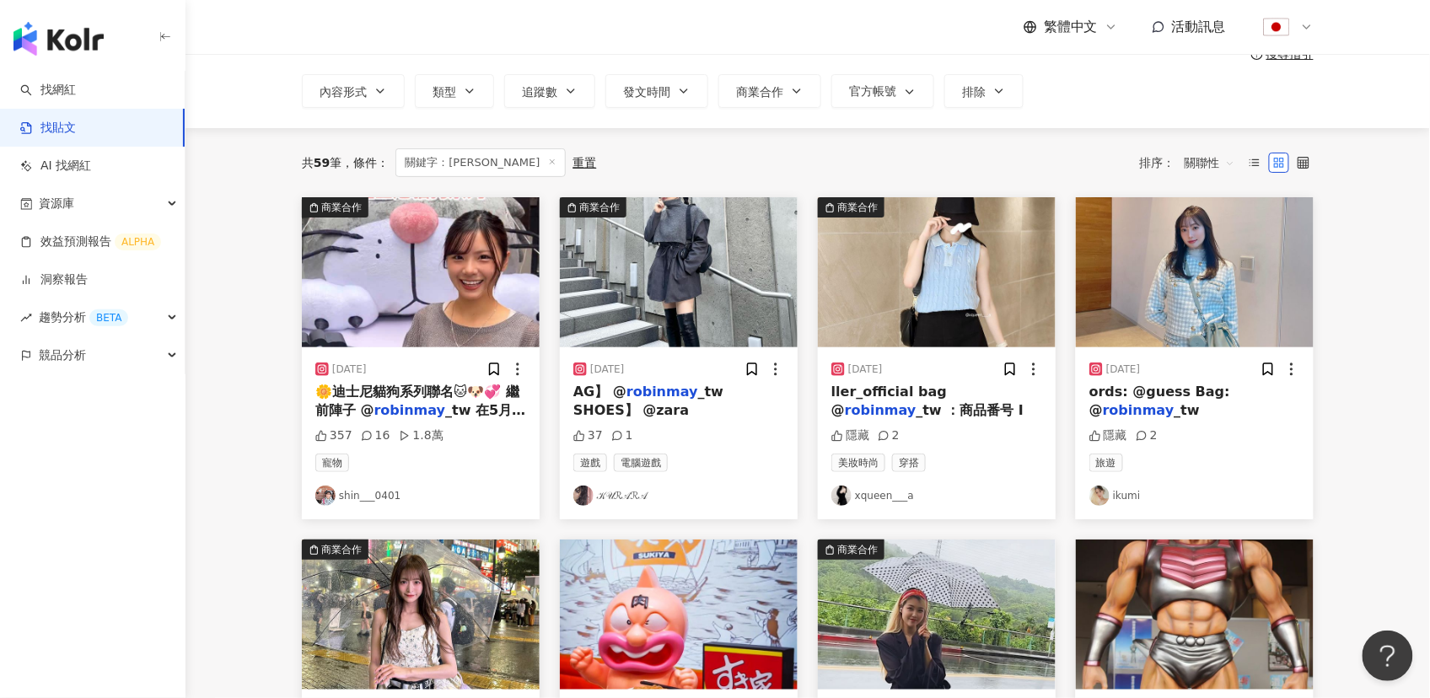
scroll to position [88, 0]
click at [947, 276] on img at bounding box center [937, 272] width 238 height 150
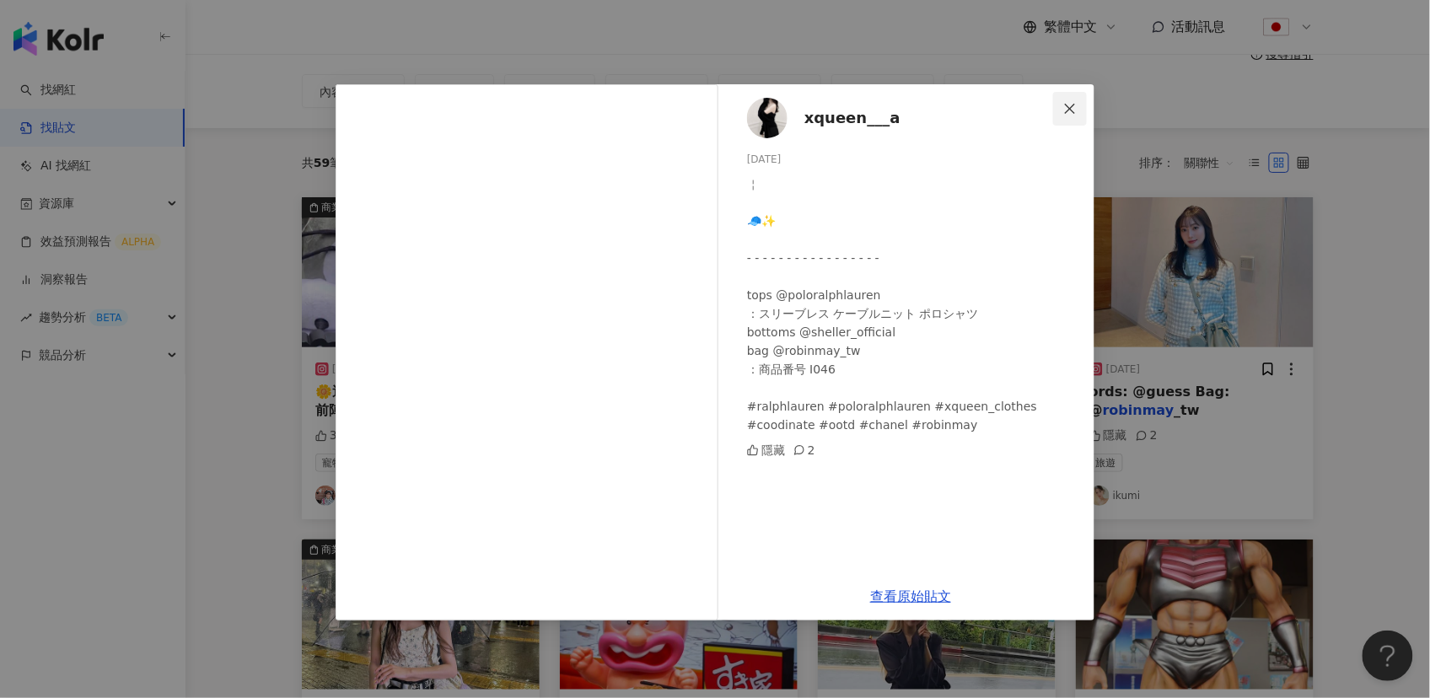
click at [1064, 110] on icon "close" at bounding box center [1069, 108] width 13 height 13
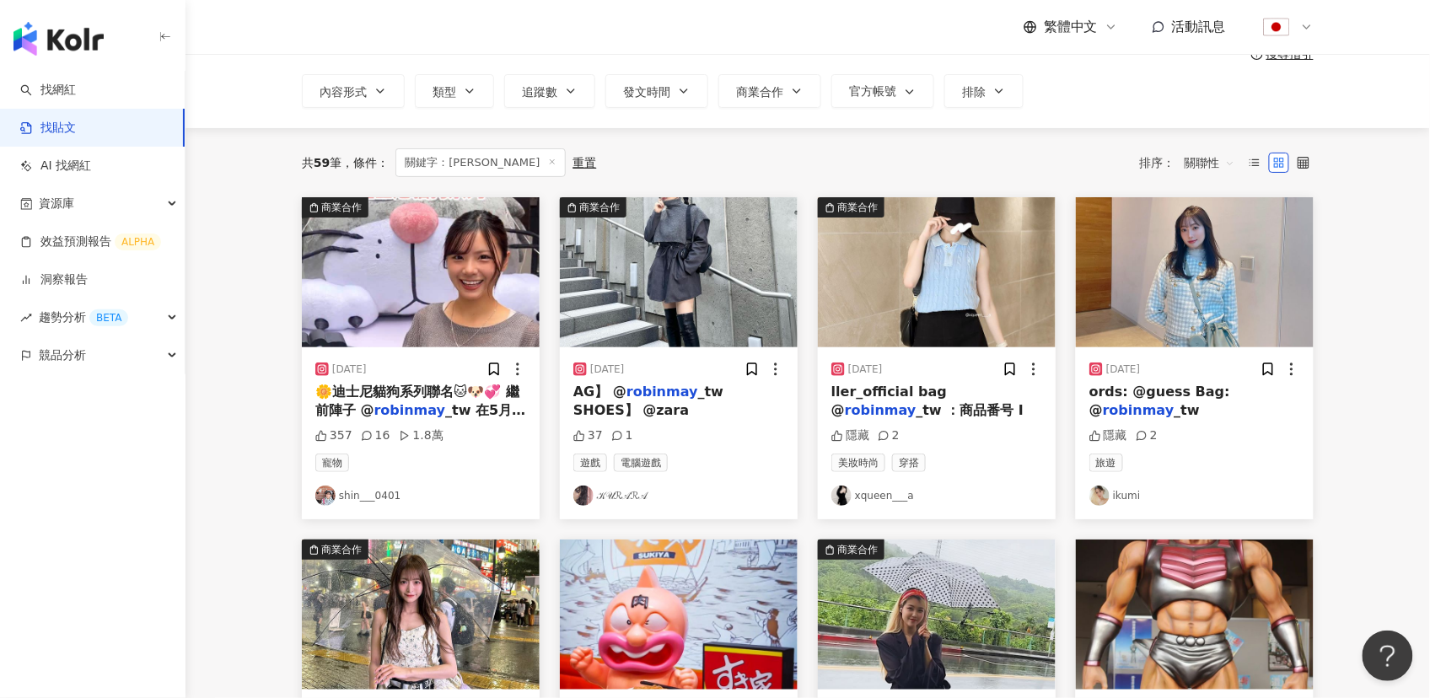
click at [918, 298] on img at bounding box center [937, 272] width 238 height 150
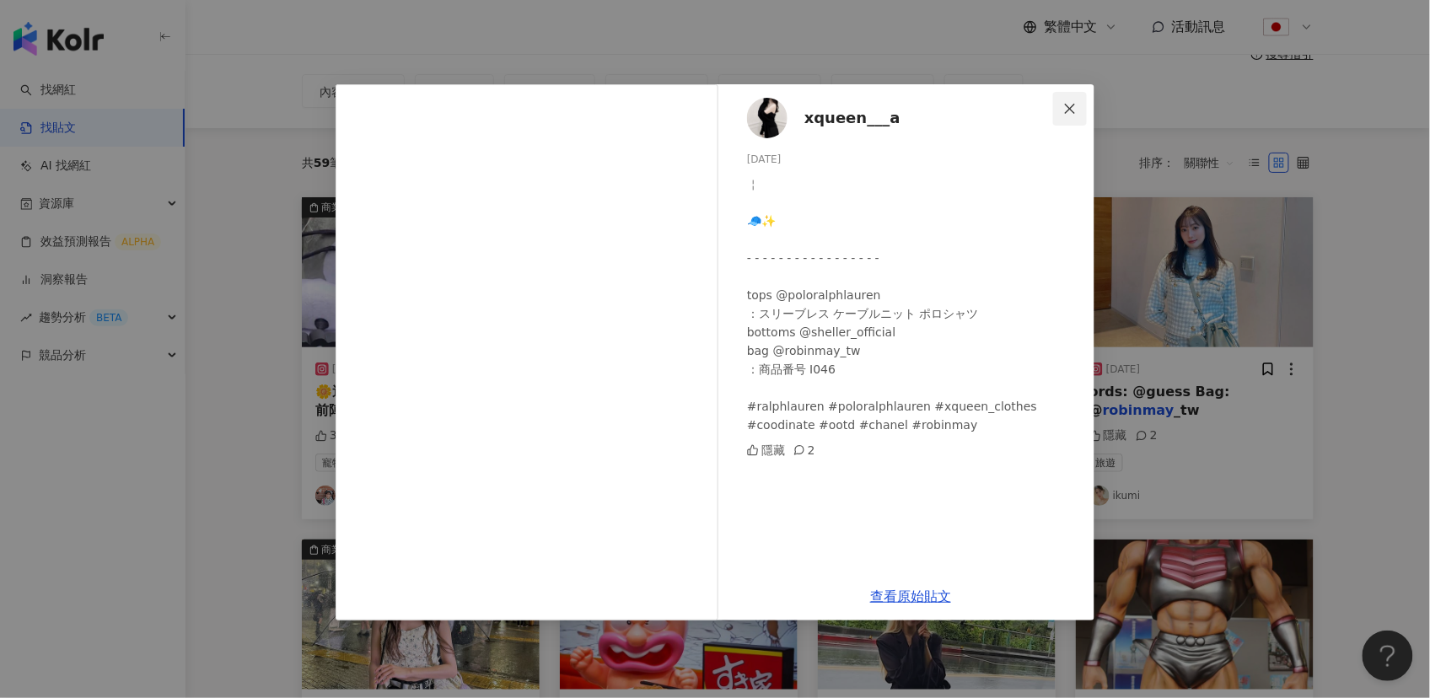
click at [1072, 103] on icon "close" at bounding box center [1069, 108] width 13 height 13
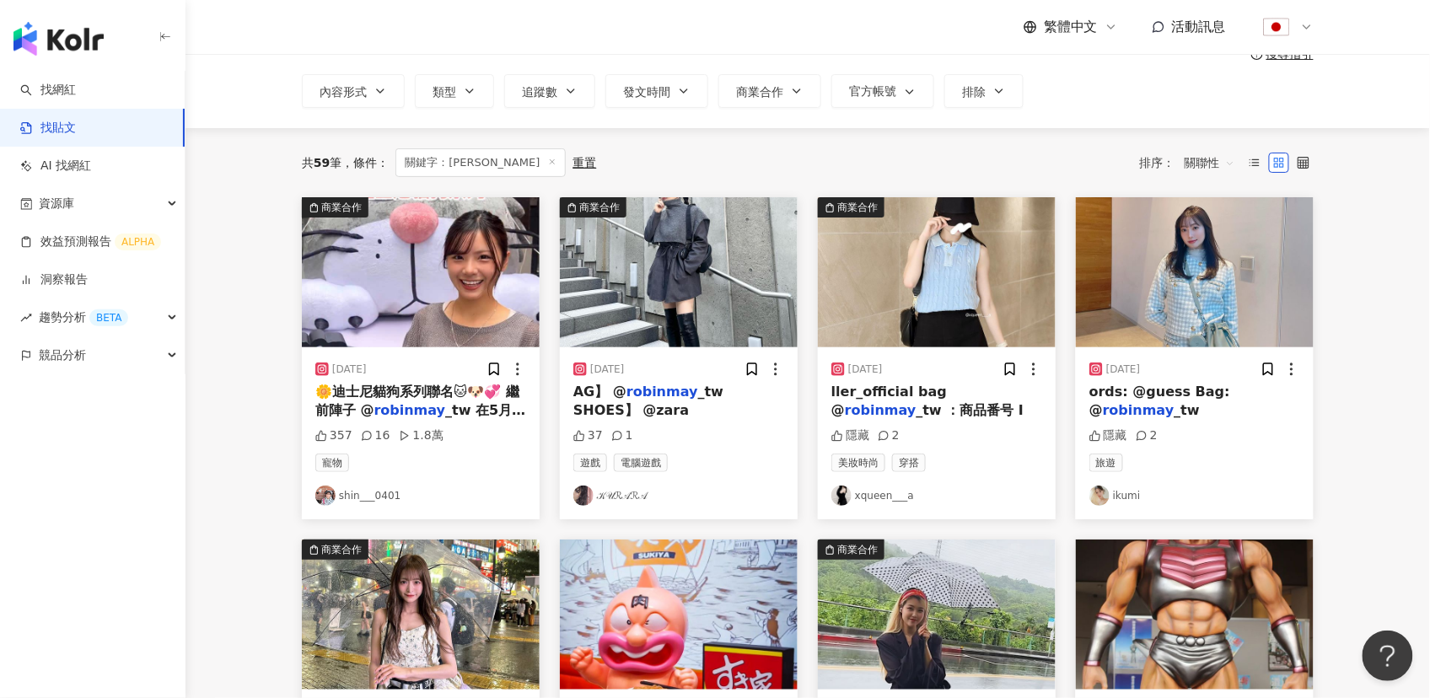
click at [1162, 282] on img at bounding box center [1195, 272] width 238 height 150
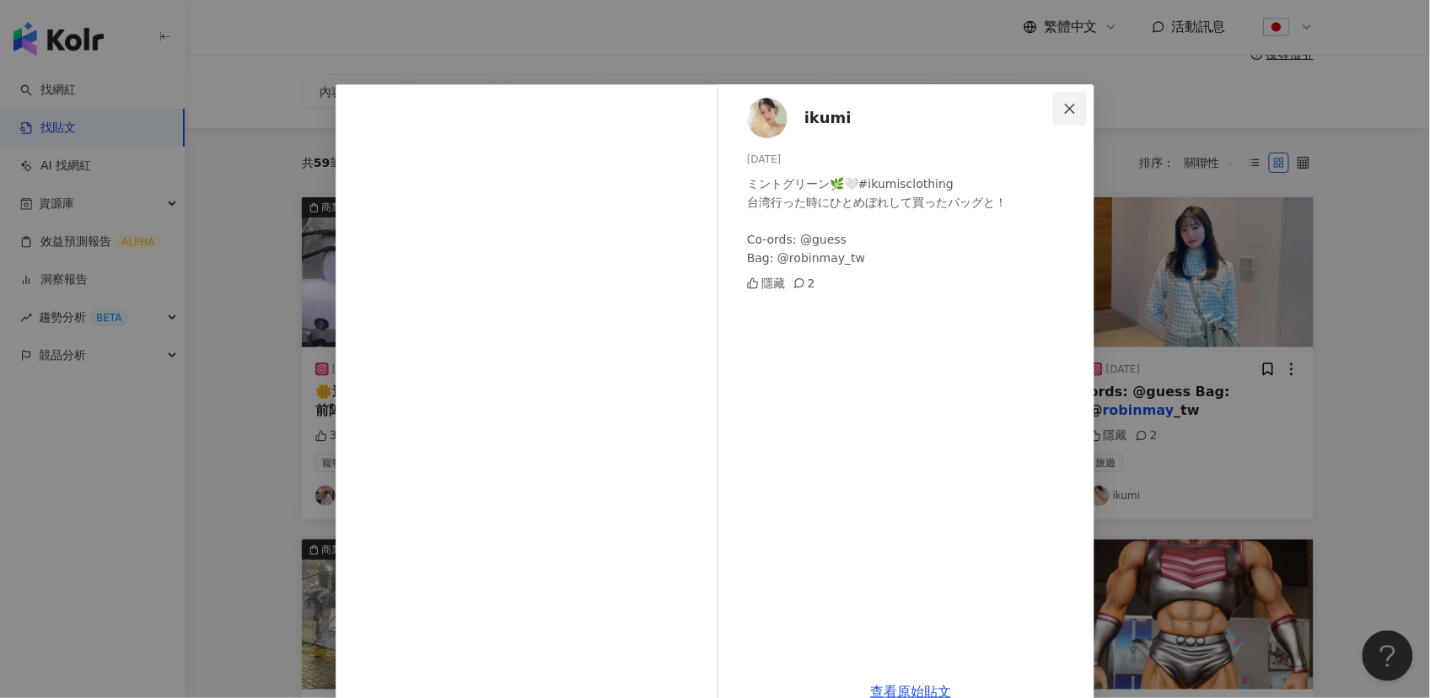
click at [1067, 112] on icon "close" at bounding box center [1069, 108] width 13 height 13
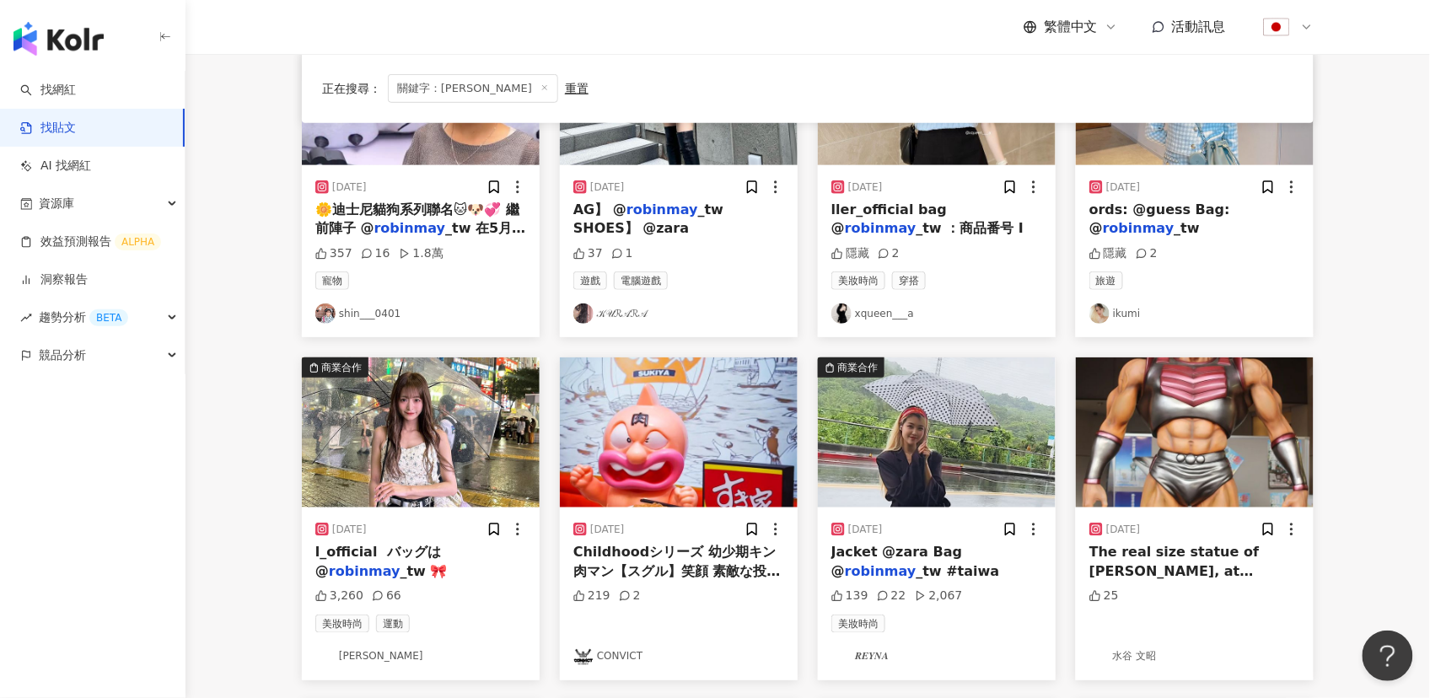
scroll to position [270, 0]
click at [432, 446] on img at bounding box center [421, 432] width 238 height 150
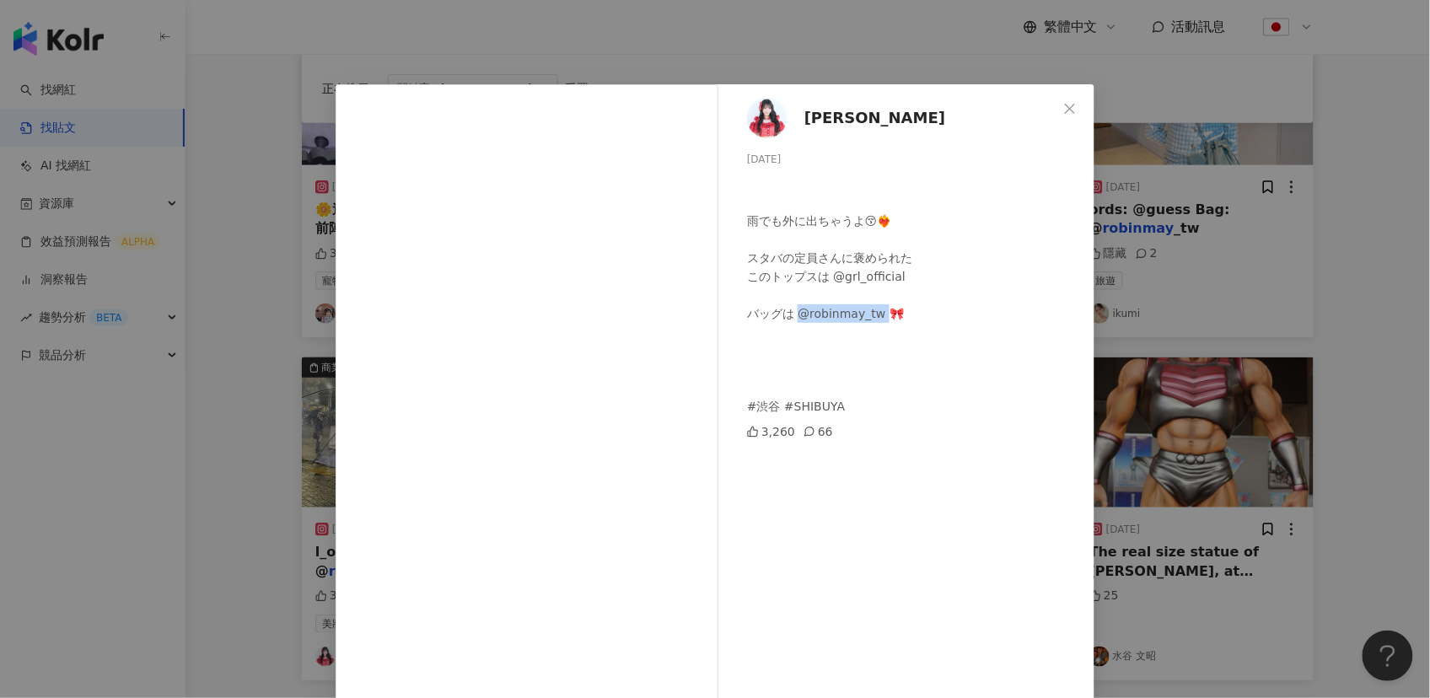
drag, startPoint x: 793, startPoint y: 314, endPoint x: 879, endPoint y: 311, distance: 86.9
click at [879, 311] on div "⁡ ⁡ 雨でも外に出ちゃうよ😚❤️‍🔥 ⁡ スタバの定員さんに褒められた このトップスは @grl_official ⁡ バッグは @robinmay_tw …" at bounding box center [914, 295] width 334 height 241
click at [846, 120] on span "[PERSON_NAME]" at bounding box center [874, 118] width 141 height 24
click at [799, 351] on div "⁡ ⁡ 雨でも外に出ちゃうよ😚❤️‍🔥 ⁡ スタバの定員さんに褒められた このトップスは @grl_official ⁡ バッグは @robinmay_tw …" at bounding box center [914, 295] width 334 height 241
click at [1065, 106] on icon "close" at bounding box center [1070, 108] width 10 height 10
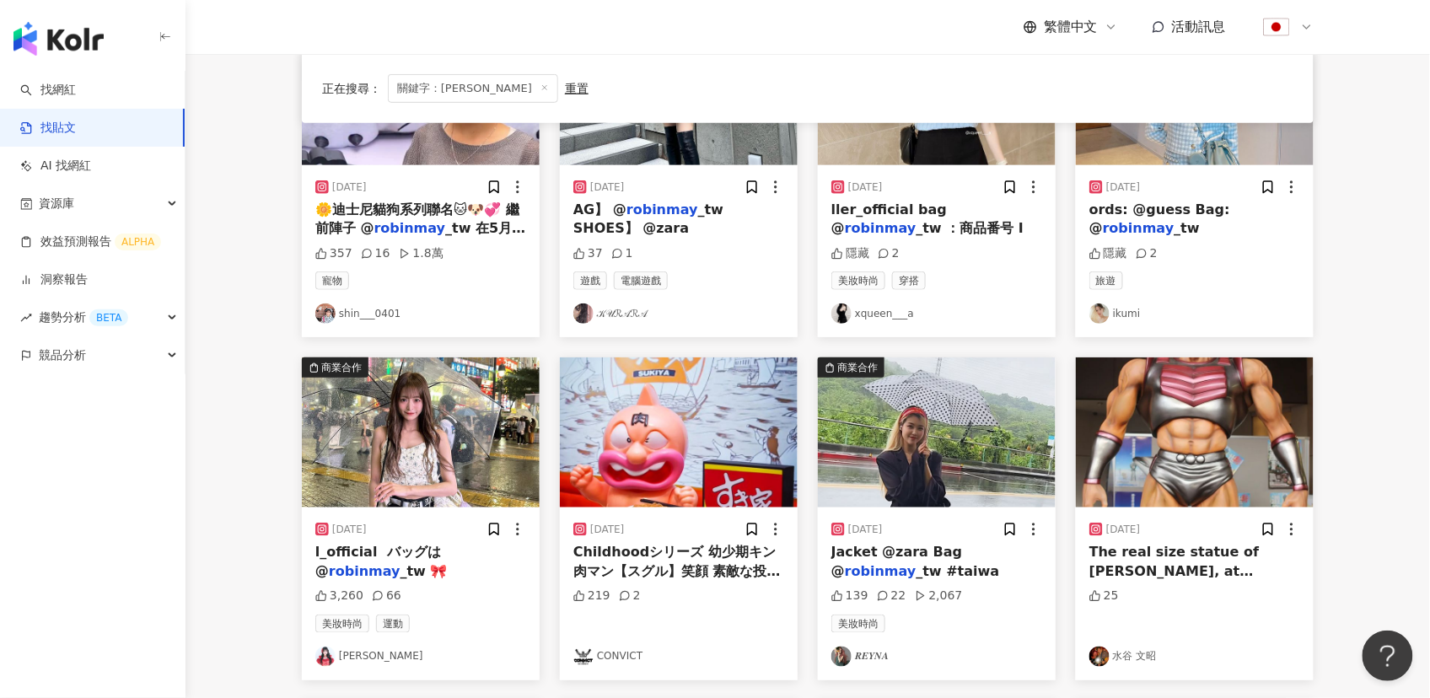
click at [412, 438] on img at bounding box center [421, 432] width 238 height 150
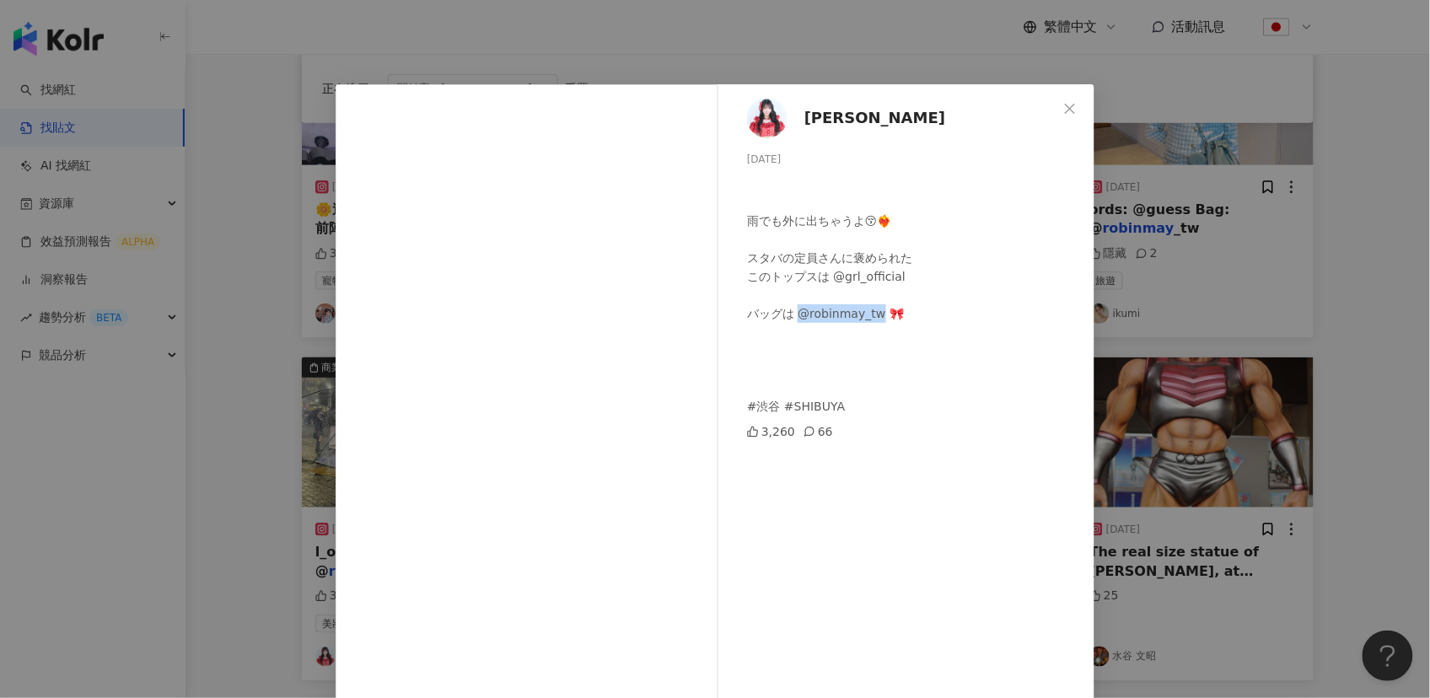
drag, startPoint x: 795, startPoint y: 313, endPoint x: 872, endPoint y: 313, distance: 76.7
click at [872, 313] on div "⁡ ⁡ 雨でも外に出ちゃうよ😚❤️‍🔥 ⁡ スタバの定員さんに褒められた このトップスは @grl_official ⁡ バッグは @robinmay_tw …" at bounding box center [914, 295] width 334 height 241
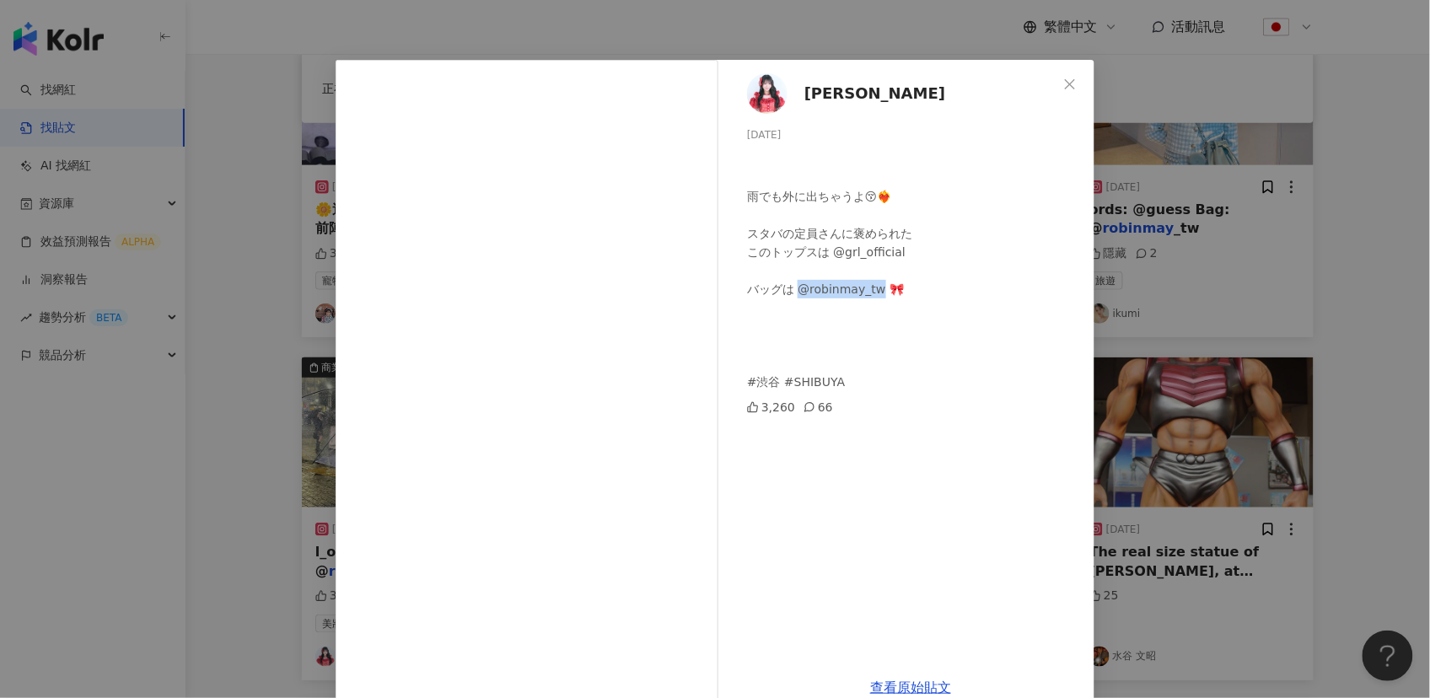
scroll to position [24, 0]
click at [922, 359] on div "⁡ ⁡ 雨でも外に出ちゃうよ😚❤️‍🔥 ⁡ スタバの定員さんに褒められた このトップスは @grl_official ⁡ バッグは @robinmay_tw …" at bounding box center [914, 270] width 334 height 241
click at [1065, 87] on icon "close" at bounding box center [1070, 83] width 10 height 10
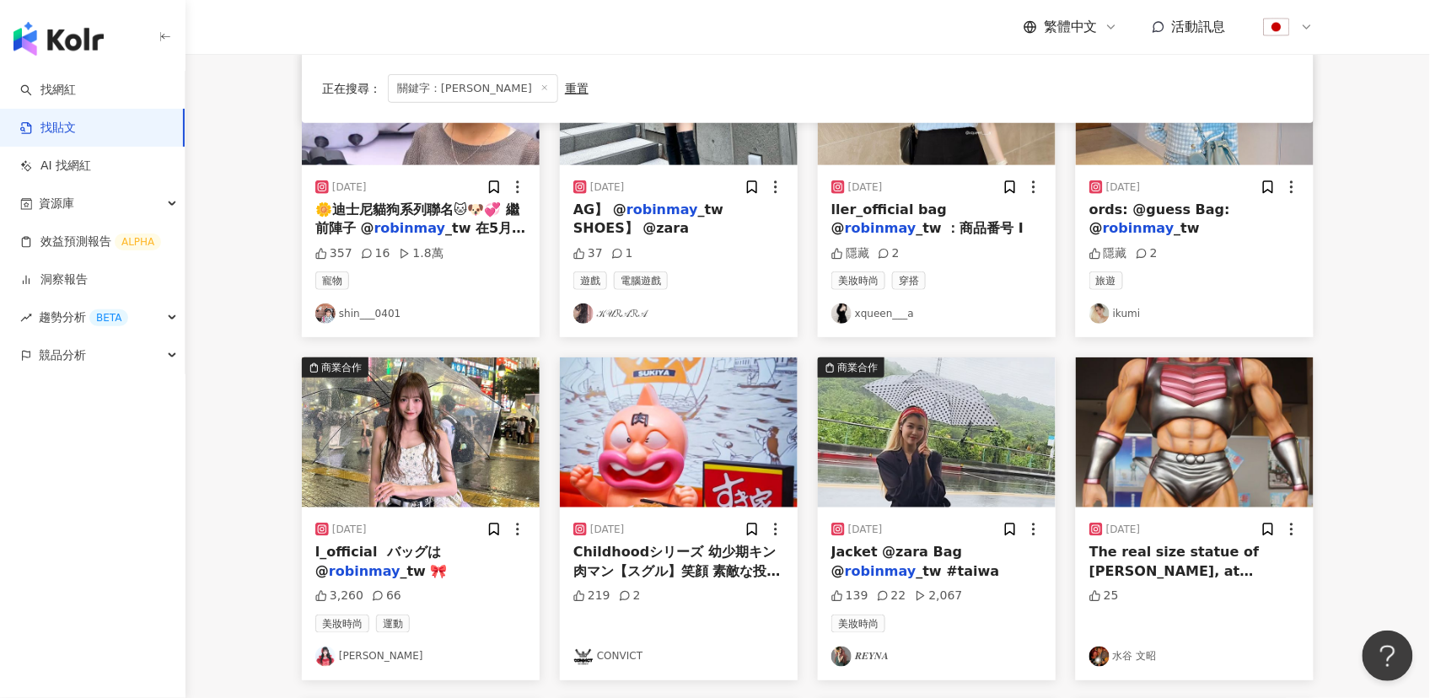
click at [899, 429] on img at bounding box center [937, 432] width 238 height 150
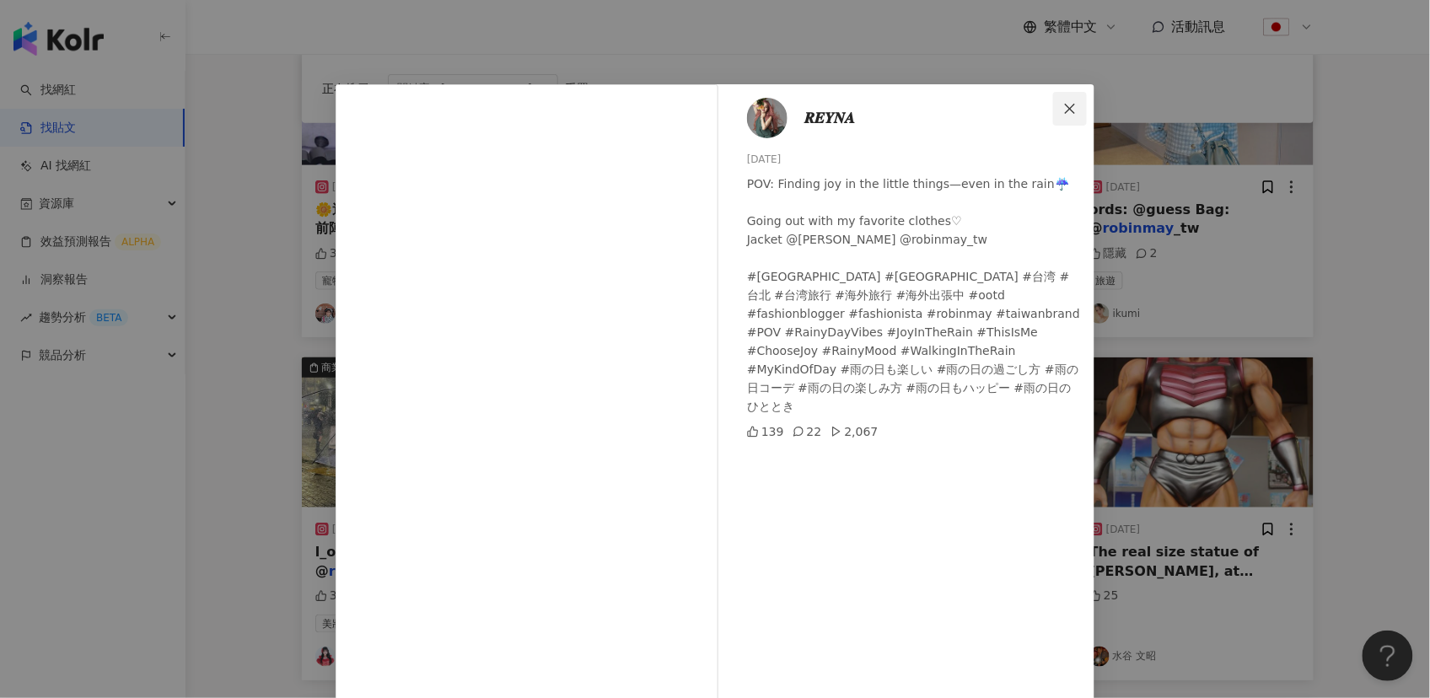
click at [1071, 132] on div "𝑹𝑬𝒀𝑵𝑨 [DATE] POV: Finding joy in the little things—even in the rain☔️ Going out…" at bounding box center [911, 386] width 368 height 604
click at [1063, 109] on icon "close" at bounding box center [1069, 108] width 13 height 13
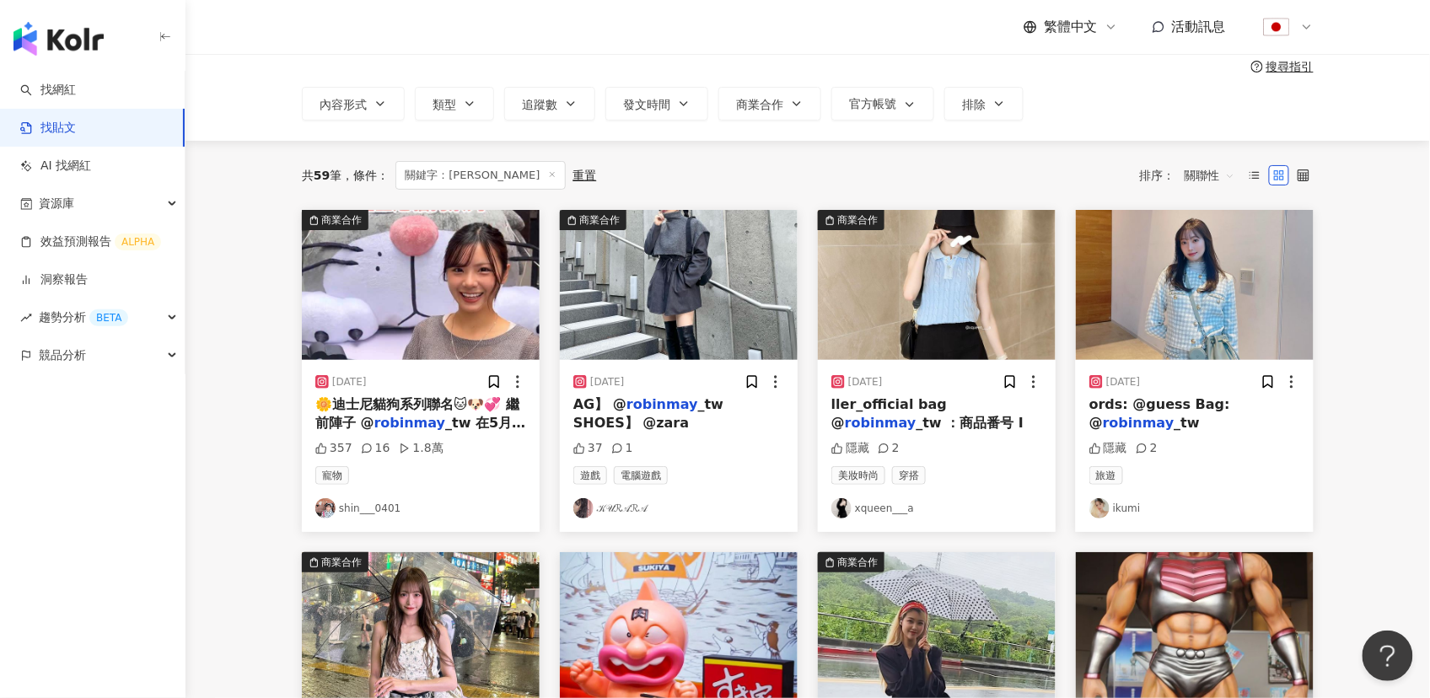
scroll to position [8, 0]
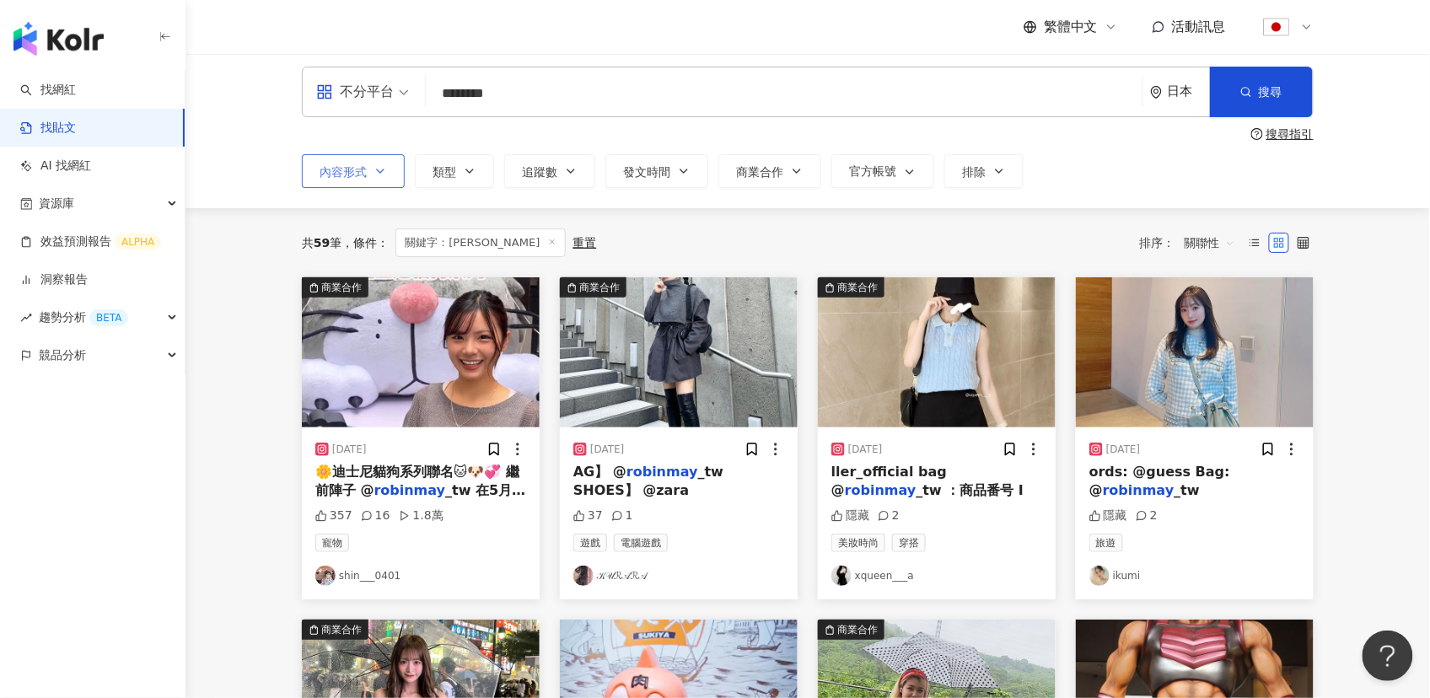
click at [361, 175] on span "內容形式" at bounding box center [343, 171] width 47 height 13
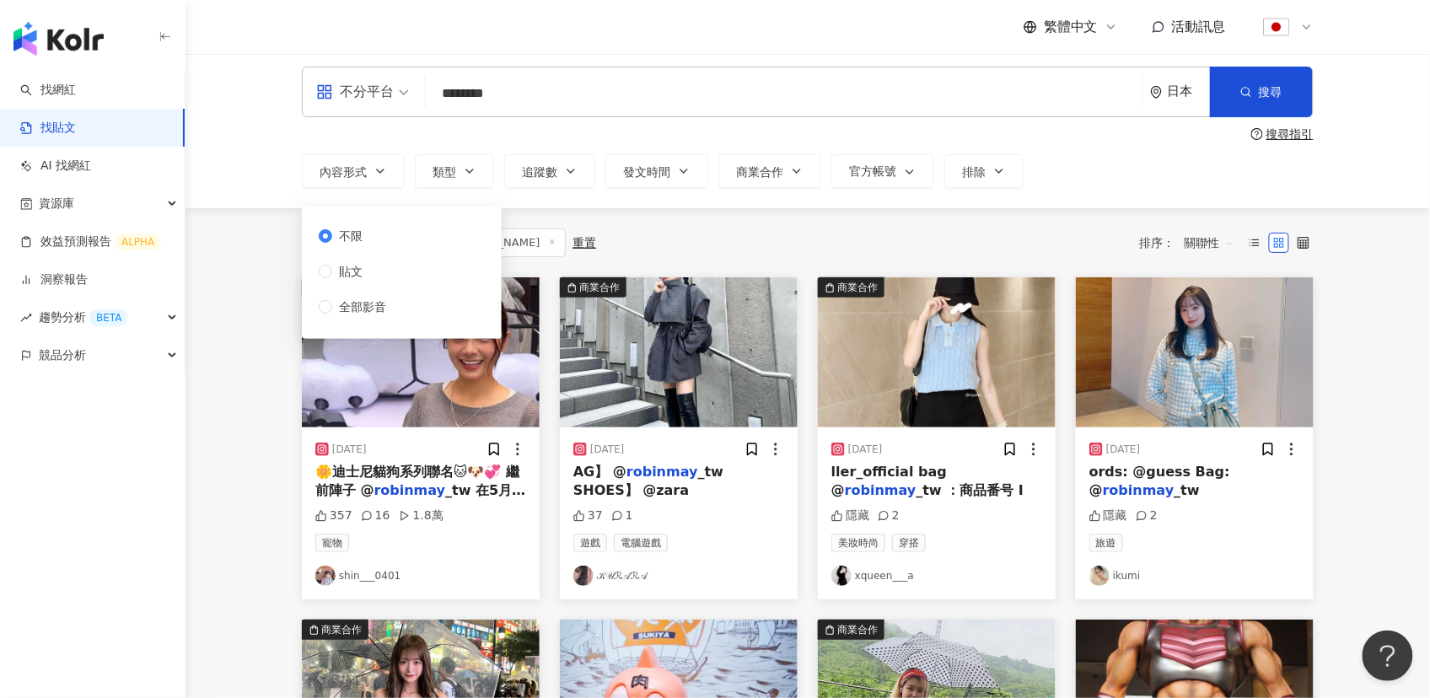
click at [1089, 207] on div "不分平台 ******** 日本 搜尋 searchOperator 插入語法 完全符合 "" 聯集 OR 交集 AND 排除 - 群組 {} 搜尋指引 內容…" at bounding box center [807, 127] width 1244 height 162
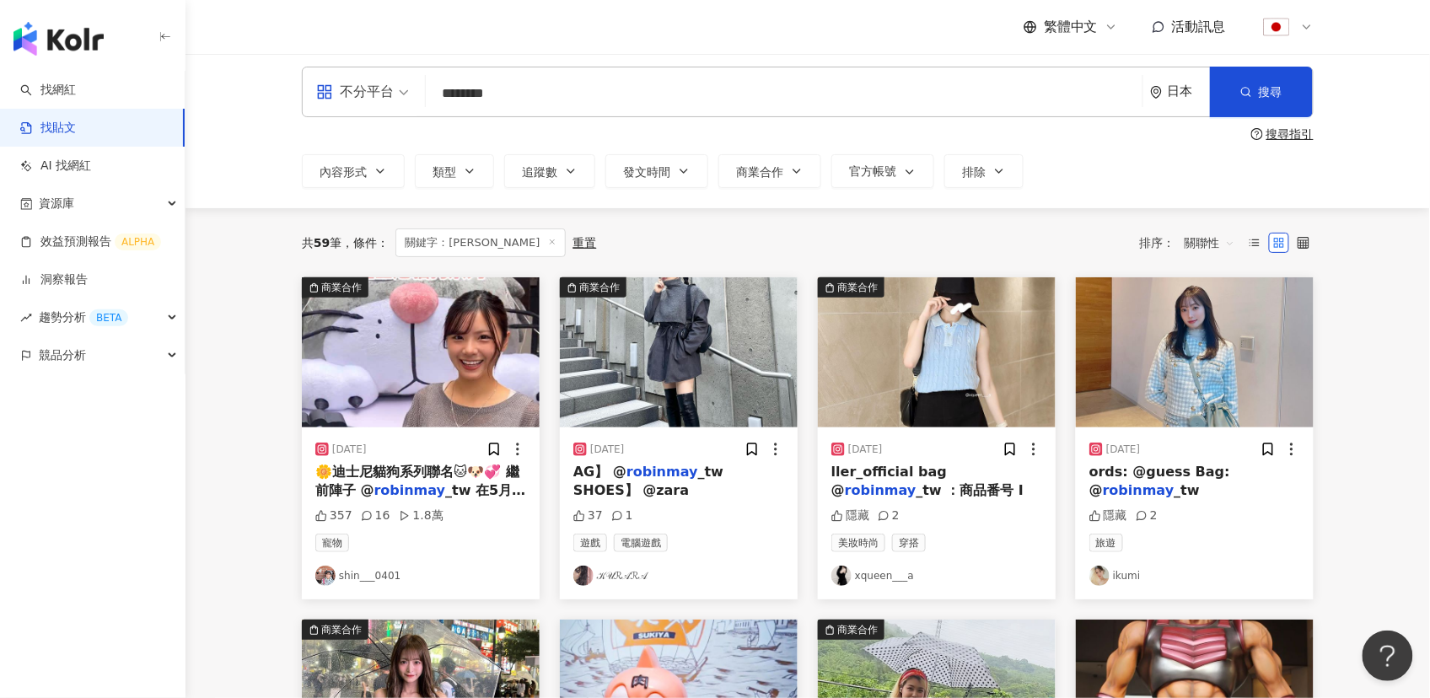
click at [1181, 89] on div "日本" at bounding box center [1189, 91] width 42 height 14
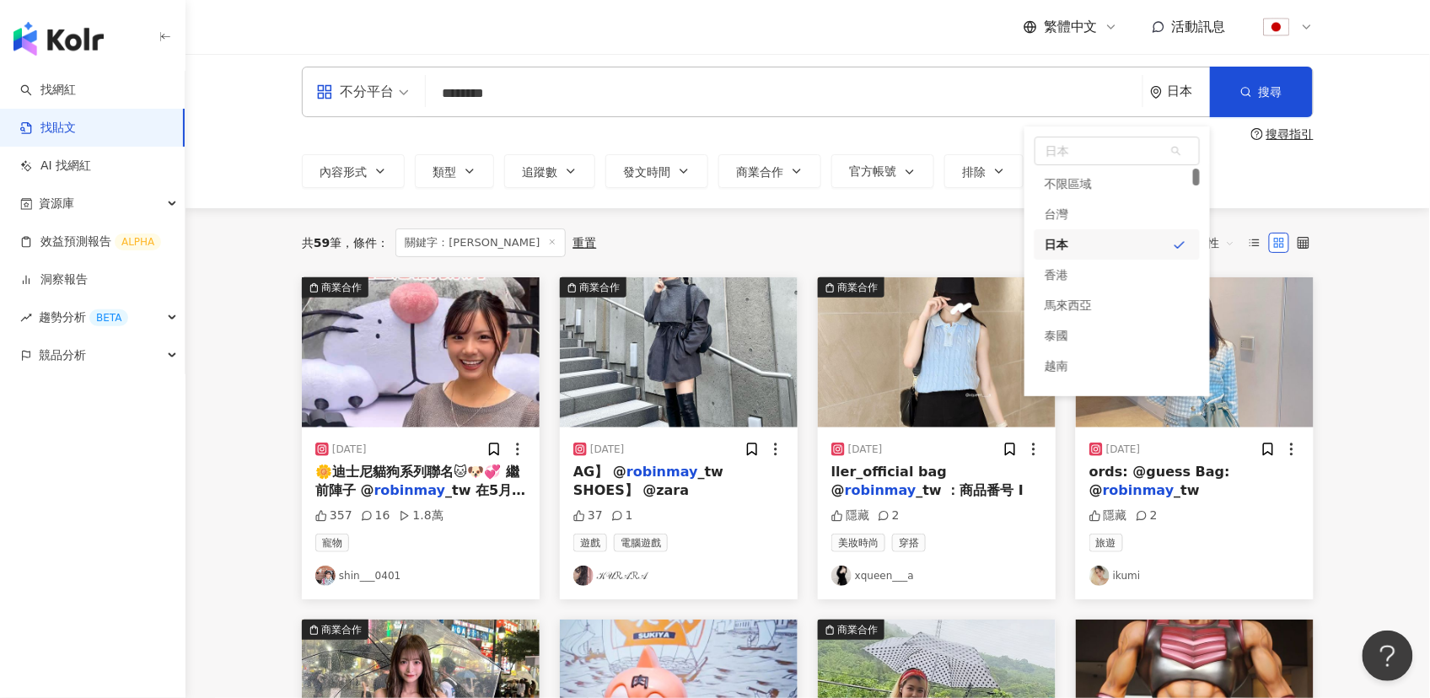
scroll to position [0, 0]
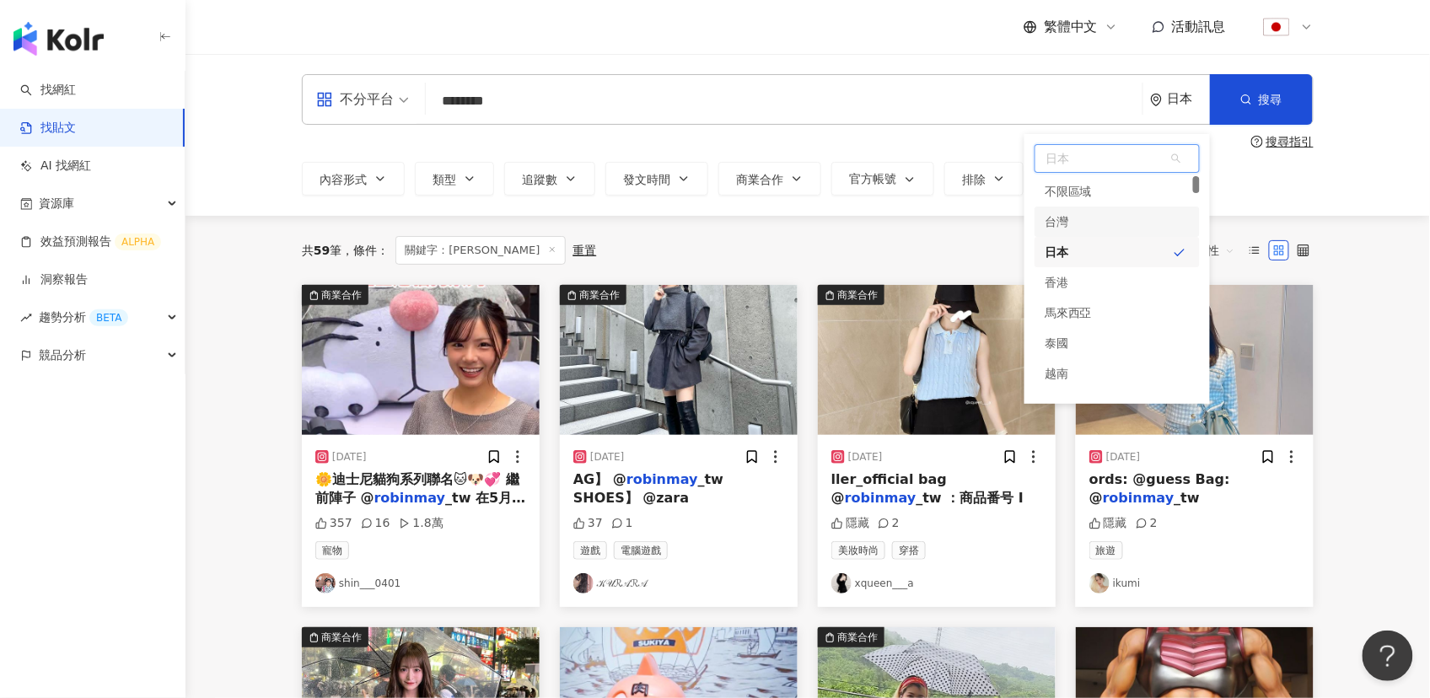
click at [1056, 227] on div "台灣" at bounding box center [1057, 222] width 24 height 30
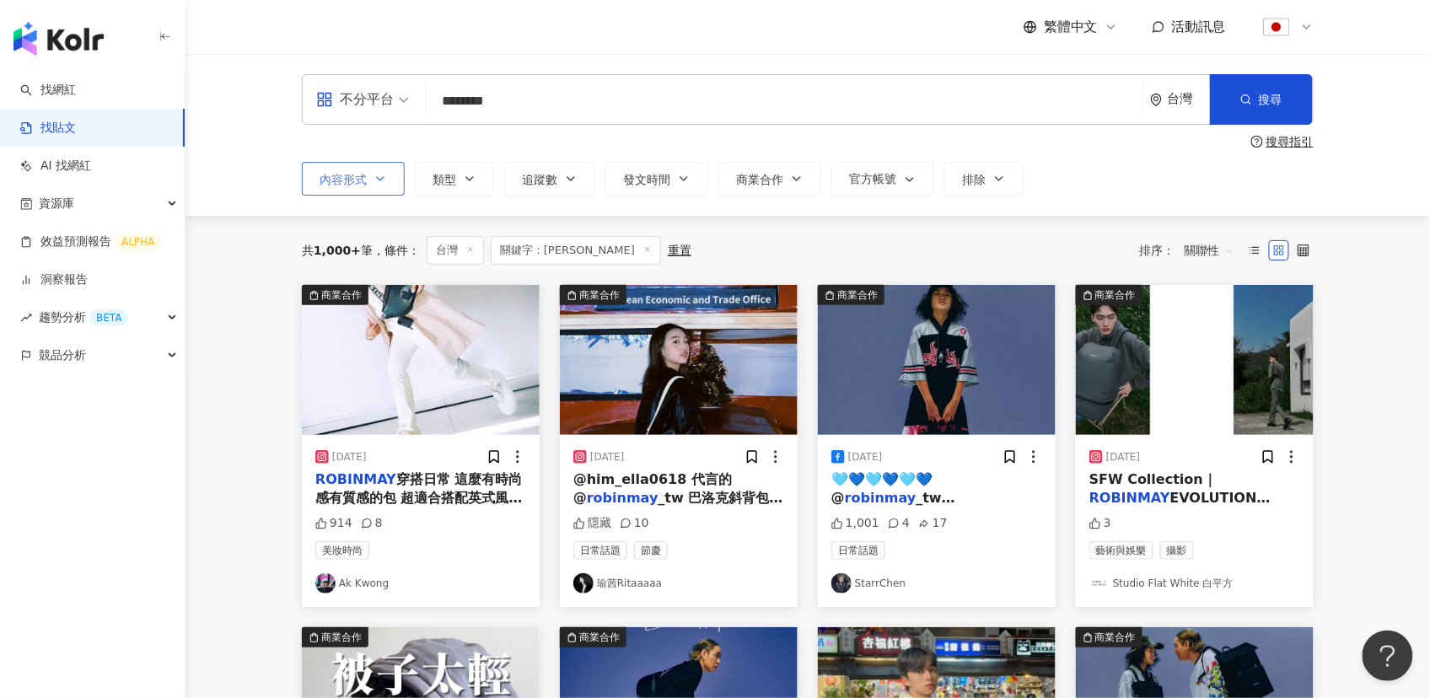
click at [346, 180] on span "內容形式" at bounding box center [343, 179] width 47 height 13
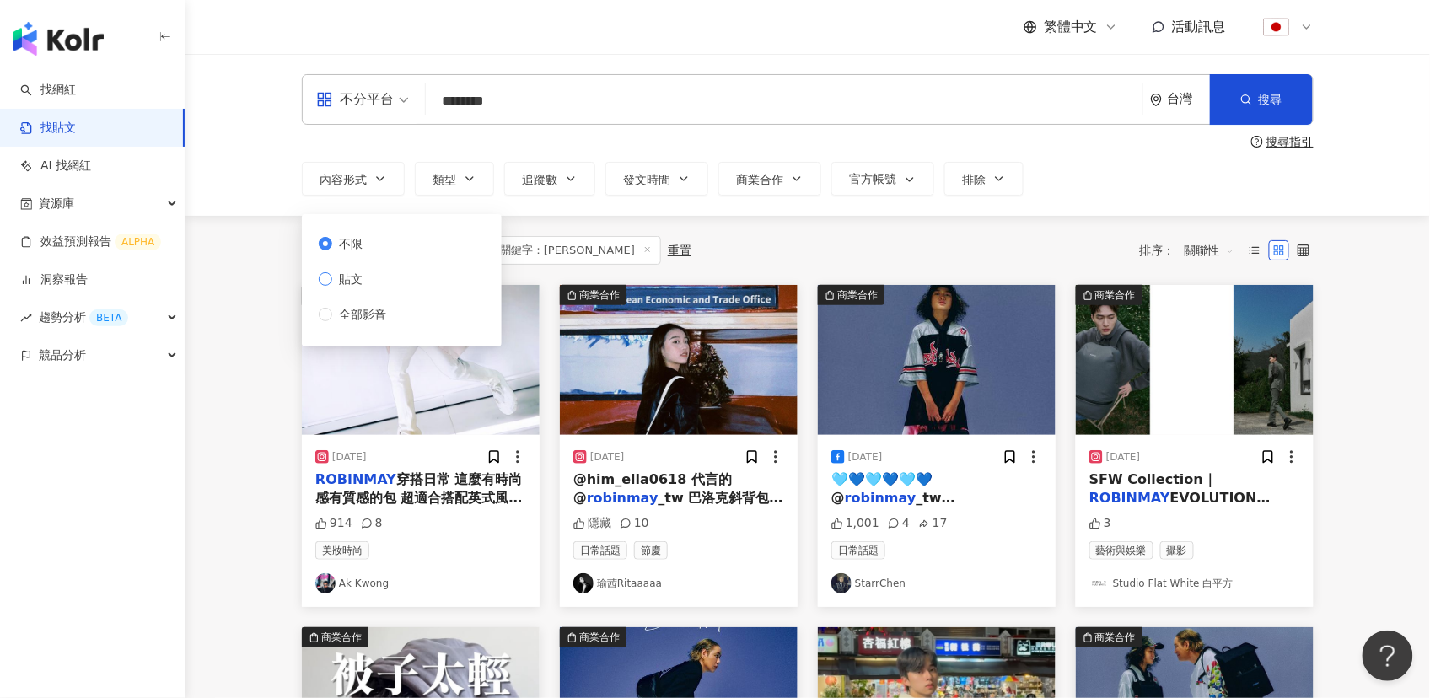
click at [352, 284] on span "貼文" at bounding box center [350, 279] width 37 height 19
click at [347, 313] on span "全部影音" at bounding box center [362, 314] width 61 height 19
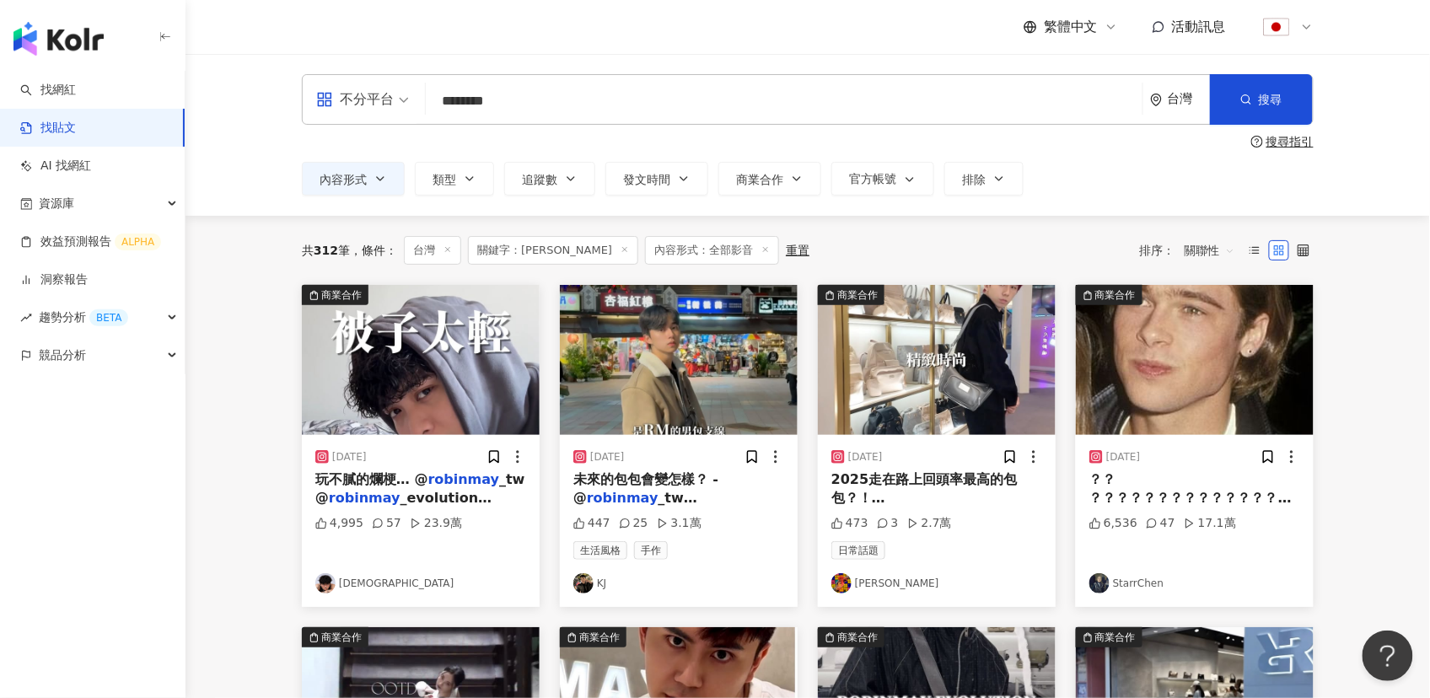
click at [719, 385] on img at bounding box center [679, 360] width 238 height 150
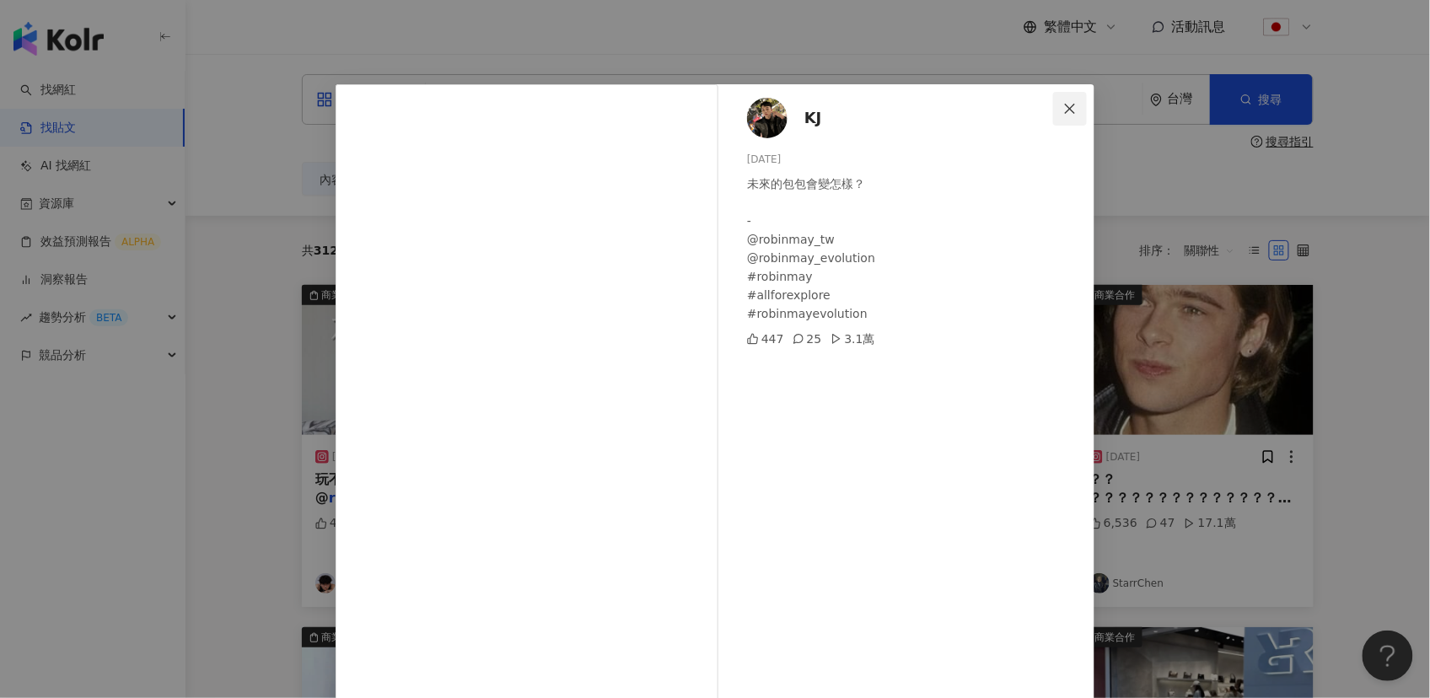
click at [1063, 109] on icon "close" at bounding box center [1069, 108] width 13 height 13
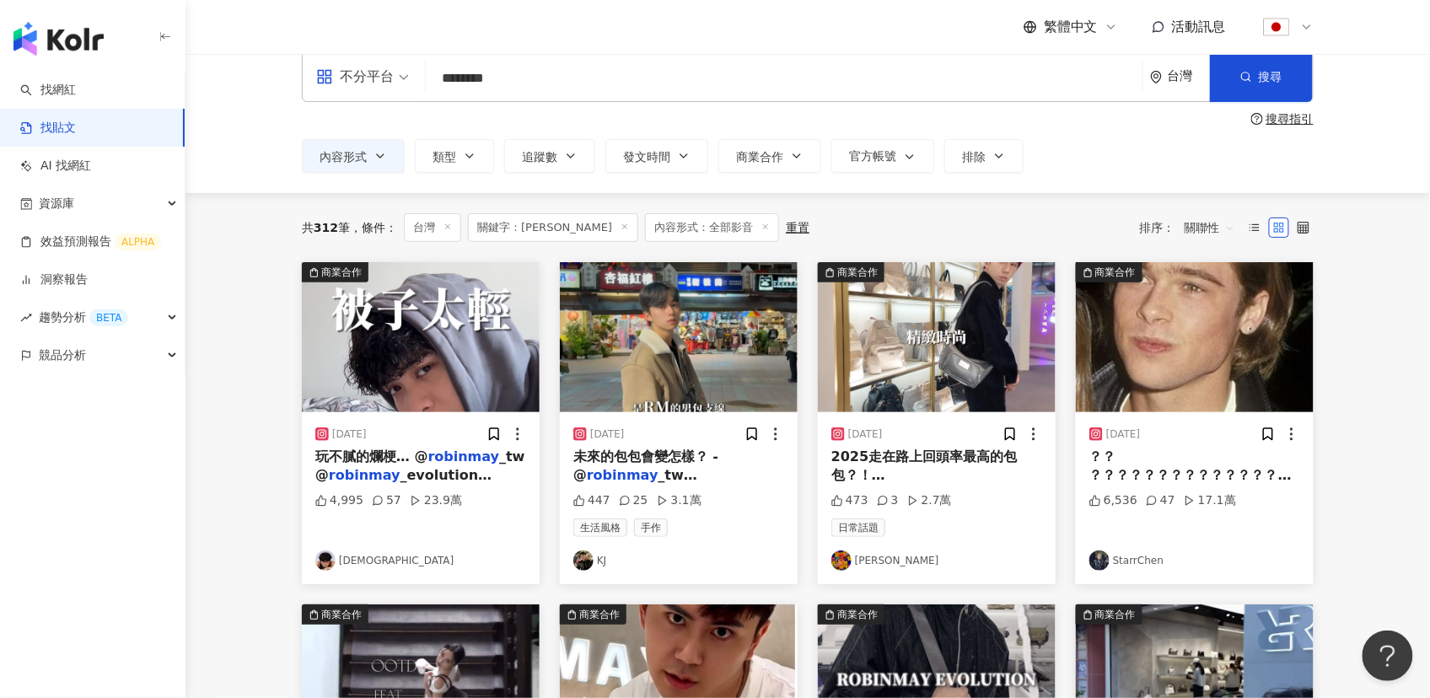
scroll to position [23, 0]
click at [1143, 334] on img at bounding box center [1195, 337] width 238 height 150
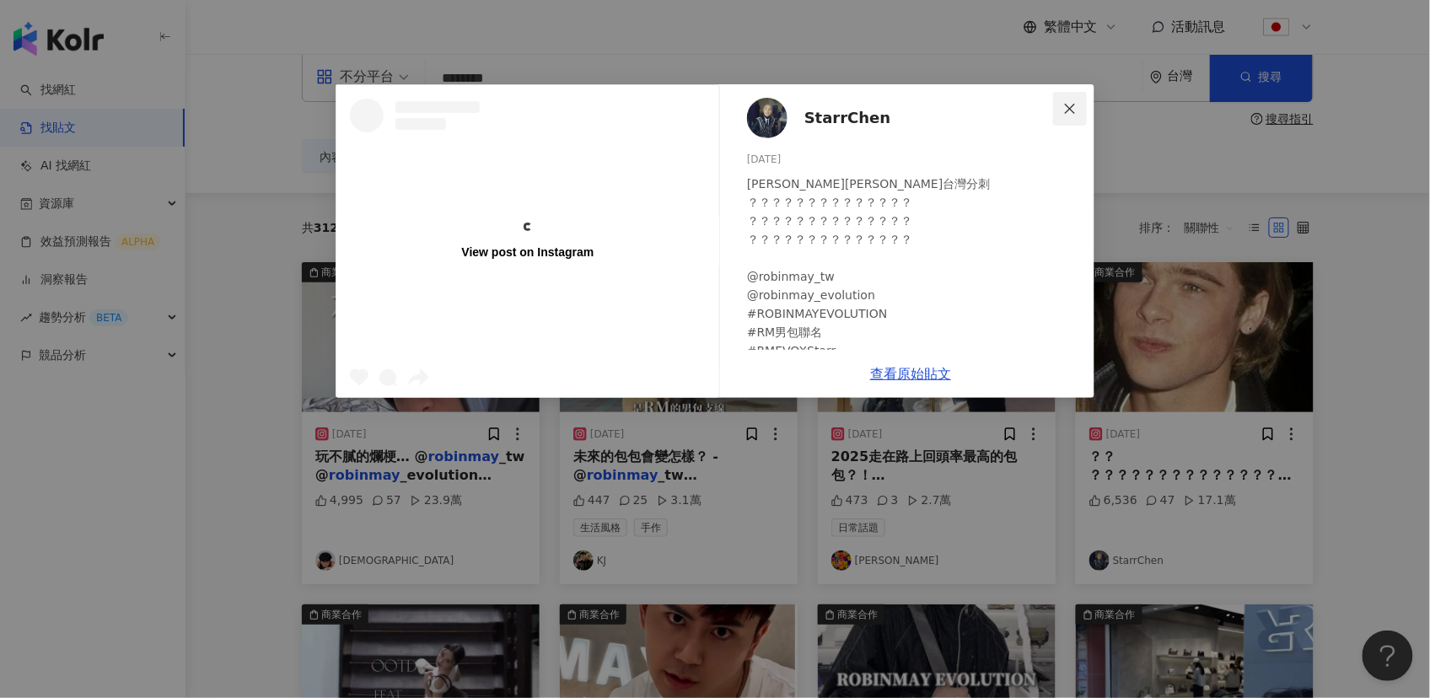
click at [1063, 105] on icon "close" at bounding box center [1069, 108] width 13 height 13
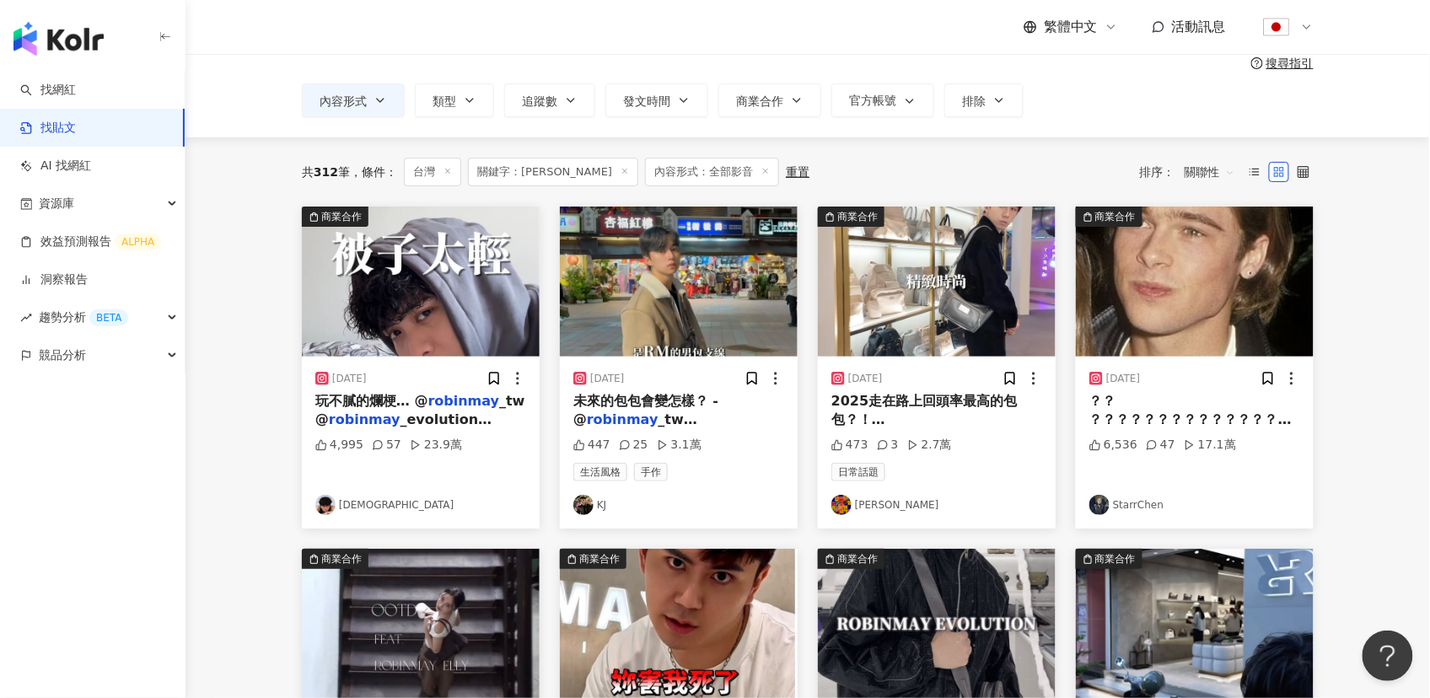
scroll to position [132, 0]
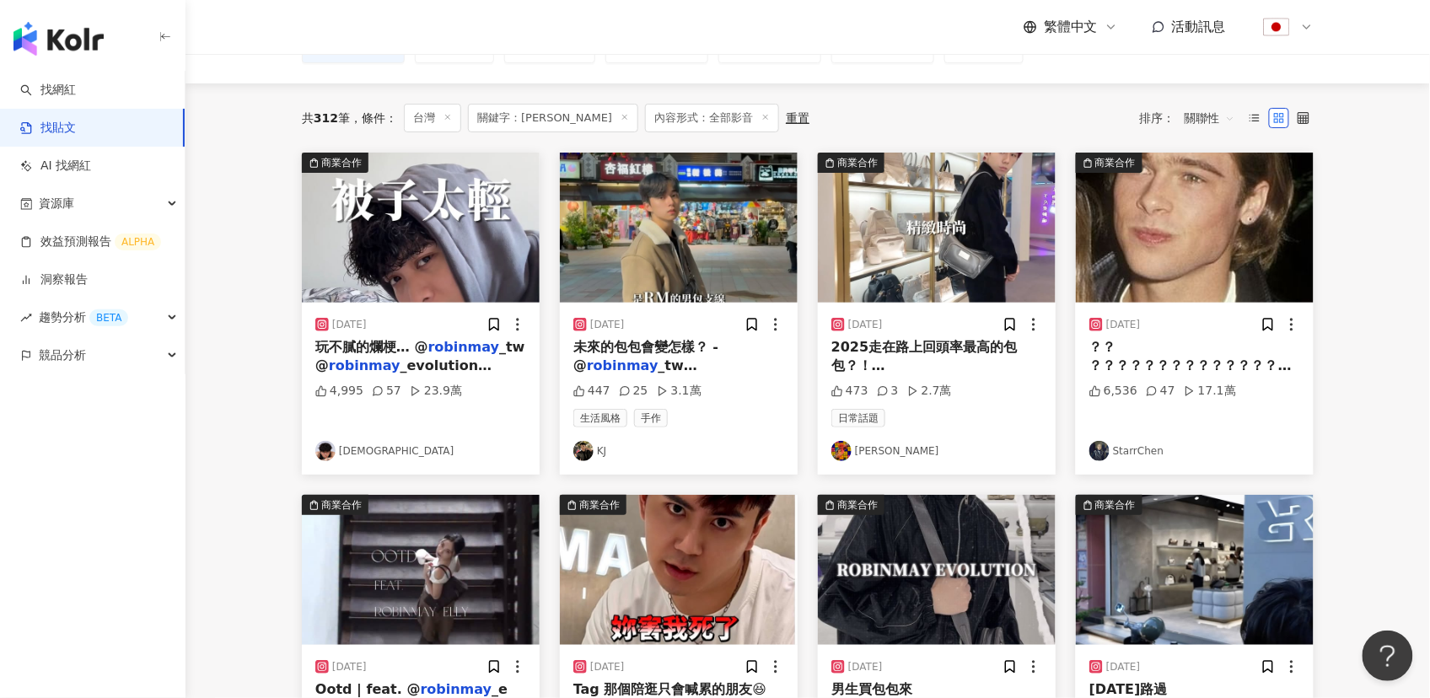
click at [913, 274] on img at bounding box center [937, 228] width 238 height 150
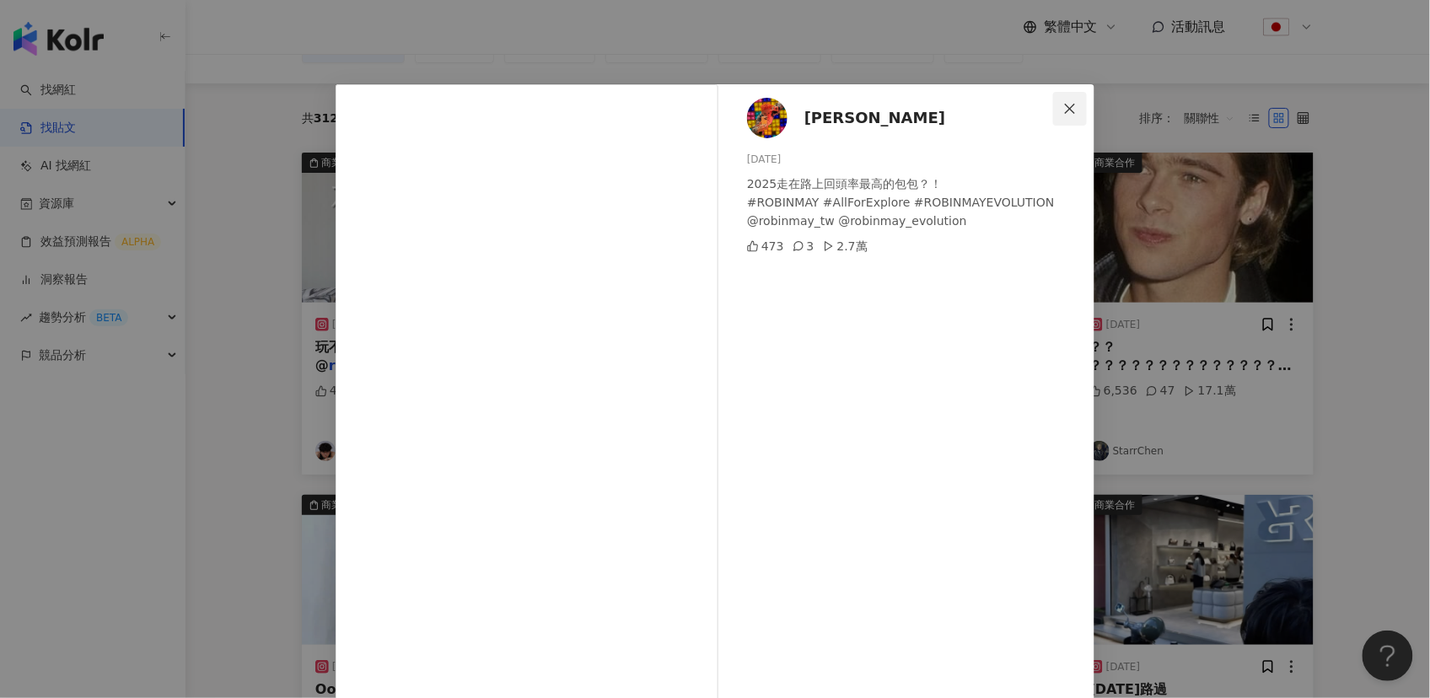
click at [1072, 107] on icon "close" at bounding box center [1069, 108] width 13 height 13
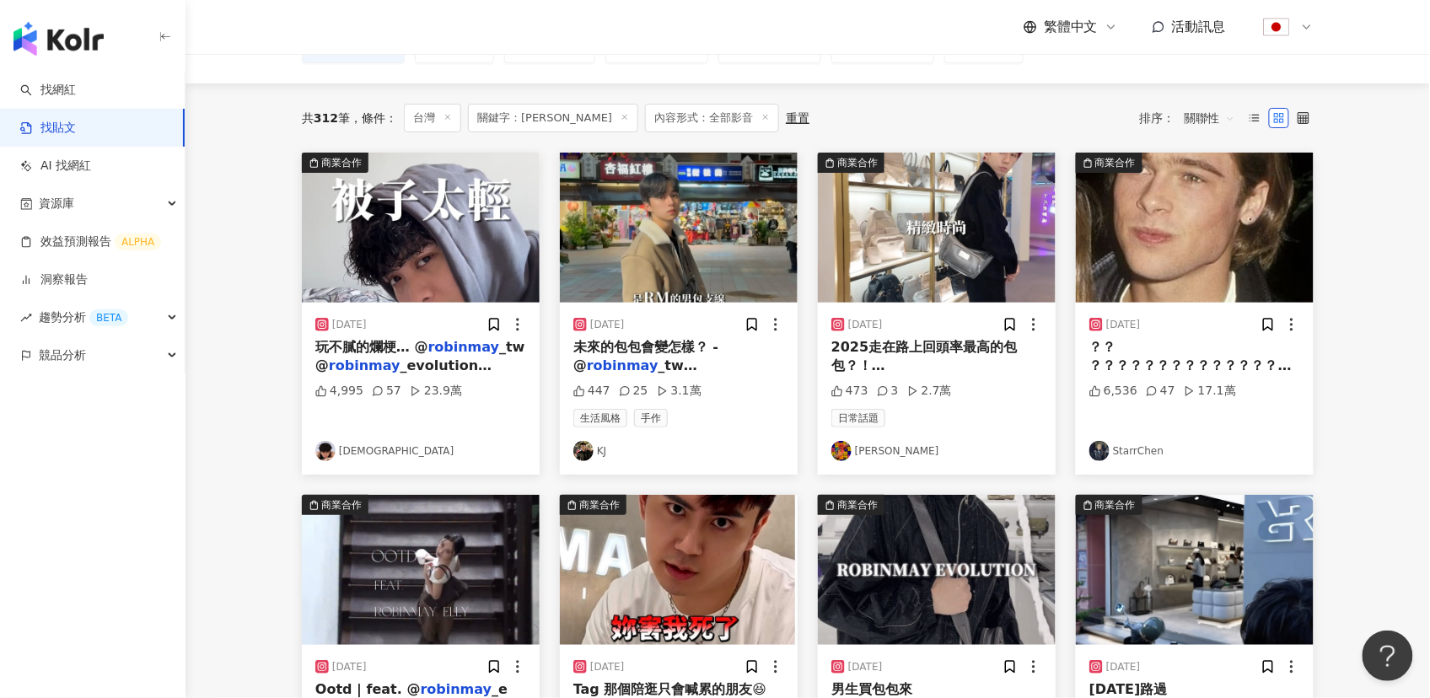
click at [357, 273] on img at bounding box center [421, 228] width 238 height 150
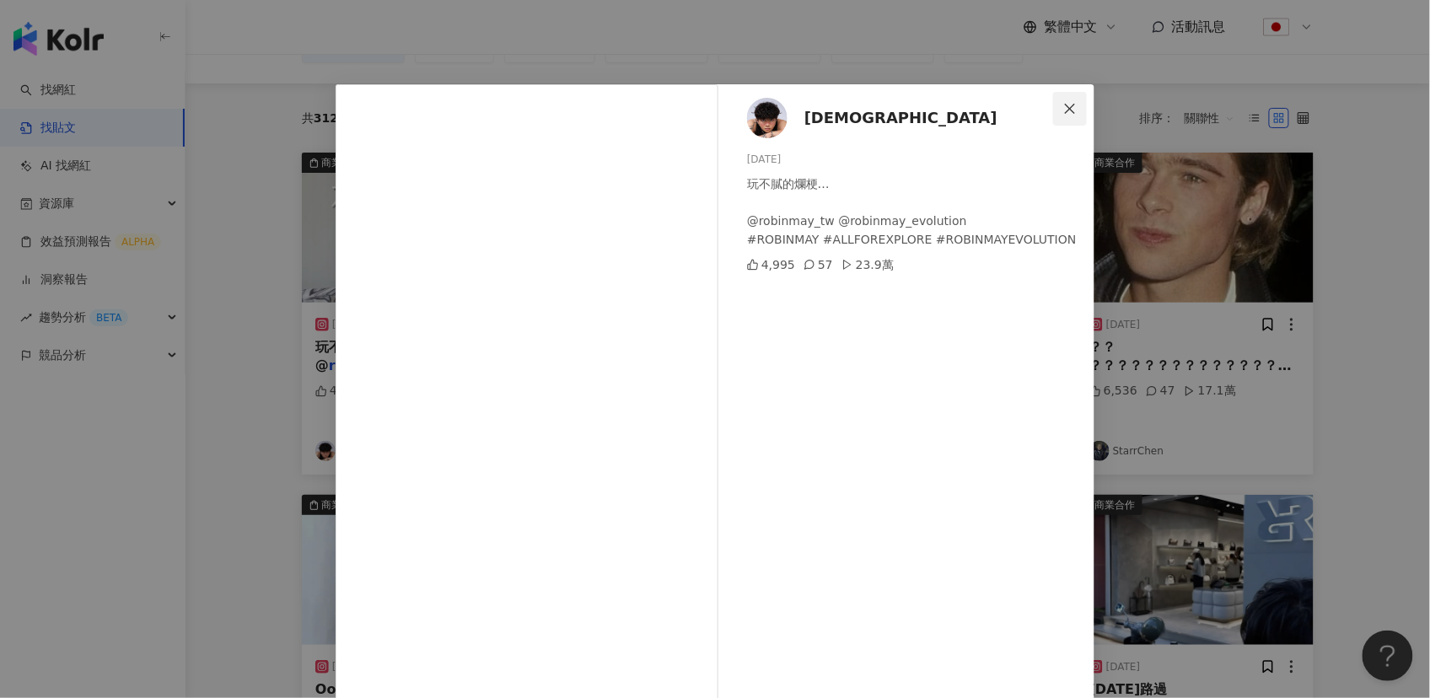
click at [1058, 105] on span "Close" at bounding box center [1070, 108] width 34 height 13
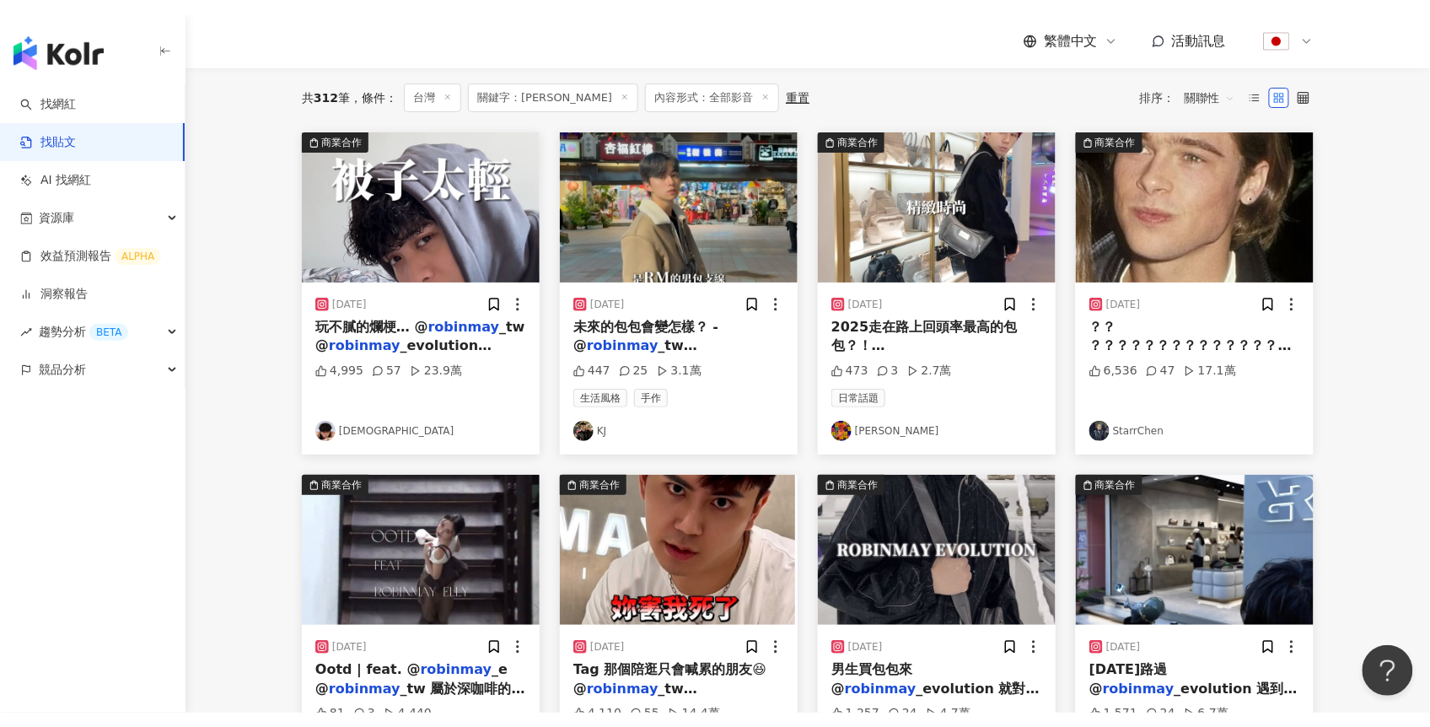
scroll to position [0, 0]
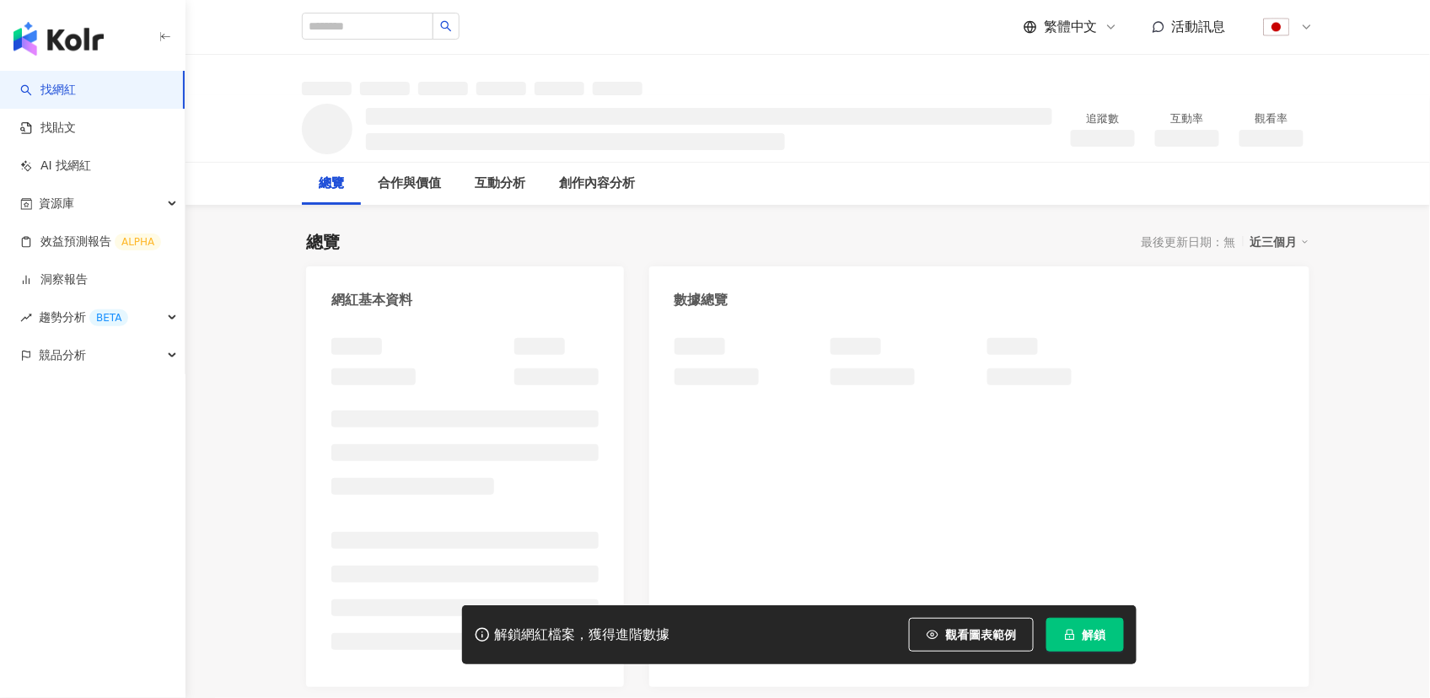
click at [1103, 632] on span "解鎖" at bounding box center [1095, 634] width 24 height 13
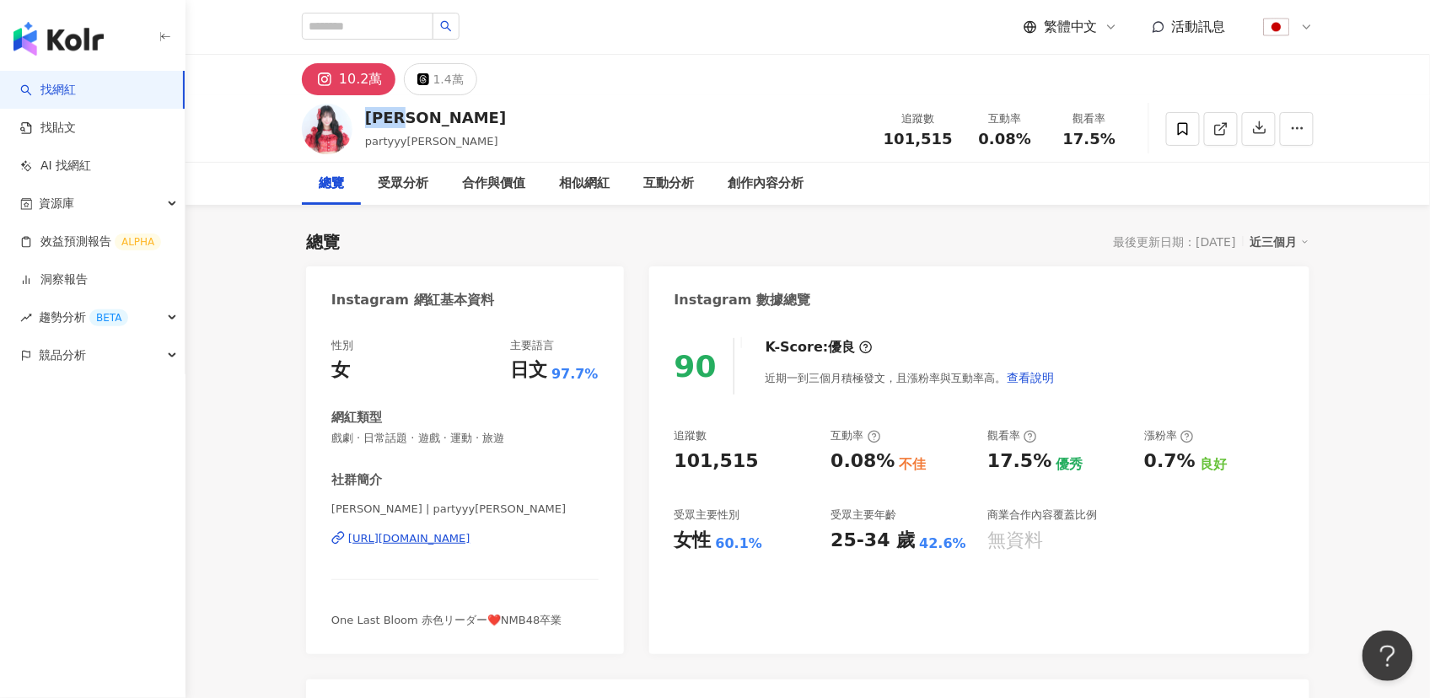
drag, startPoint x: 370, startPoint y: 118, endPoint x: 685, endPoint y: 117, distance: 314.5
click at [454, 117] on div "清水里香 partyyy_chu 追蹤數 101,515 互動率 0.08% 觀看率 17.5%" at bounding box center [807, 128] width 1079 height 67
click at [374, 116] on div "[PERSON_NAME]" at bounding box center [435, 117] width 141 height 21
drag, startPoint x: 369, startPoint y: 120, endPoint x: 435, endPoint y: 121, distance: 65.8
click at [435, 121] on div "清水里香 partyyy_chu 追蹤數 101,515 互動率 0.08% 觀看率 17.5%" at bounding box center [807, 128] width 1079 height 67
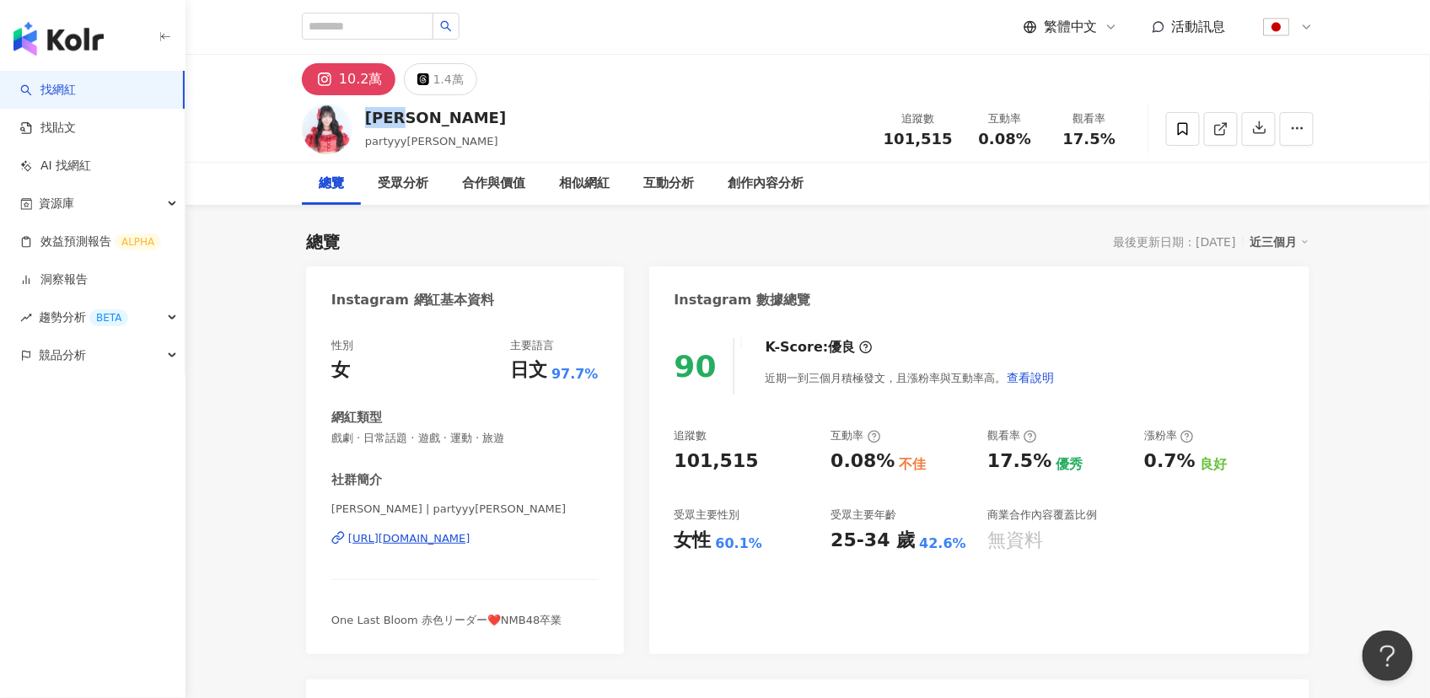
click at [344, 84] on div "10.2萬" at bounding box center [361, 79] width 44 height 24
click at [347, 78] on div "10.2萬" at bounding box center [361, 79] width 44 height 24
click at [1212, 131] on link at bounding box center [1221, 129] width 34 height 34
drag, startPoint x: 893, startPoint y: 139, endPoint x: 956, endPoint y: 147, distance: 63.7
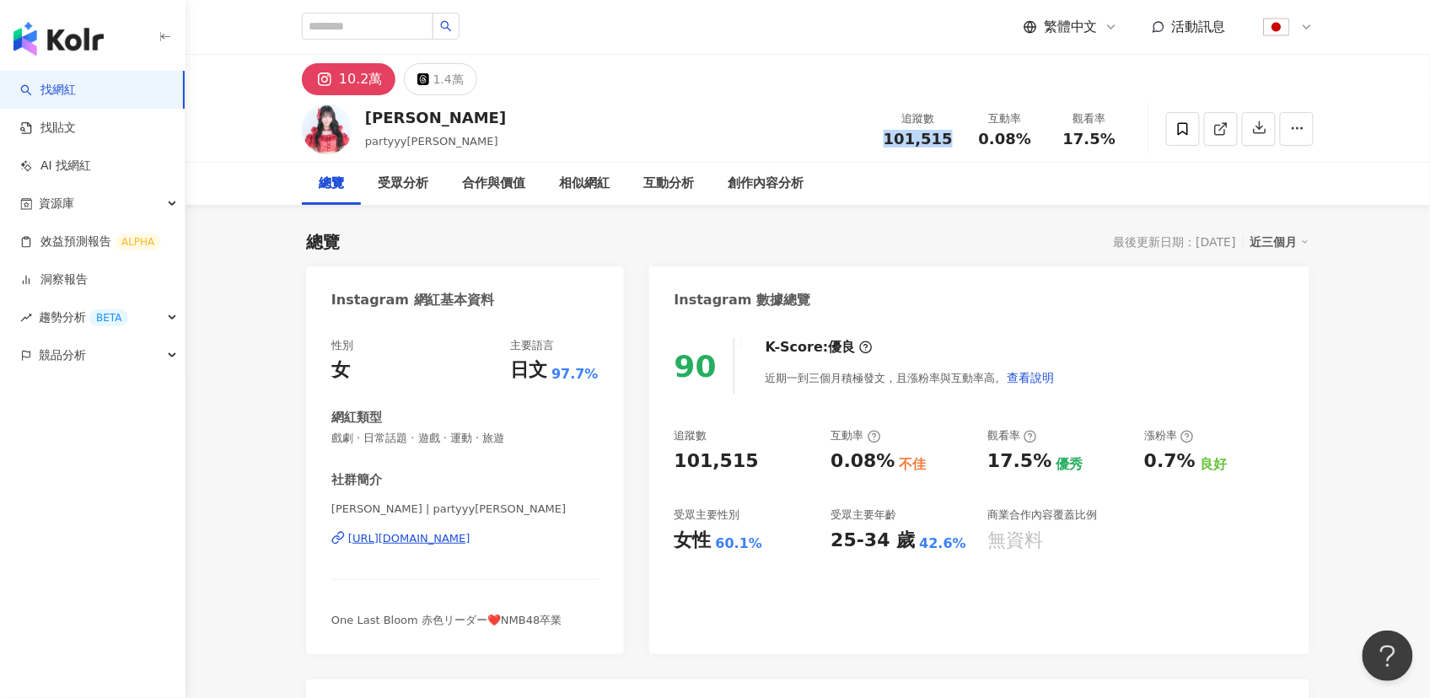
click at [959, 139] on div "追蹤數 101,515" at bounding box center [917, 128] width 89 height 36
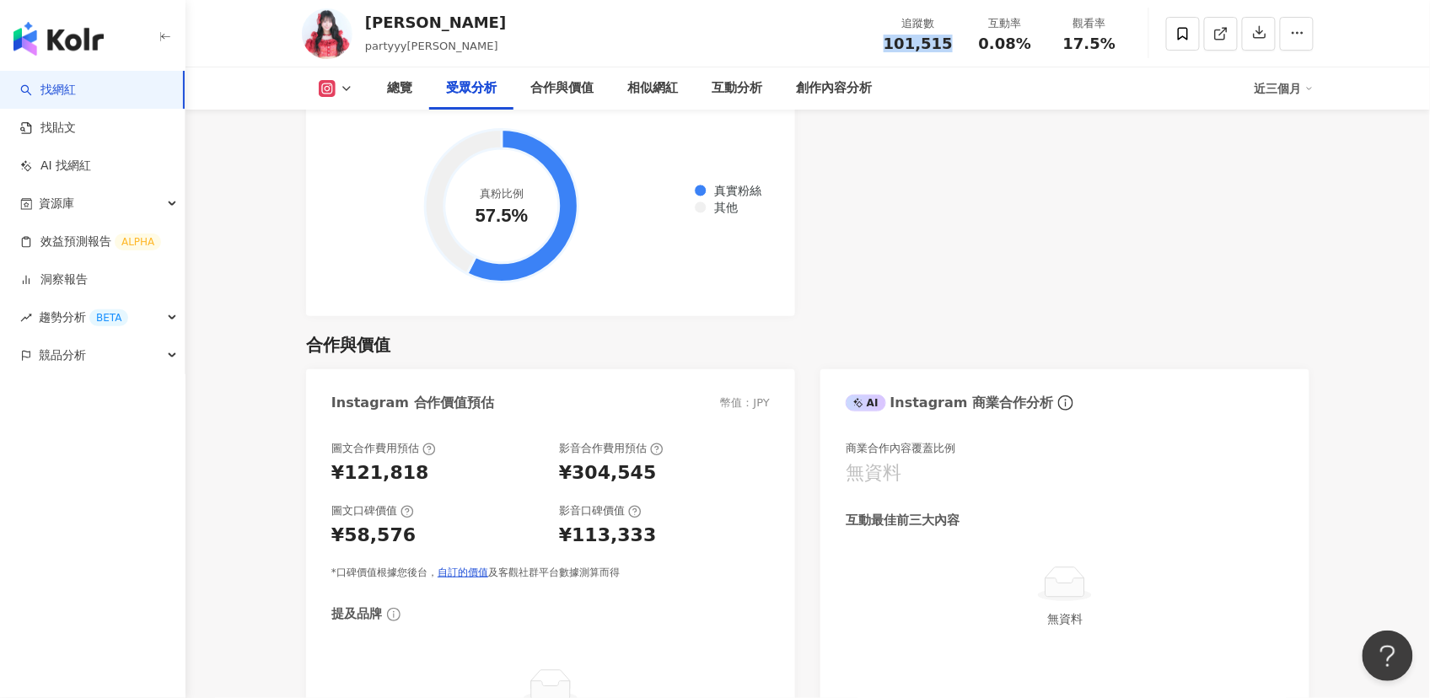
scroll to position [2058, 0]
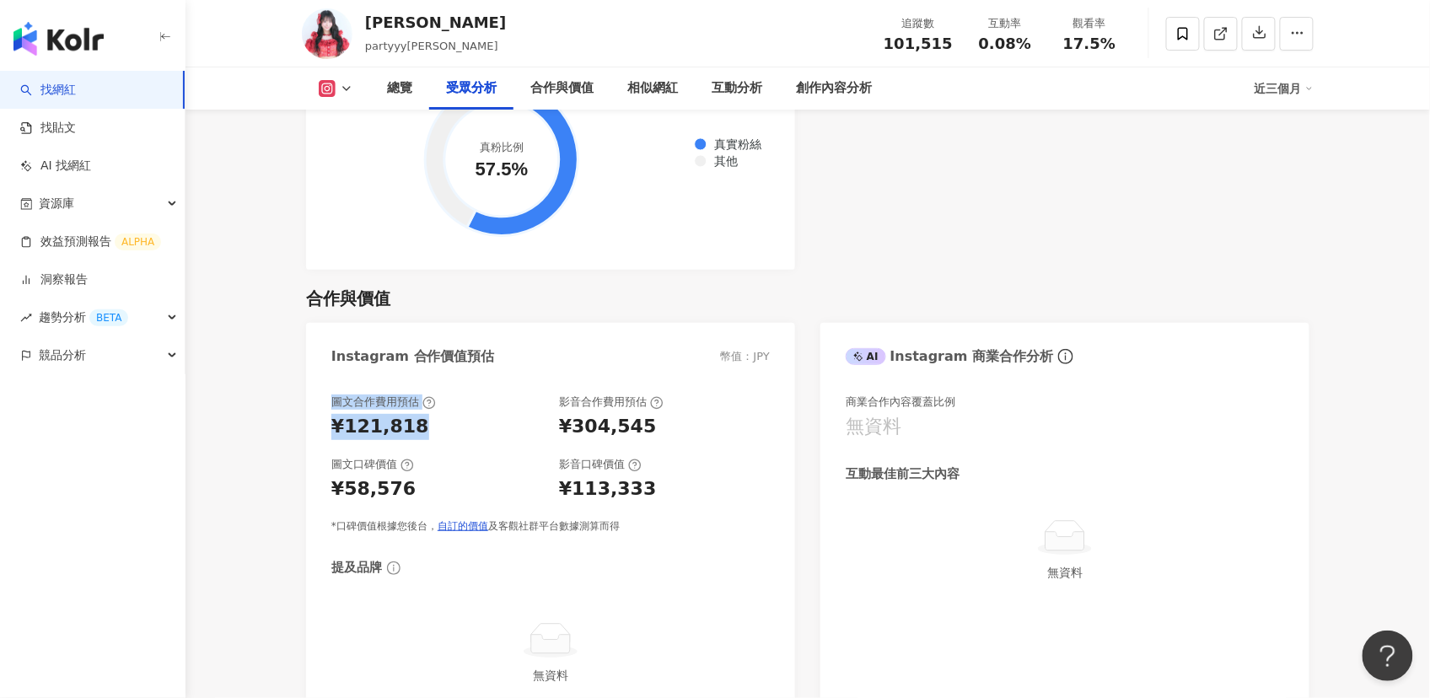
drag, startPoint x: 333, startPoint y: 400, endPoint x: 422, endPoint y: 427, distance: 92.8
click at [422, 427] on div "圖文合作費用預估 ¥121,818" at bounding box center [436, 418] width 211 height 46
drag, startPoint x: 561, startPoint y: 400, endPoint x: 662, endPoint y: 436, distance: 107.5
click at [662, 436] on div "影音合作費用預估 ¥304,545" at bounding box center [664, 418] width 211 height 46
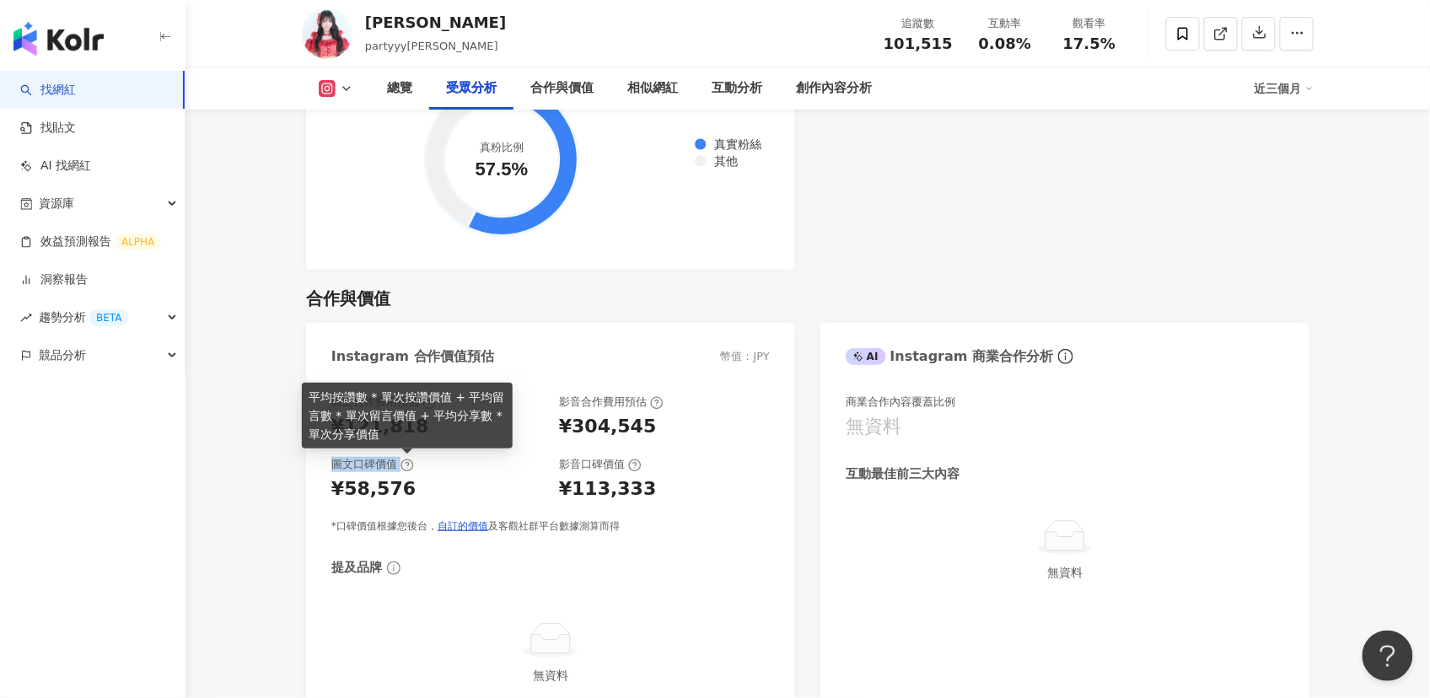
drag, startPoint x: 331, startPoint y: 462, endPoint x: 403, endPoint y: 465, distance: 72.6
click at [403, 465] on div "圖文合作費用預估 ¥121,818 影音合作費用預估 ¥304,545 圖文口碑價值 ¥58,576 影音口碑價值 ¥113,333 *口碑價值根據您後台， …" at bounding box center [550, 557] width 489 height 359
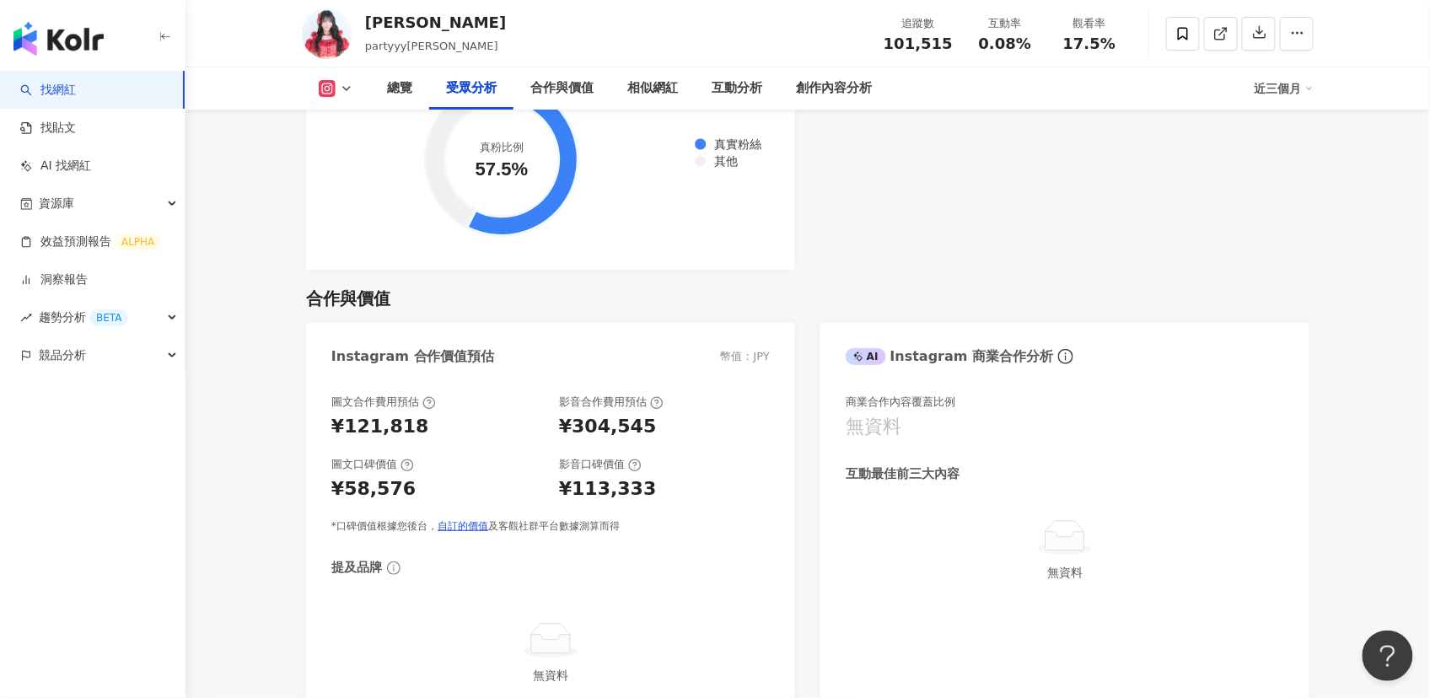
click at [531, 460] on div "圖文口碑價值" at bounding box center [436, 464] width 211 height 15
